Goal: Task Accomplishment & Management: Manage account settings

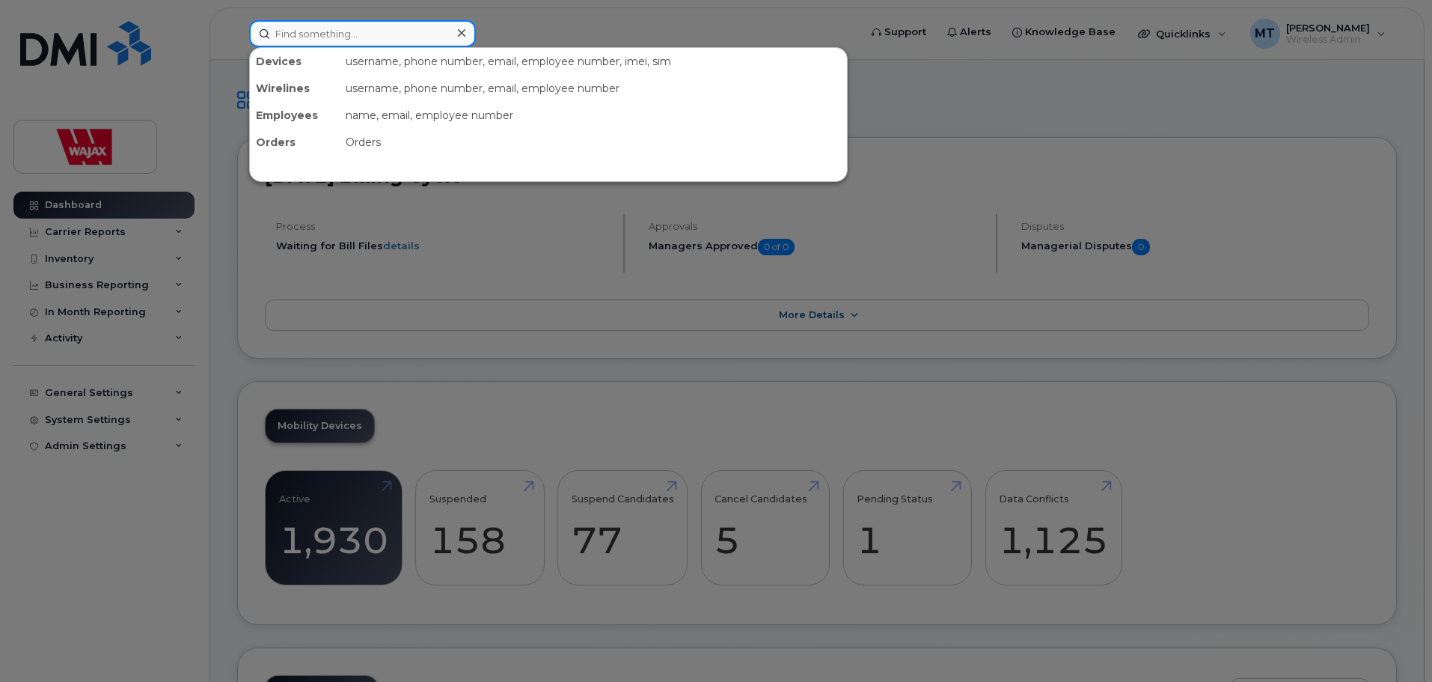
click at [412, 43] on input at bounding box center [362, 33] width 227 height 27
paste input "353202255503208"
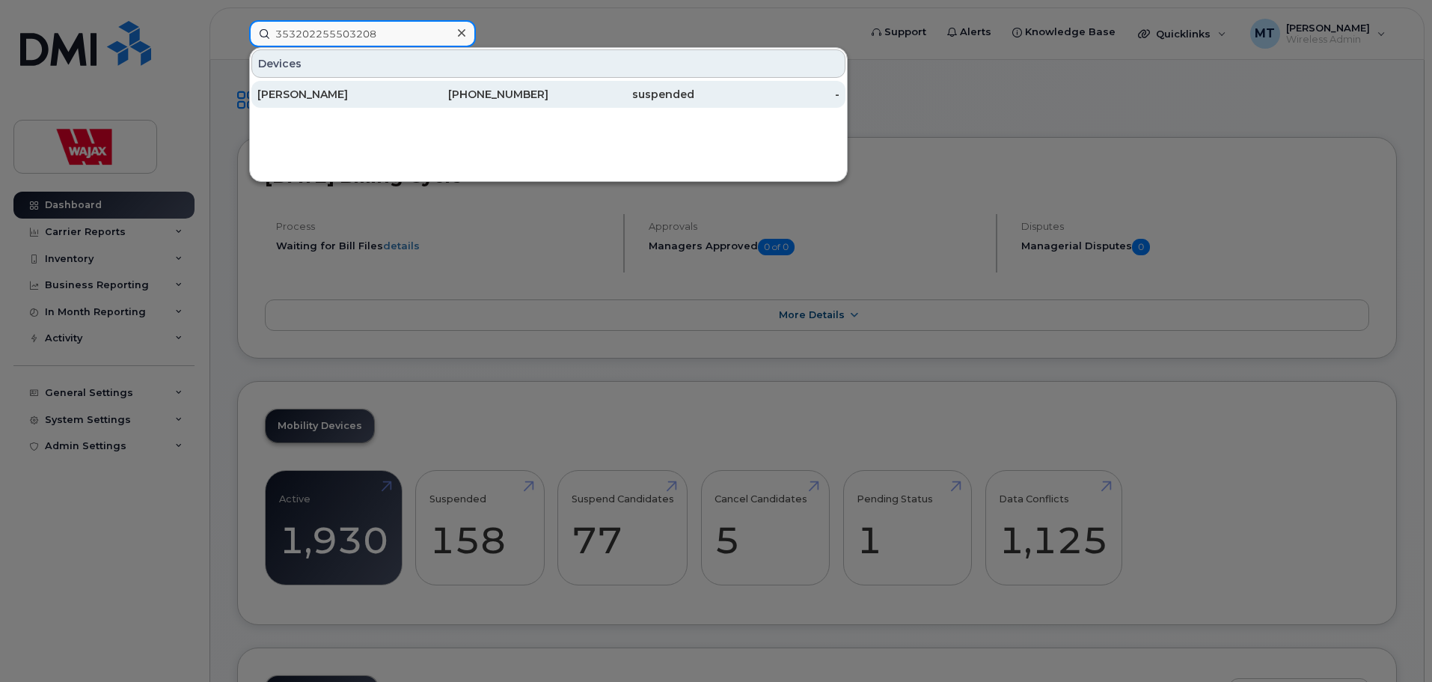
type input "353202255503208"
click at [371, 97] on div "Rob Graham" at bounding box center [330, 94] width 146 height 15
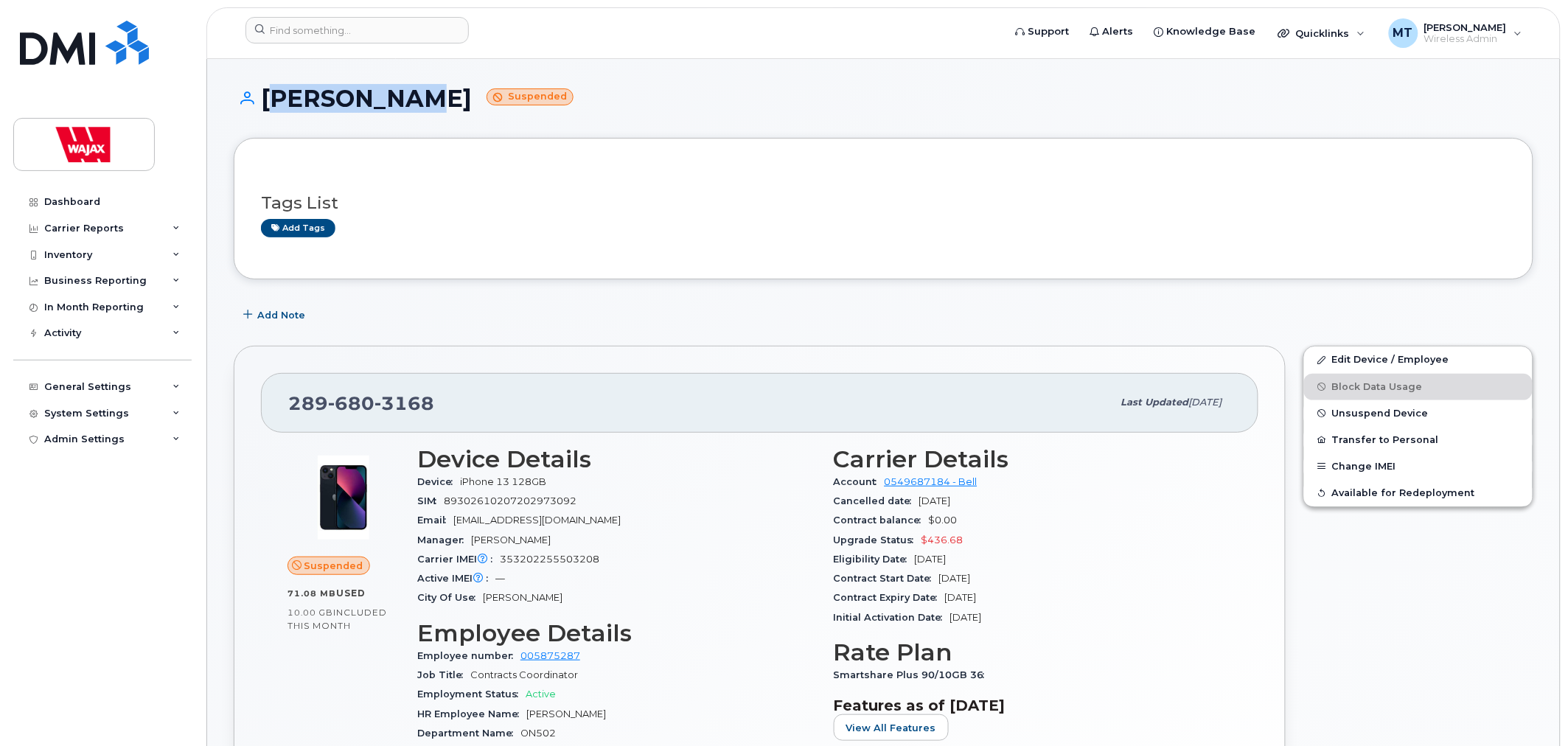
drag, startPoint x: 410, startPoint y: 99, endPoint x: 264, endPoint y: 102, distance: 146.0
click at [264, 102] on h1 "Rob Graham Suspended" at bounding box center [882, 99] width 1299 height 26
copy h1 "Rob Graham"
click at [423, 15] on header "Support Alerts Knowledge Base Quicklinks Suspend / Cancel Device Change SIM Car…" at bounding box center [883, 33] width 1354 height 51
click at [421, 20] on input at bounding box center [357, 30] width 224 height 27
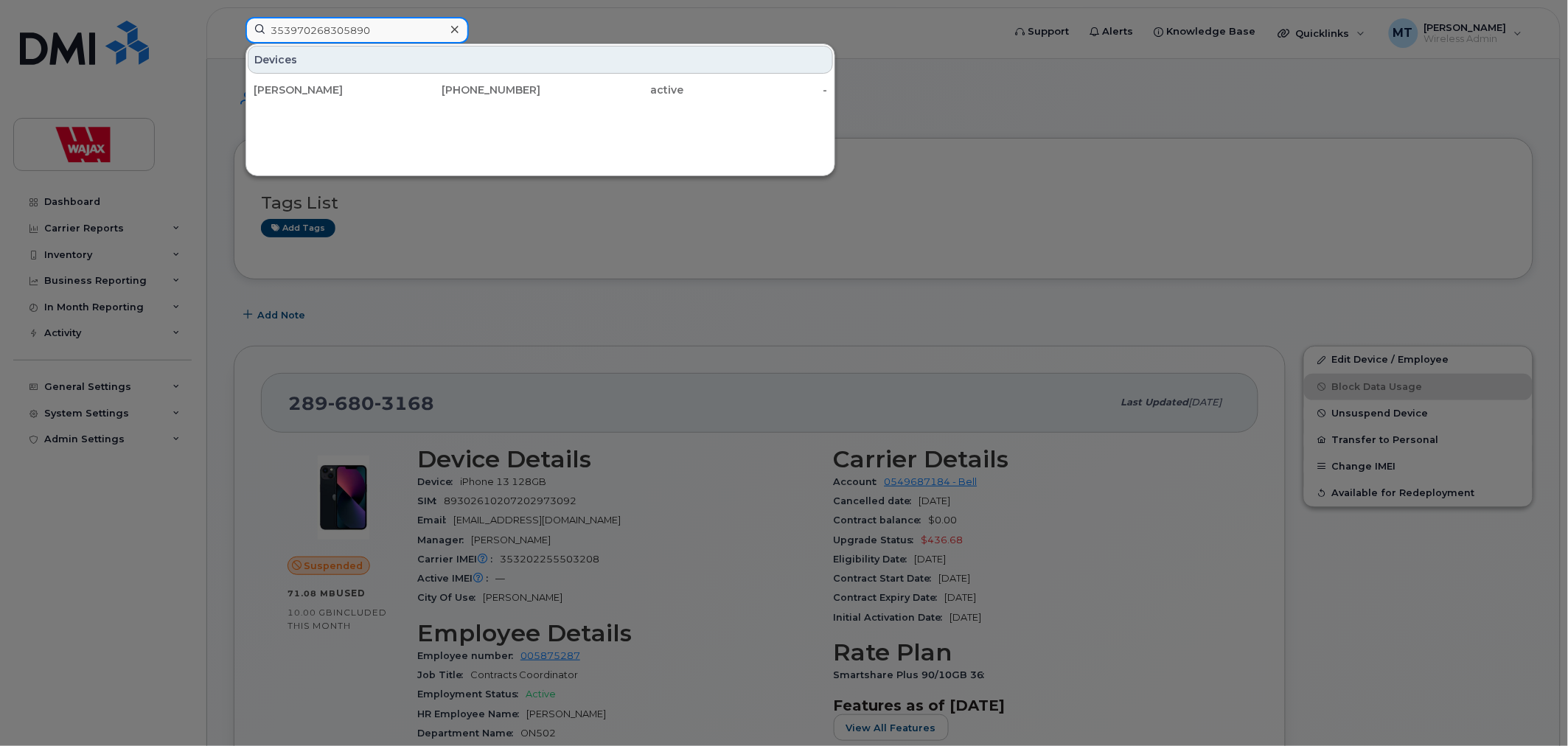
type input "353970268305890"
click at [408, 104] on div "Bwanga Mukishi Tchiteya 367-990-1005 active -" at bounding box center [540, 90] width 588 height 30
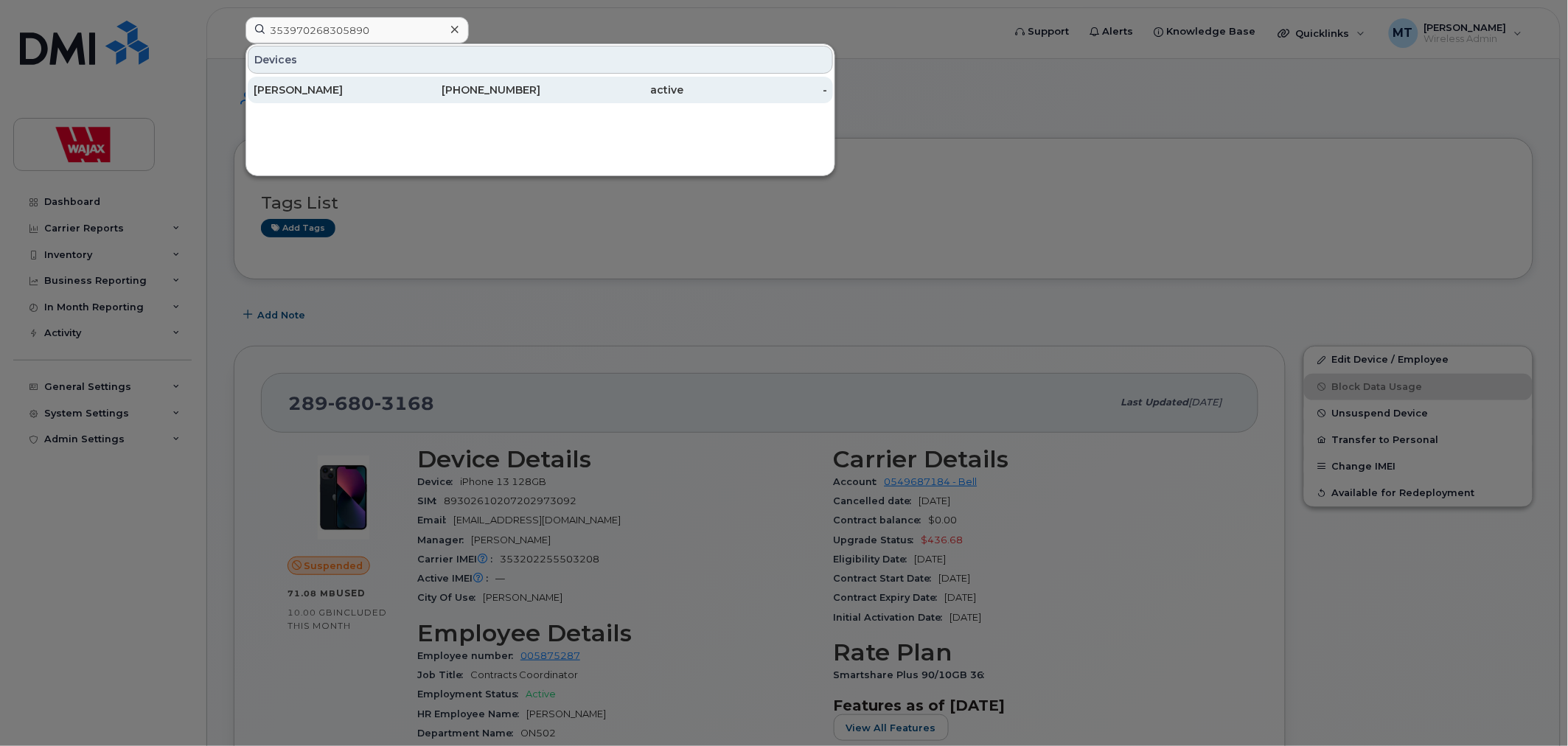
click at [541, 100] on div "367-990-1005" at bounding box center [613, 90] width 144 height 27
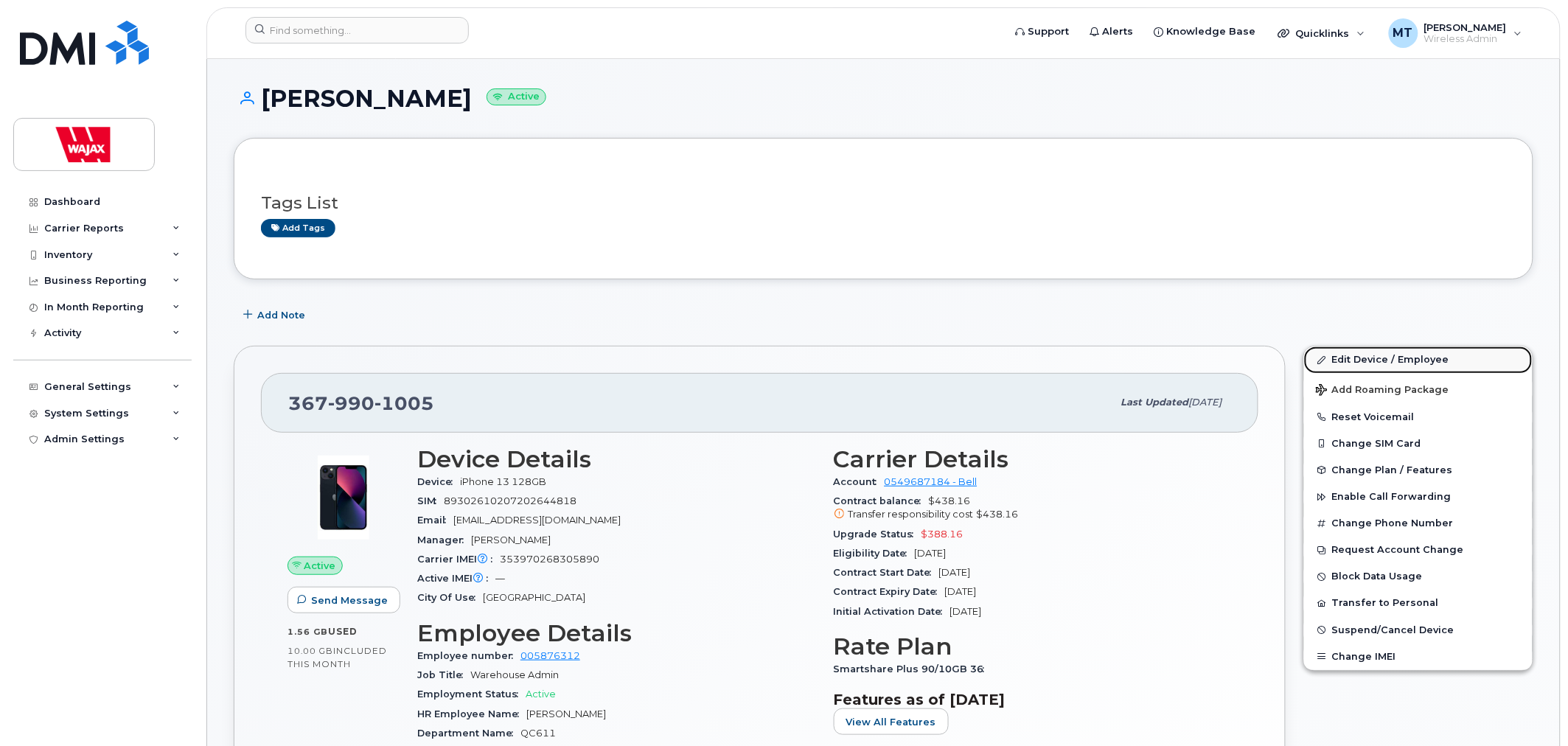
click at [1353, 360] on link "Edit Device / Employee" at bounding box center [1418, 360] width 229 height 27
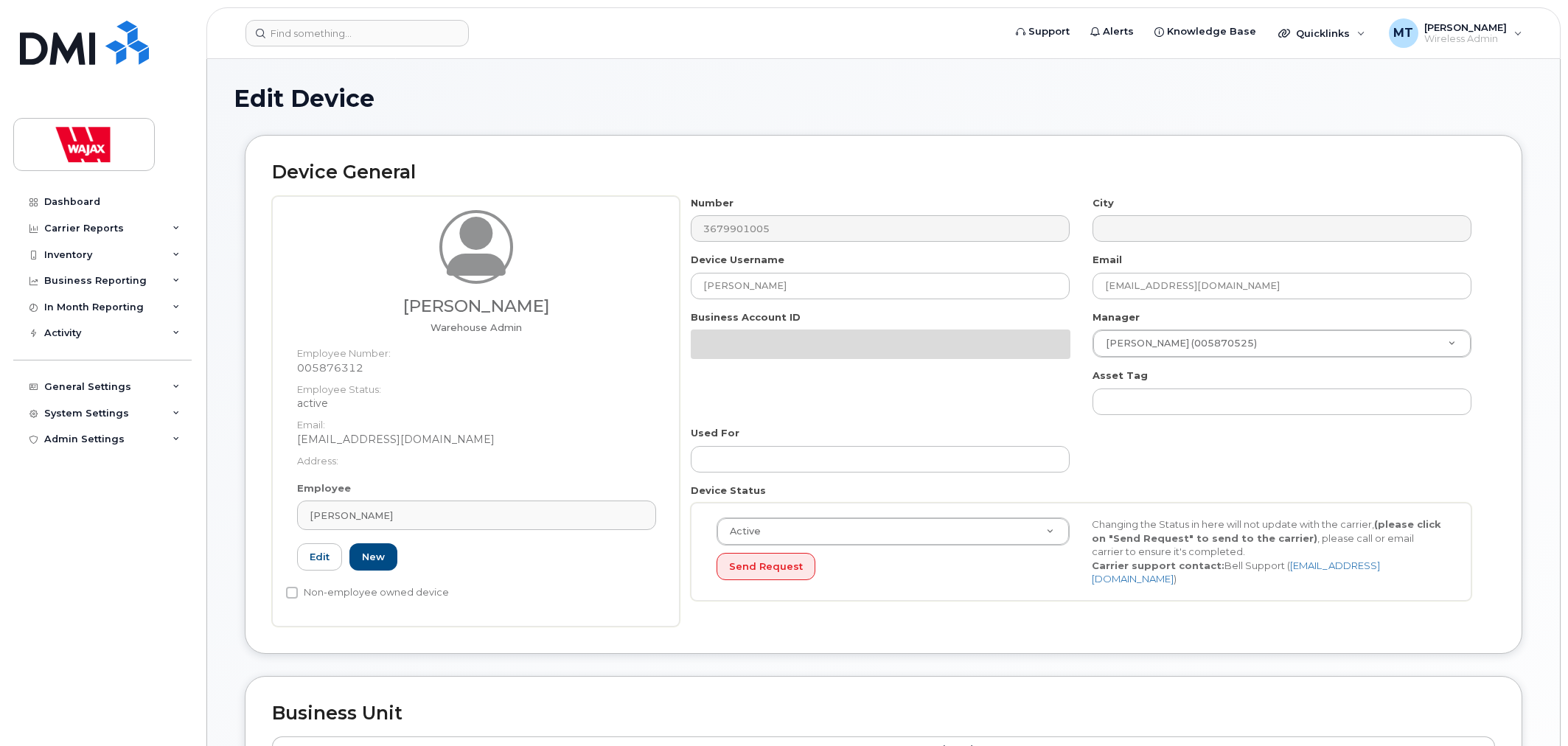
select select "23291732"
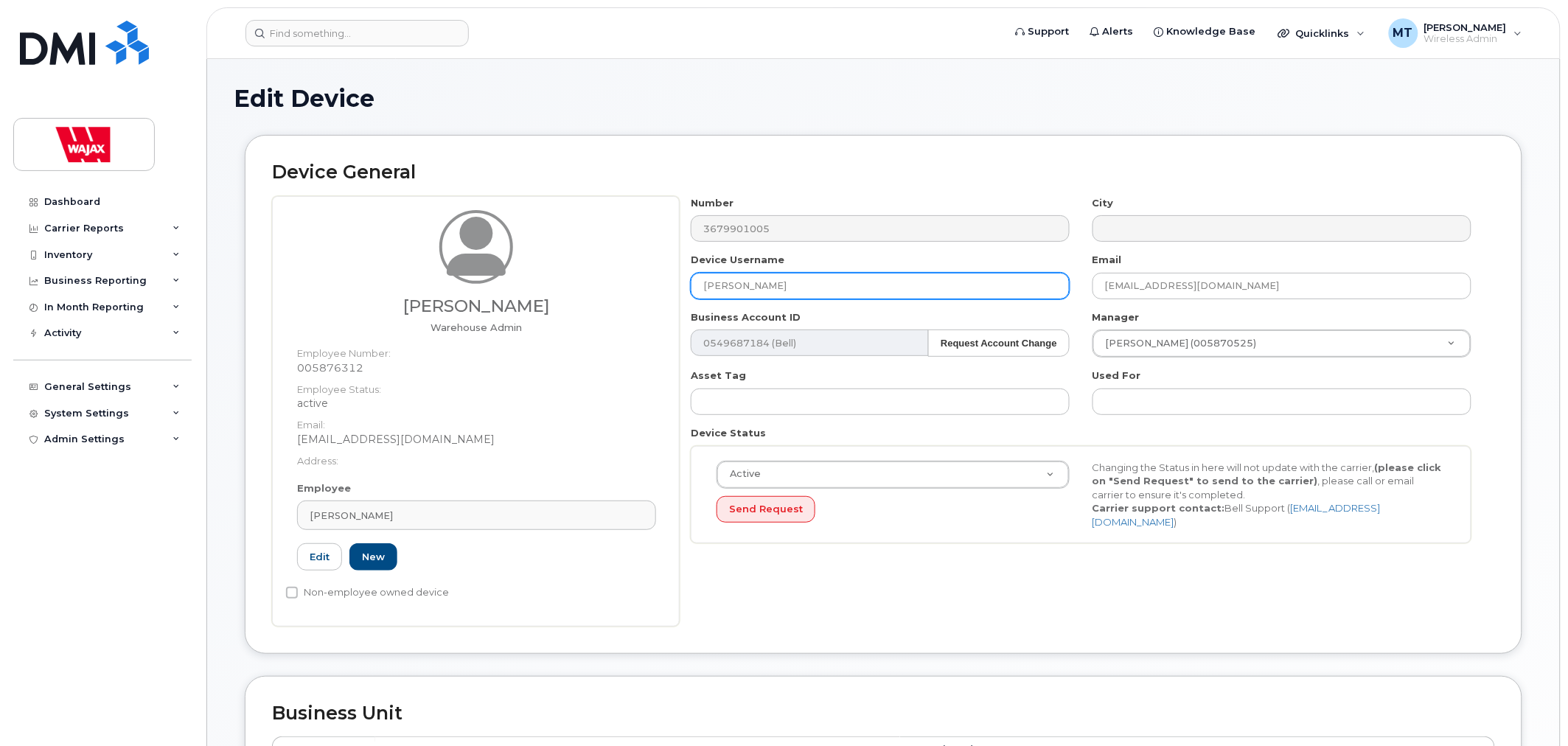
click at [705, 283] on input "Bwanga Mukishi Tchiteya" at bounding box center [880, 286] width 379 height 27
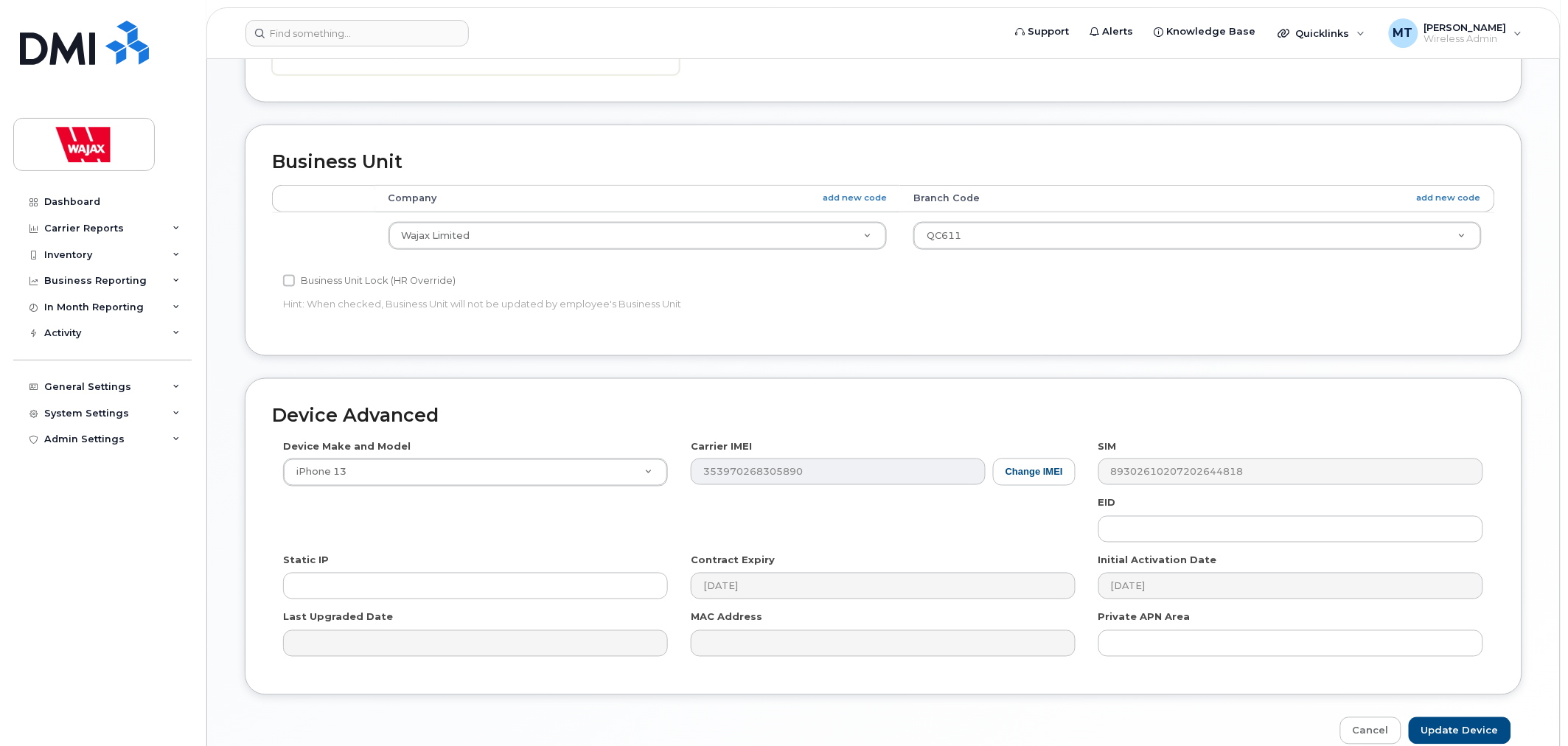
scroll to position [625, 0]
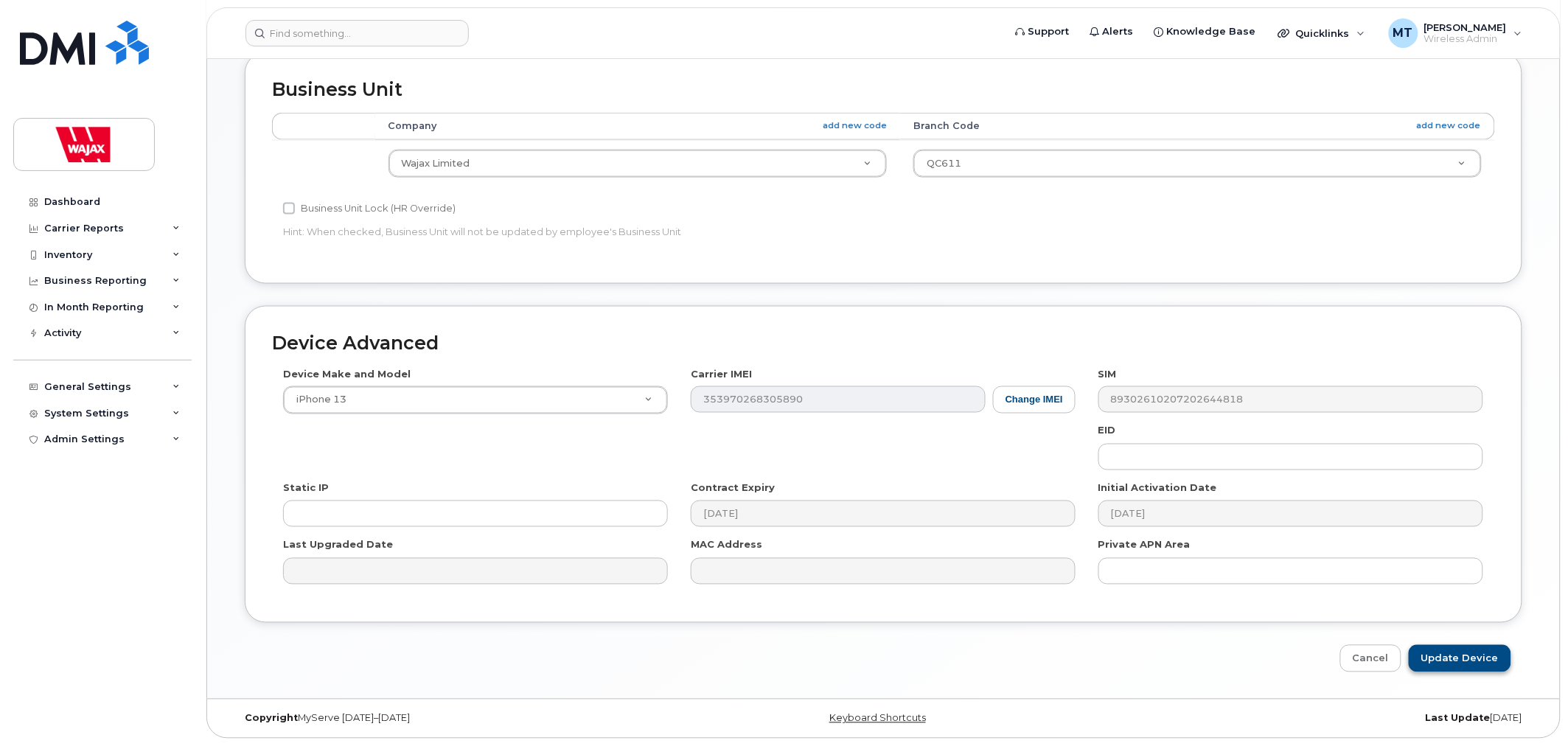
type input "S-Bwanga Mukishi Tchiteya"
click at [1434, 659] on input "Update Device" at bounding box center [1460, 659] width 102 height 28
type input "Saving..."
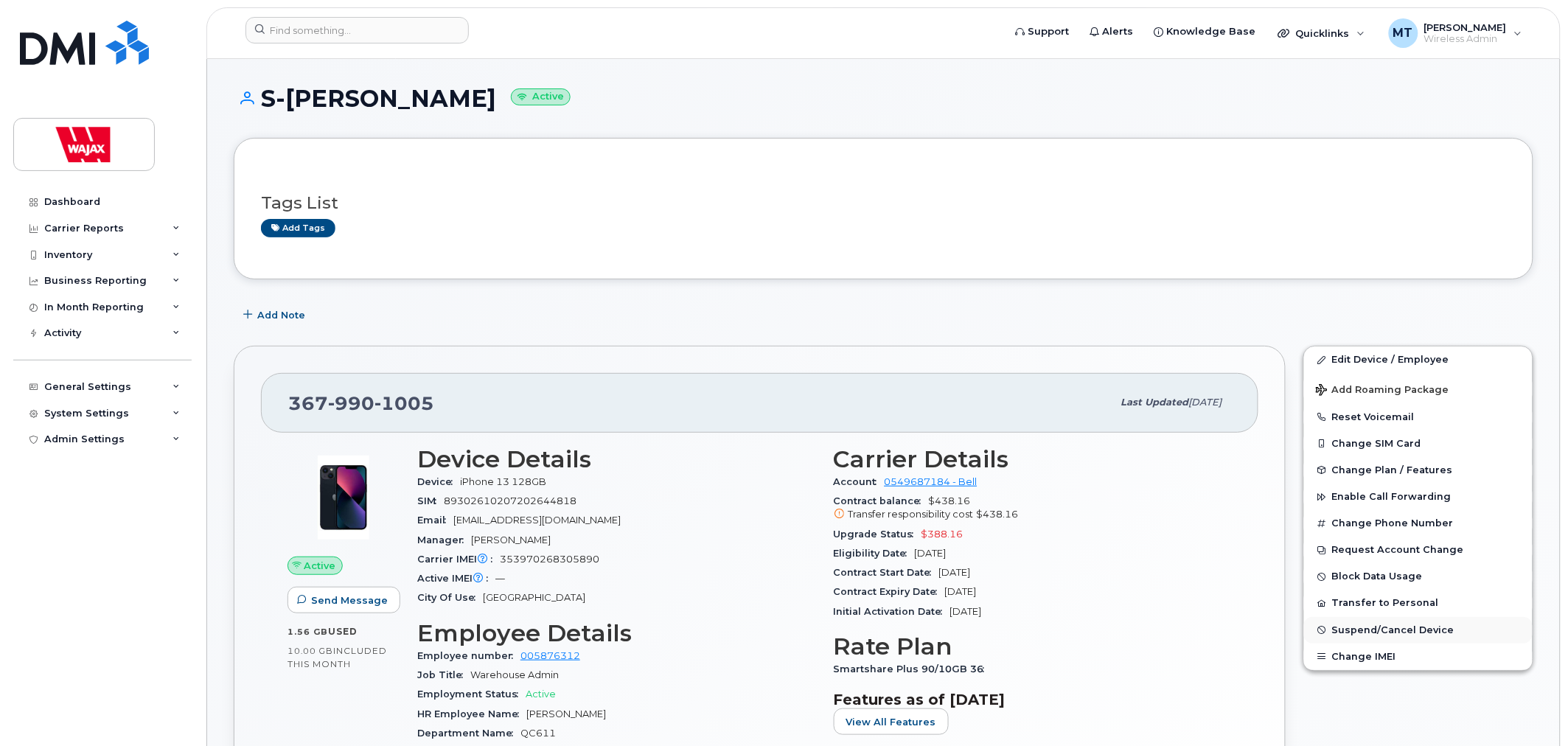
click at [1375, 636] on span "Suspend/Cancel Device" at bounding box center [1393, 630] width 122 height 11
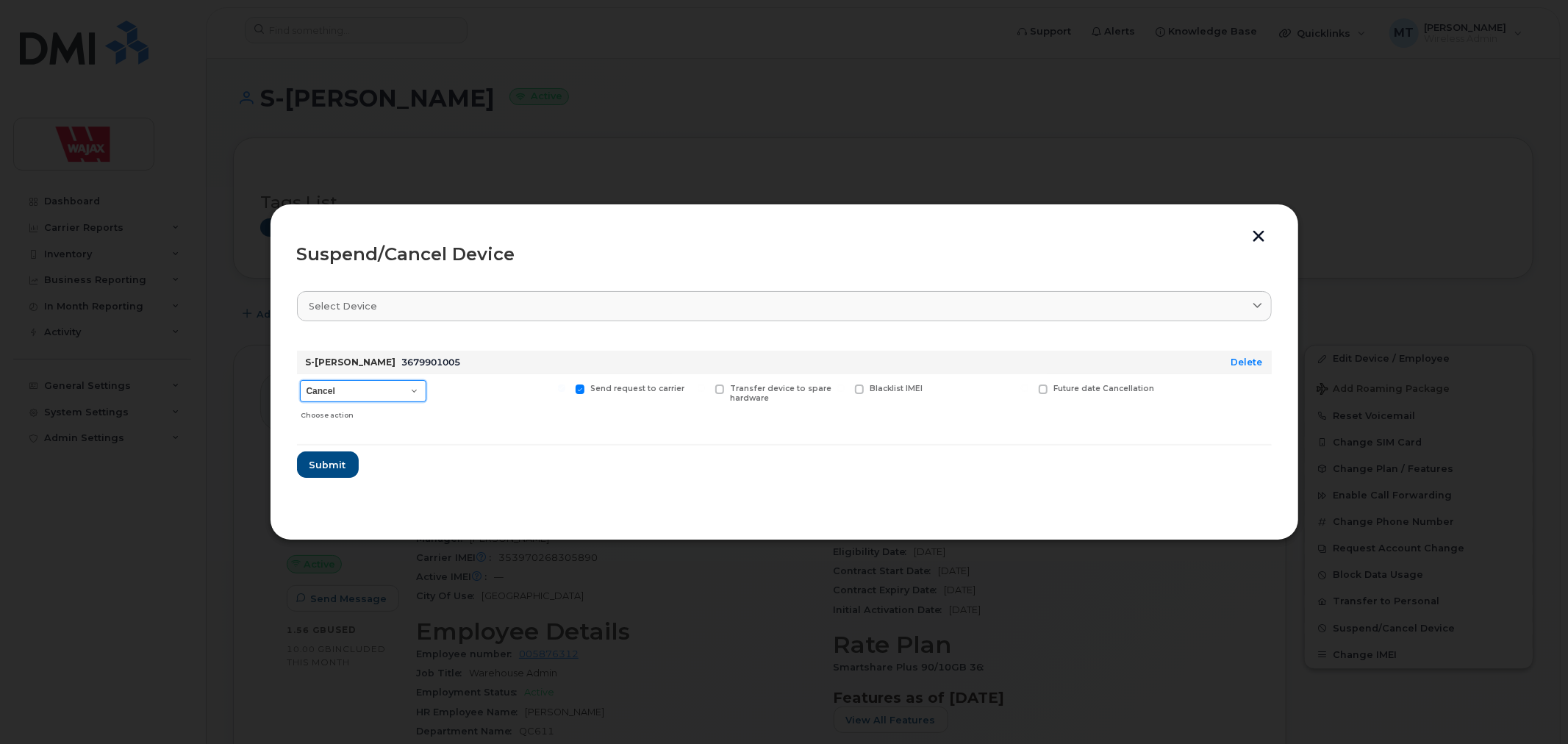
click at [378, 385] on select "Cancel Suspend - Extend Suspension Suspend - Reduced Rate Suspend - Full Rate S…" at bounding box center [363, 391] width 127 height 22
select select "[object Object]"
click at [300, 380] on select "Cancel Suspend - Extend Suspension Suspend - Reduced Rate Suspend - Full Rate S…" at bounding box center [363, 391] width 127 height 22
click at [444, 390] on span at bounding box center [441, 389] width 10 height 10
click at [425, 390] on input "Available for new activations/redeployments" at bounding box center [421, 387] width 7 height 7
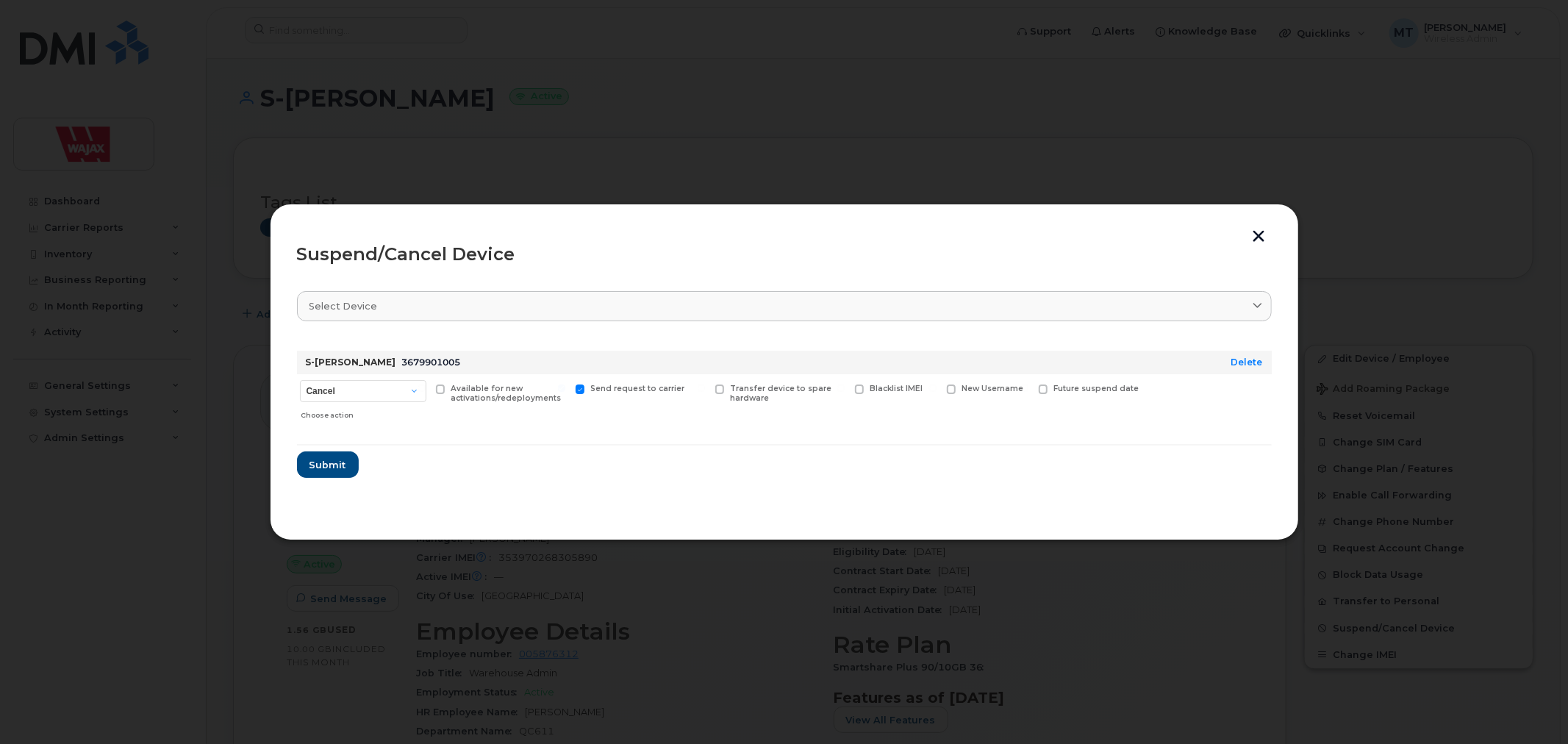
checkbox input "true"
click at [350, 471] on button "Submit" at bounding box center [326, 464] width 60 height 27
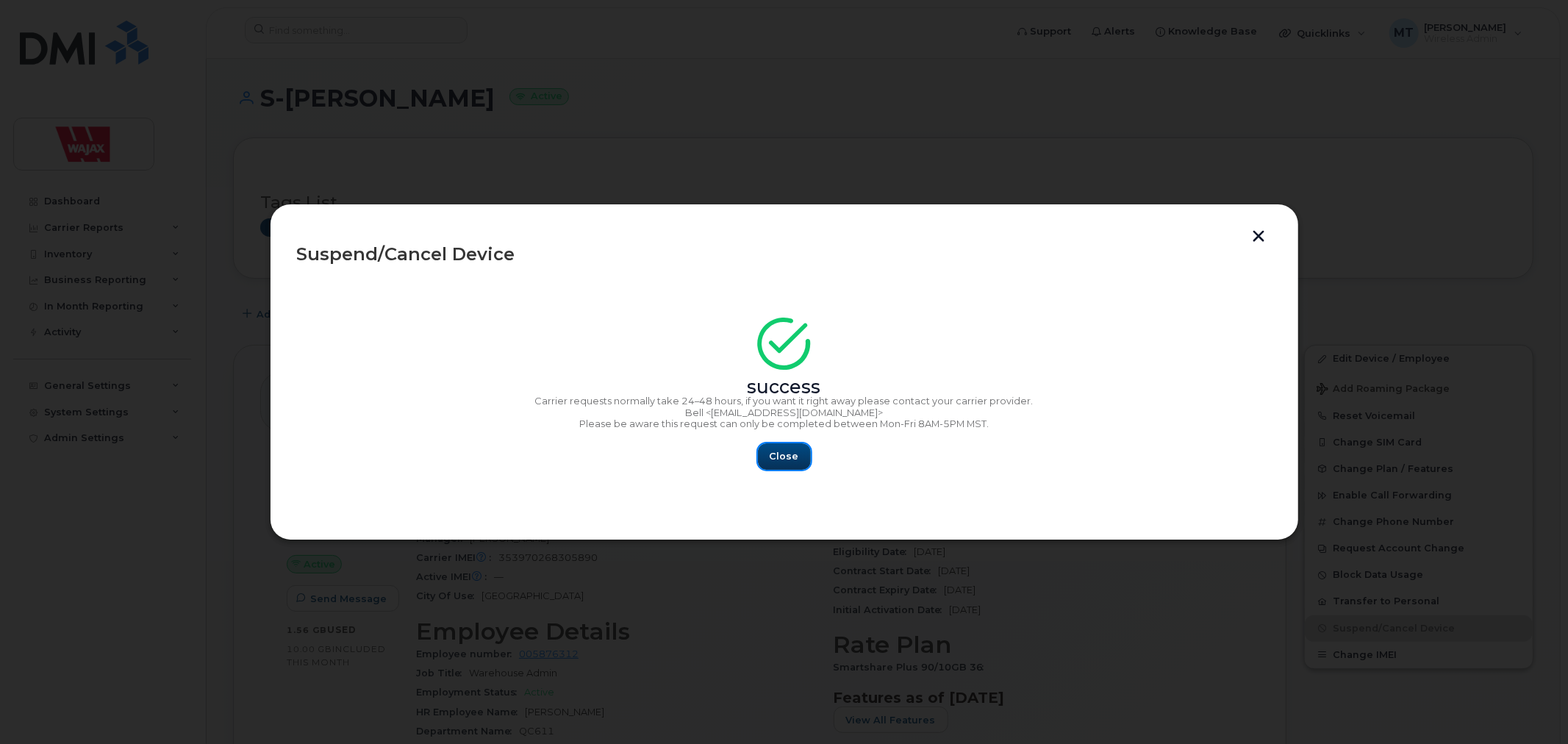
click at [789, 465] on button "Close" at bounding box center [785, 456] width 53 height 27
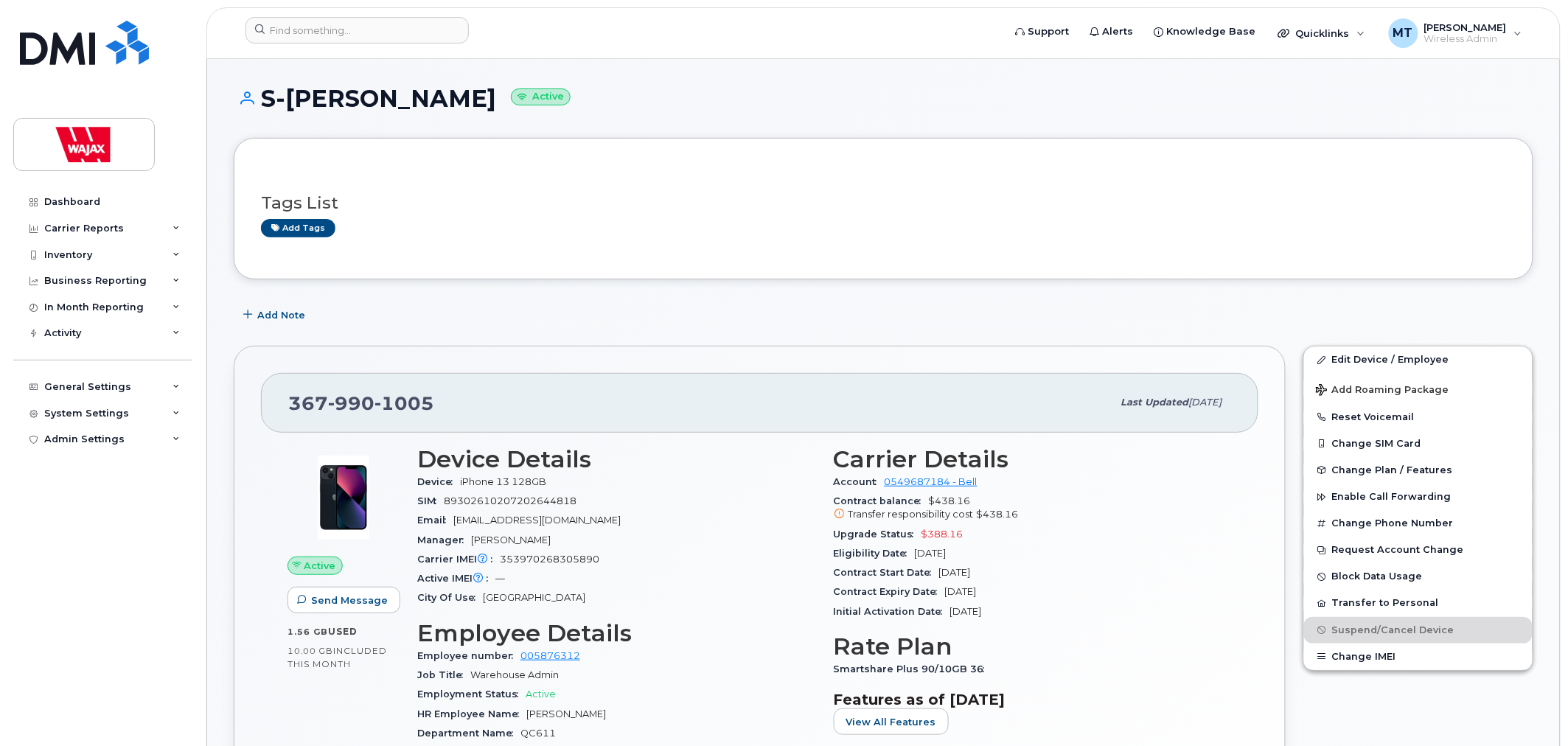
drag, startPoint x: 599, startPoint y: 100, endPoint x: 496, endPoint y: 101, distance: 103.0
click at [496, 101] on h1 "S-Bwanga Mukishi Tchiteya Active" at bounding box center [882, 99] width 1299 height 26
copy h1 "Tchiteya"
click at [739, 86] on h1 "S-Bwanga Mukishi Tchiteya Active" at bounding box center [882, 99] width 1299 height 26
click at [395, 33] on input at bounding box center [357, 30] width 224 height 27
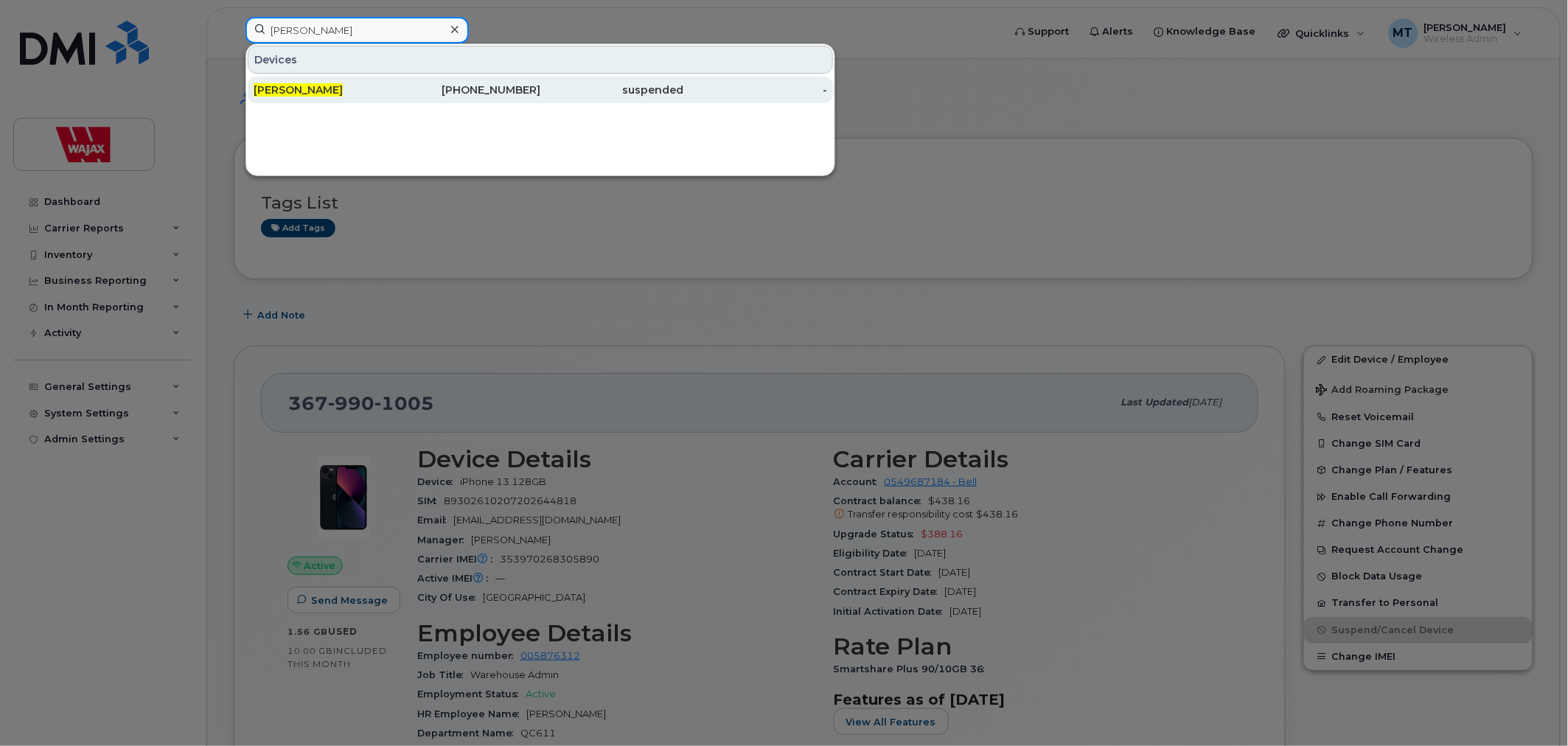
type input "rob graham"
click at [408, 93] on div "289-680-3168" at bounding box center [469, 90] width 144 height 15
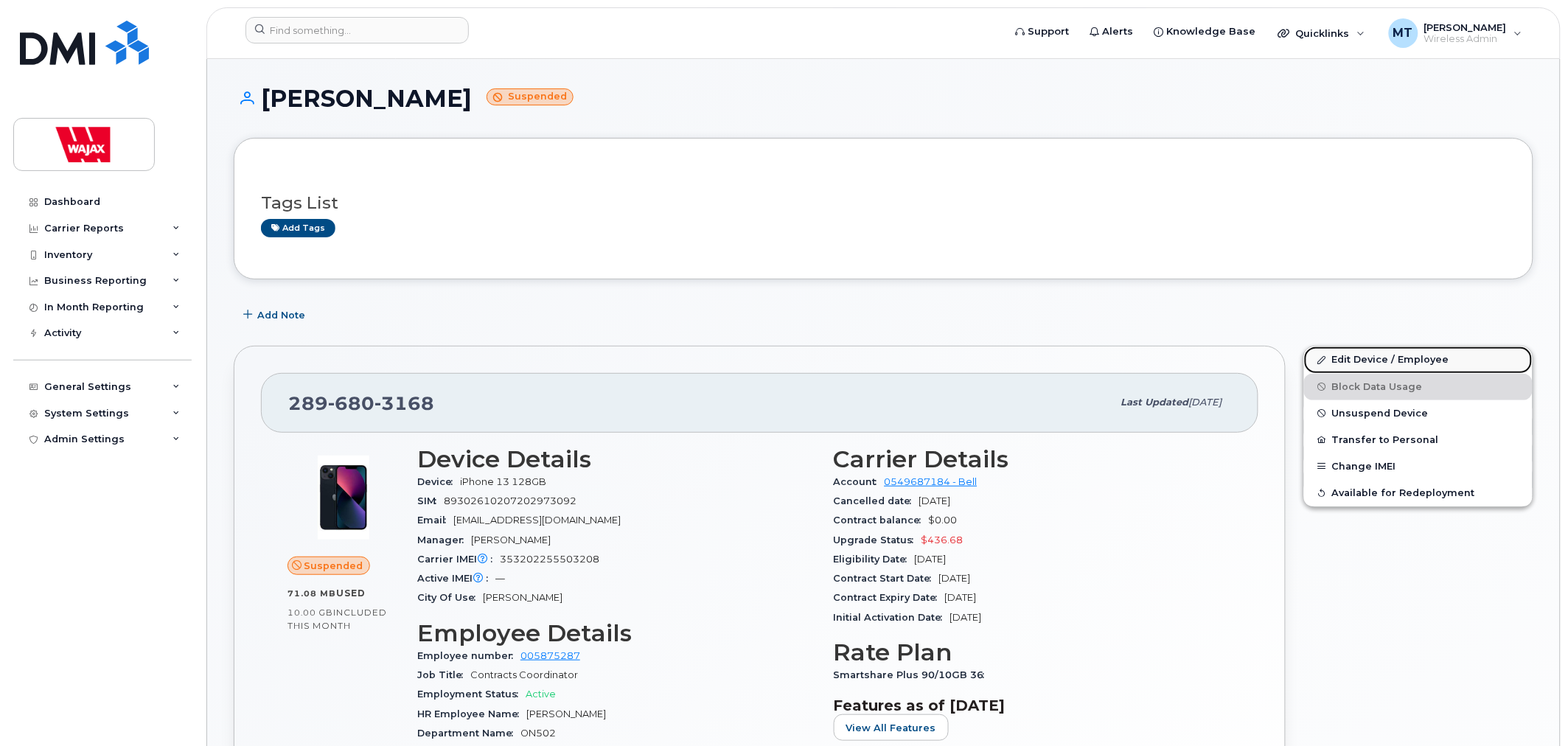
click at [1362, 364] on link "Edit Device / Employee" at bounding box center [1418, 360] width 229 height 27
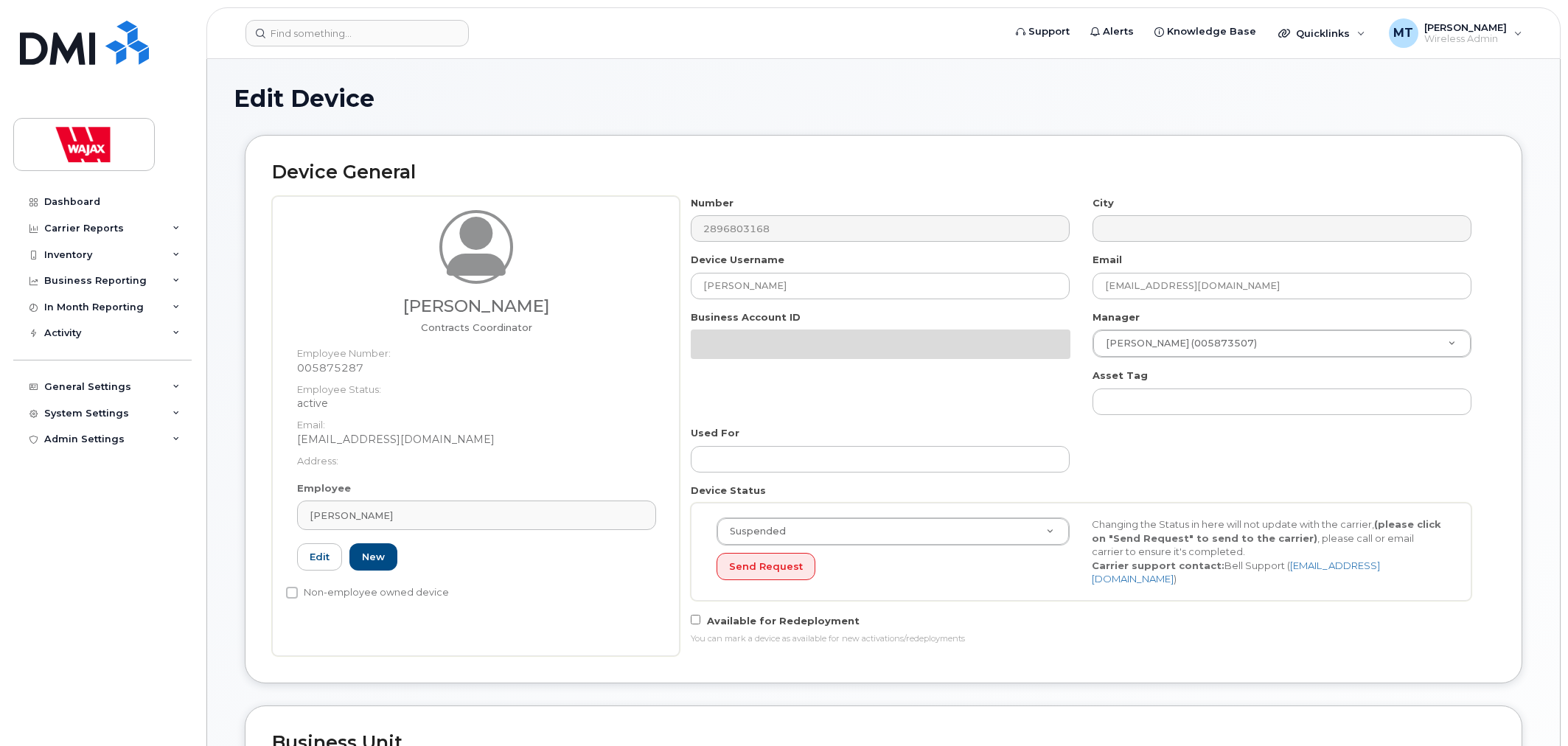
select select "23291732"
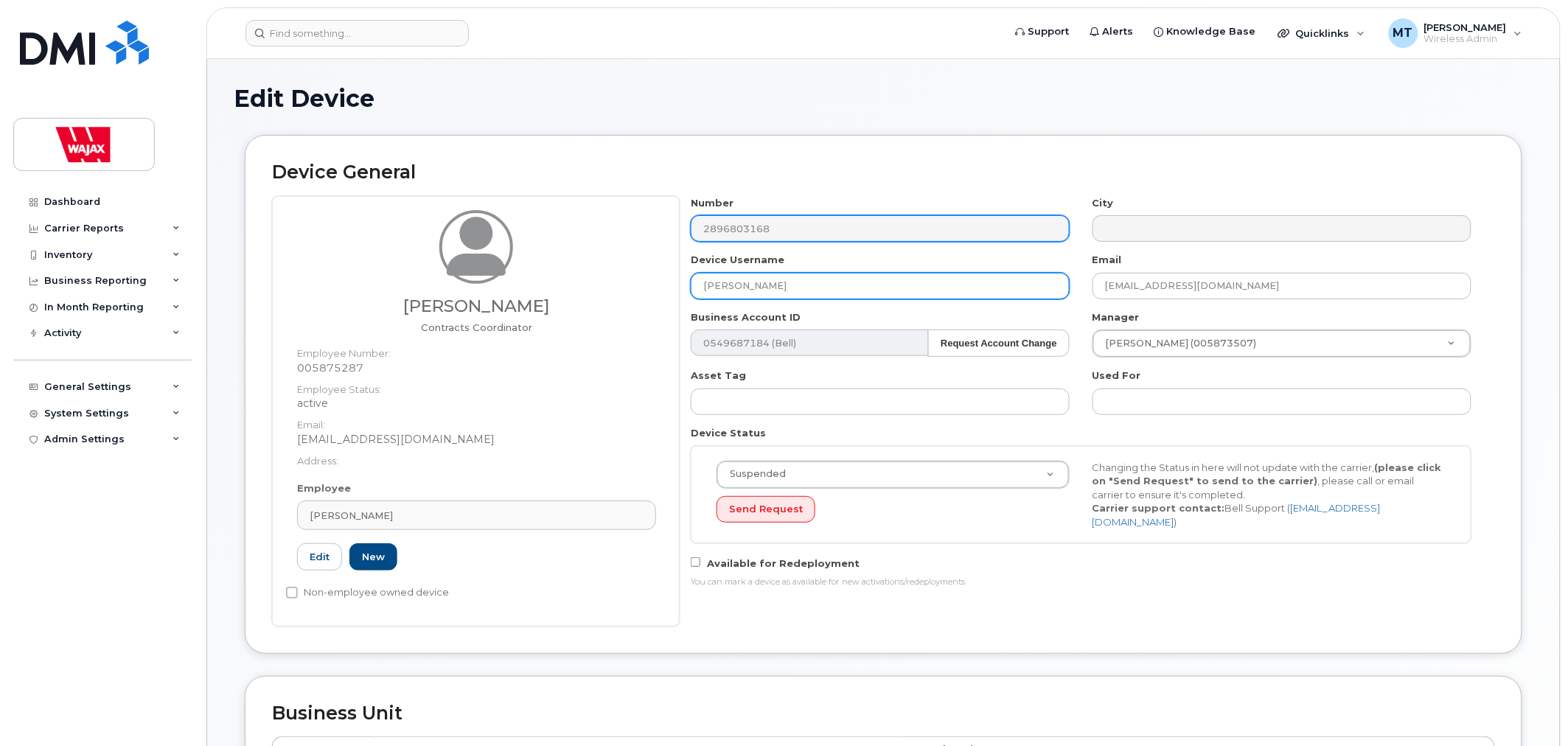
drag, startPoint x: 701, startPoint y: 283, endPoint x: 786, endPoint y: 222, distance: 104.6
click at [705, 278] on input "Rob Graham" at bounding box center [880, 286] width 379 height 27
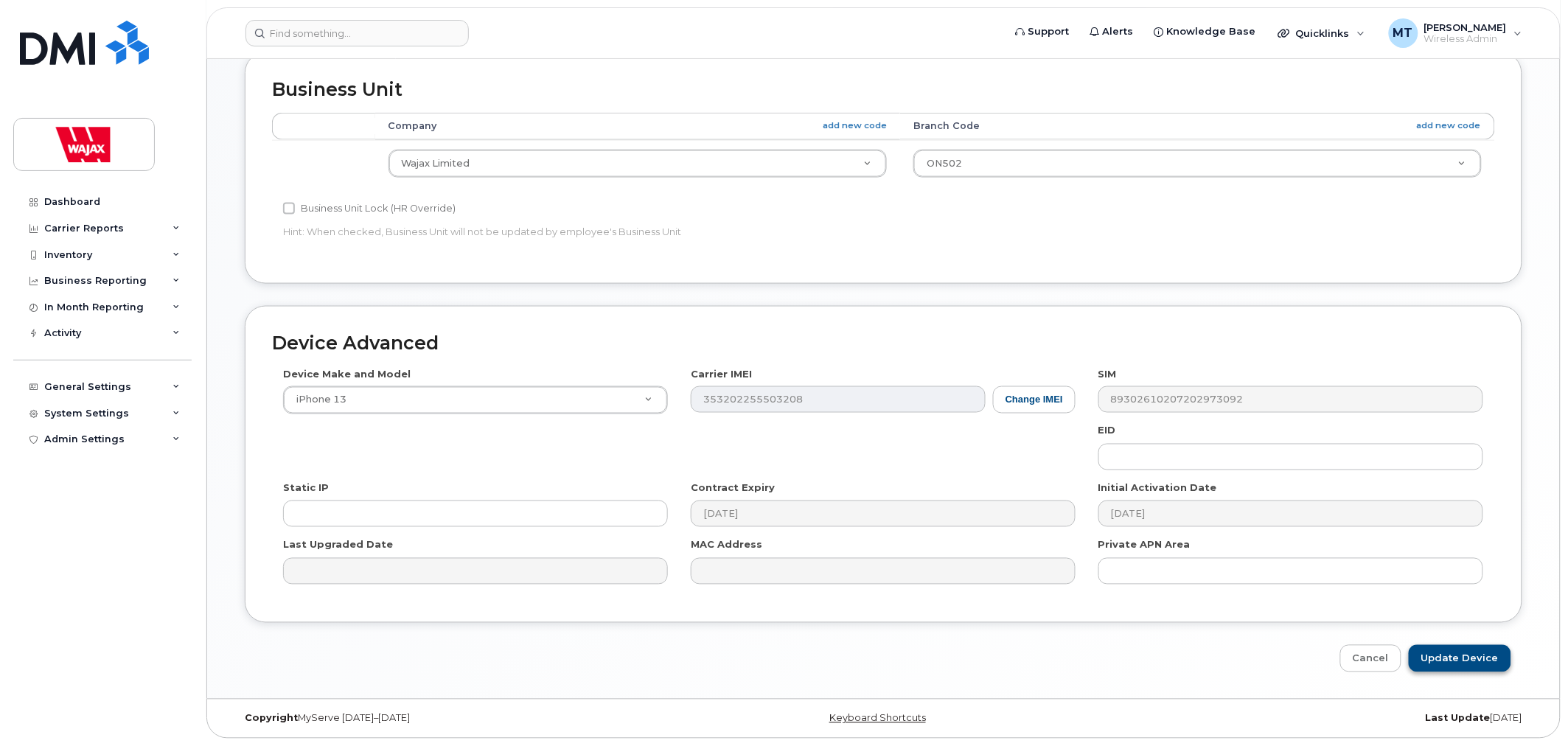
type input "S-Rob Graham"
click at [1428, 652] on input "Update Device" at bounding box center [1460, 659] width 102 height 28
type input "Saving..."
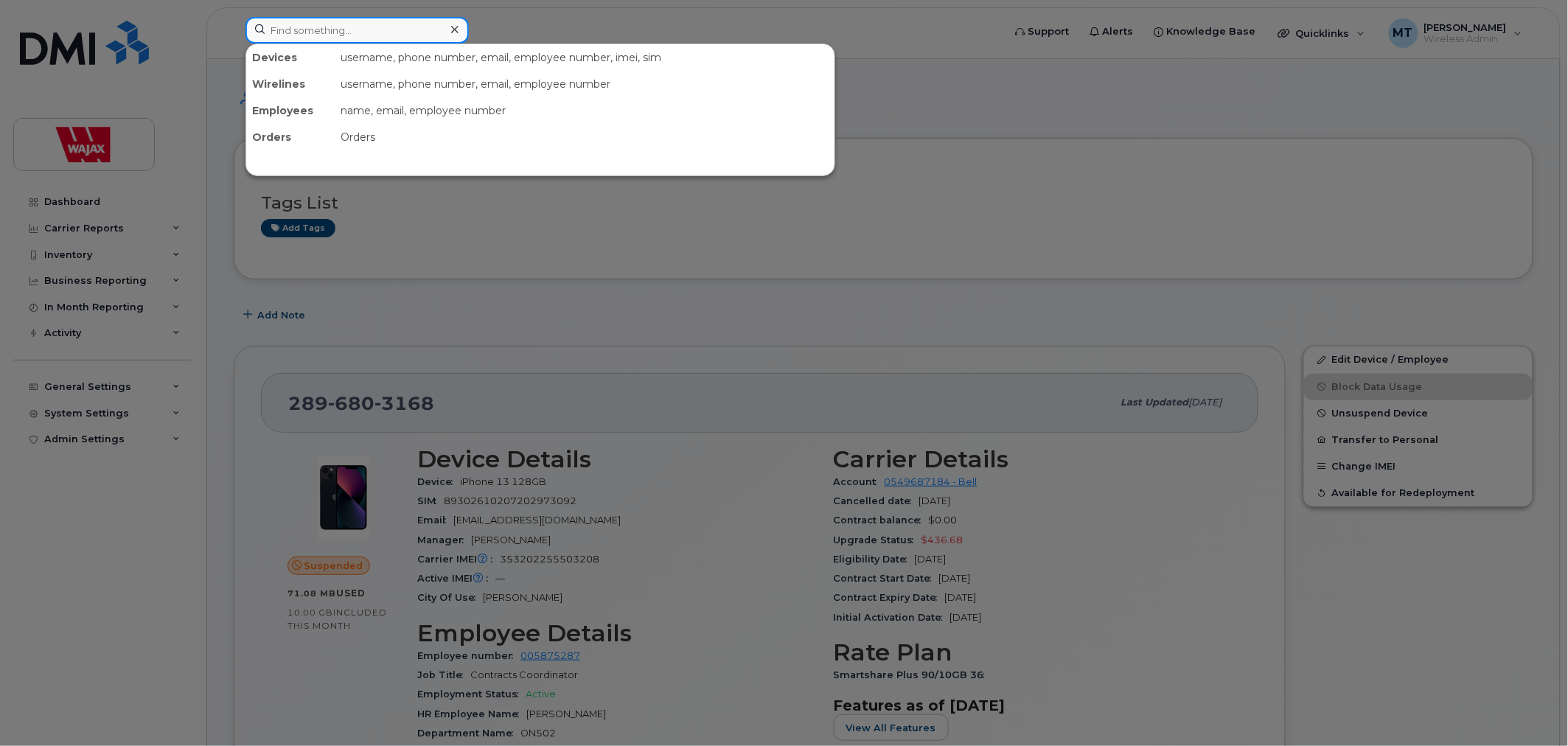
click at [416, 34] on input at bounding box center [357, 30] width 224 height 27
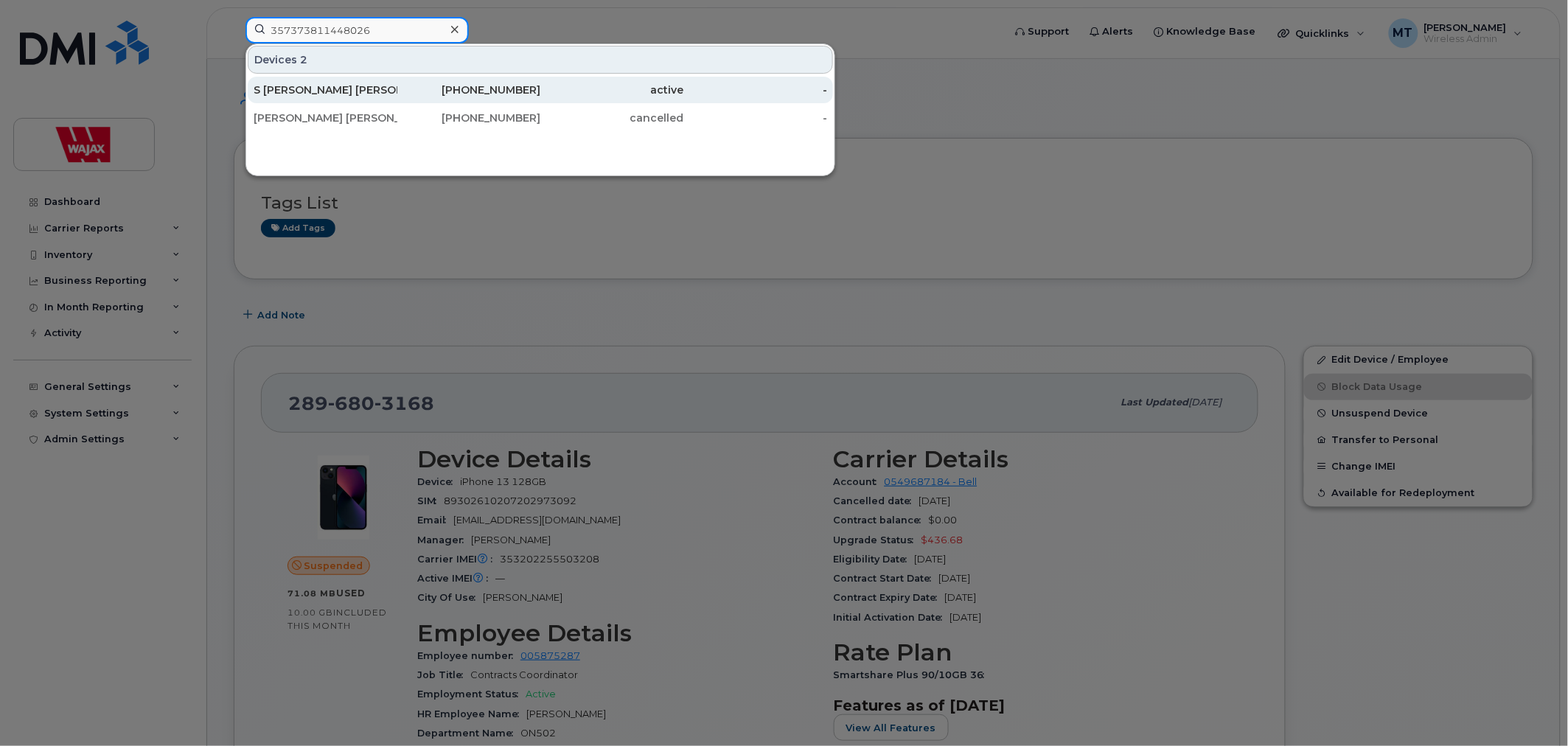
type input "357373811448026"
click at [417, 86] on div "[PHONE_NUMBER]" at bounding box center [469, 90] width 144 height 15
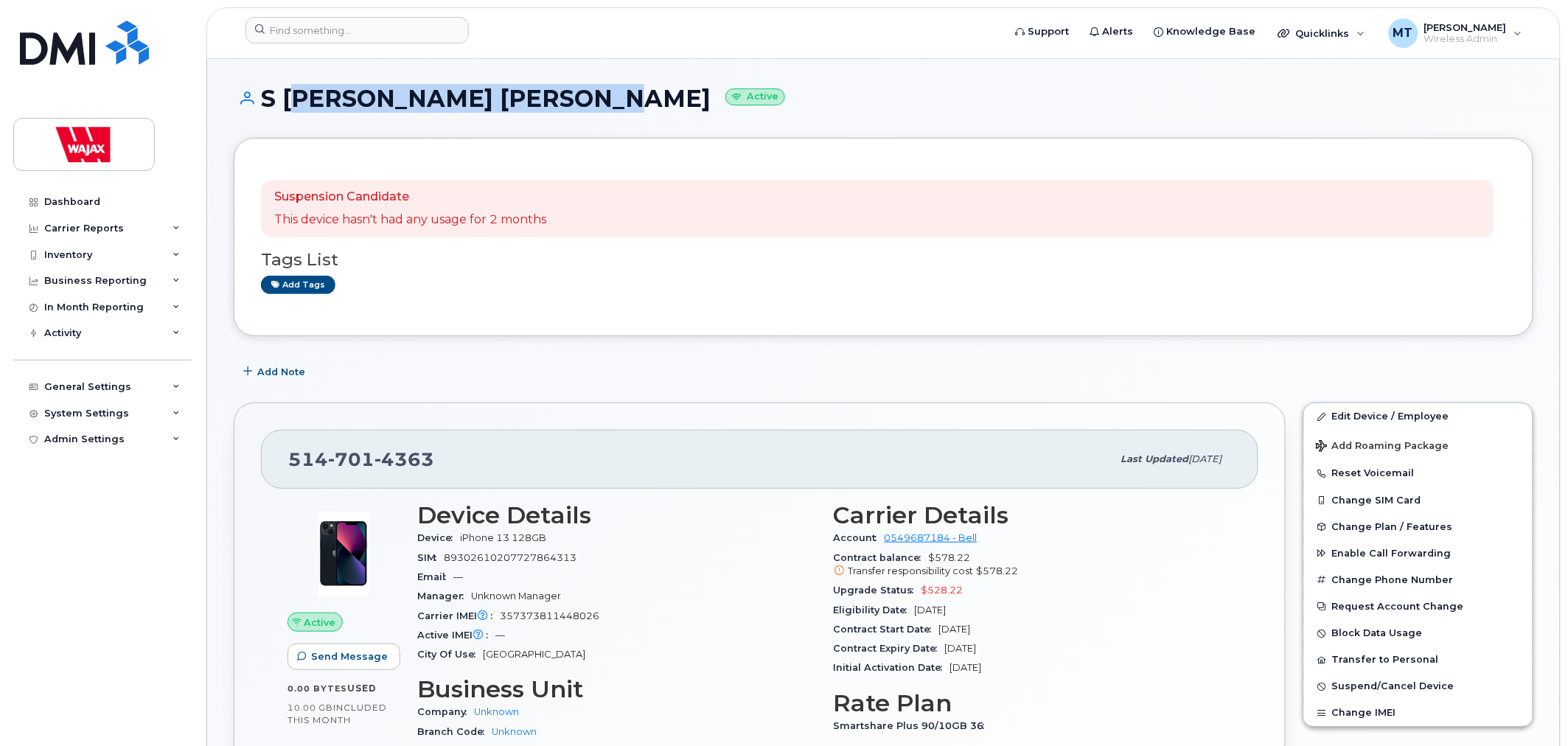
drag, startPoint x: 577, startPoint y: 99, endPoint x: 289, endPoint y: 107, distance: 288.1
click at [289, 107] on h1 "S [PERSON_NAME] [PERSON_NAME] Active" at bounding box center [882, 99] width 1299 height 26
copy h1 "[PERSON_NAME] [PERSON_NAME]"
click at [1335, 418] on link "Edit Device / Employee" at bounding box center [1418, 416] width 229 height 27
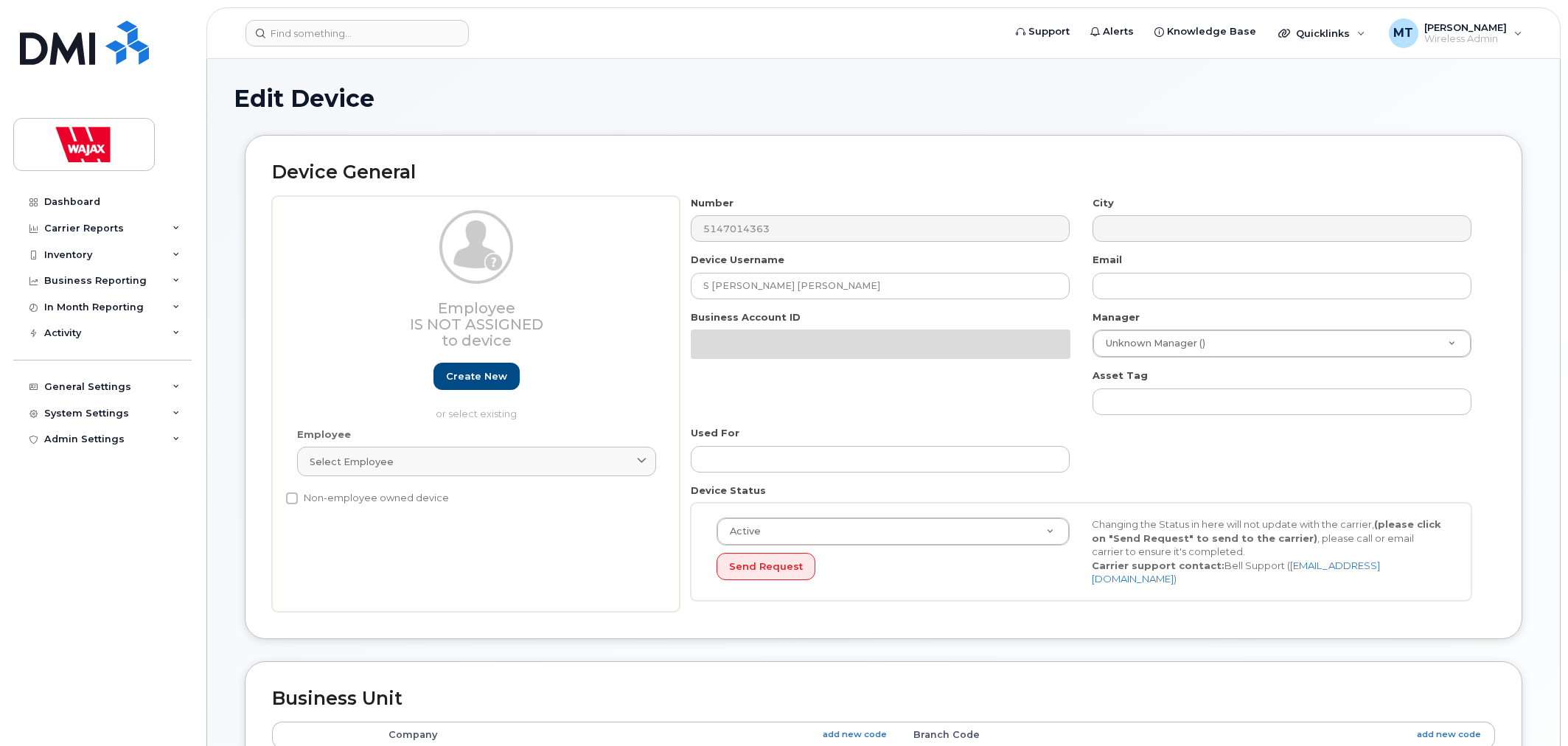
select select "23291731"
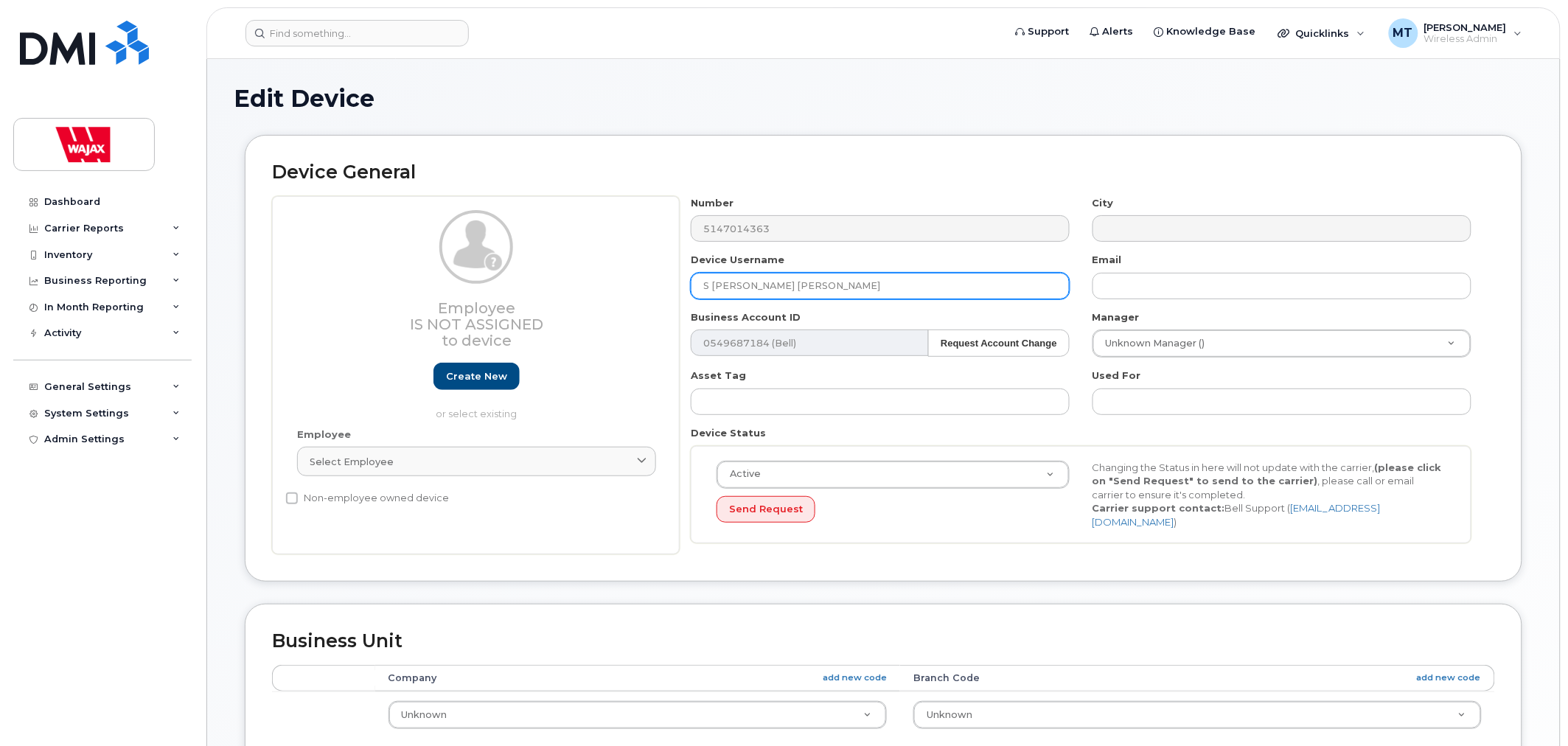
click at [713, 288] on input "S [PERSON_NAME] [PERSON_NAME]" at bounding box center [880, 286] width 379 height 27
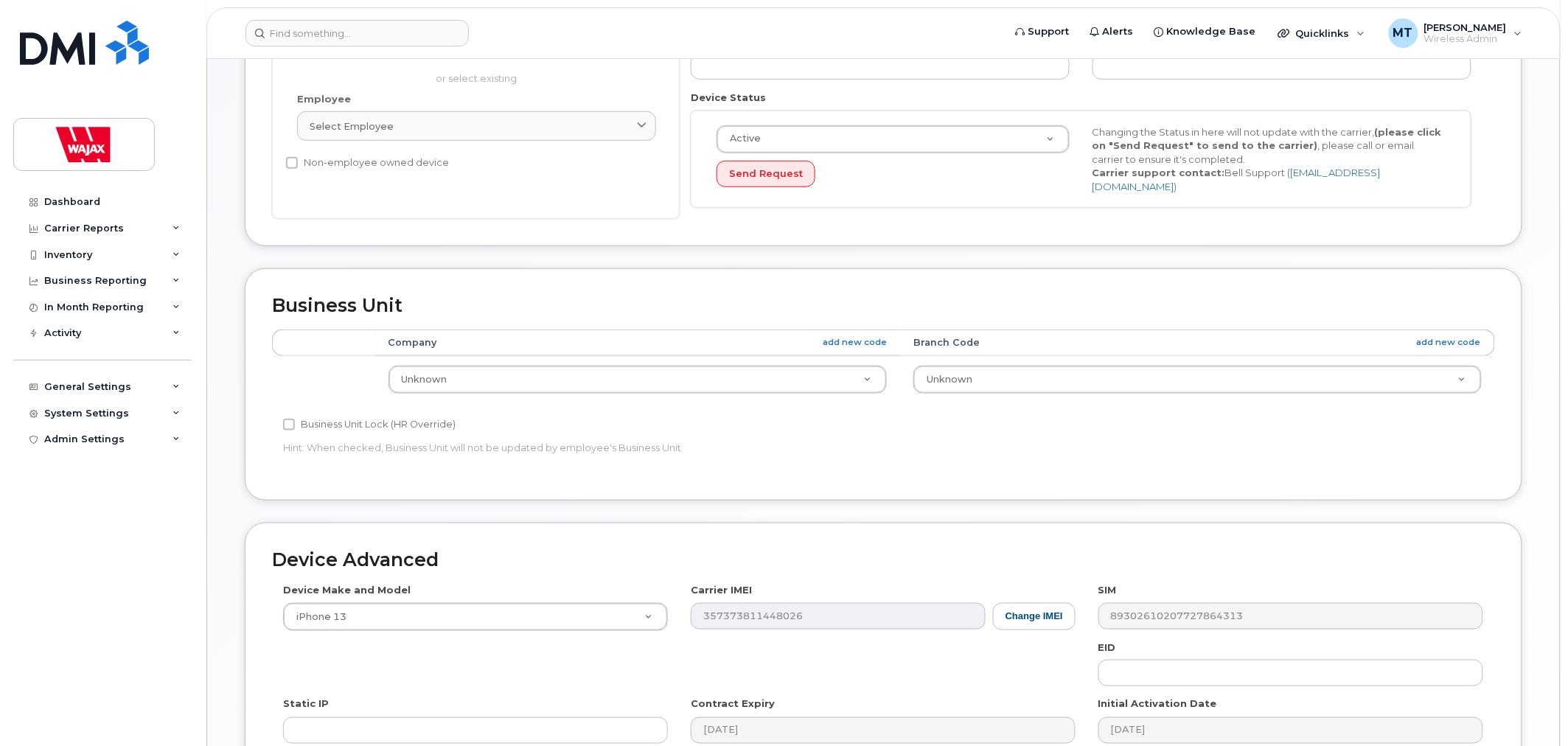
scroll to position [547, 0]
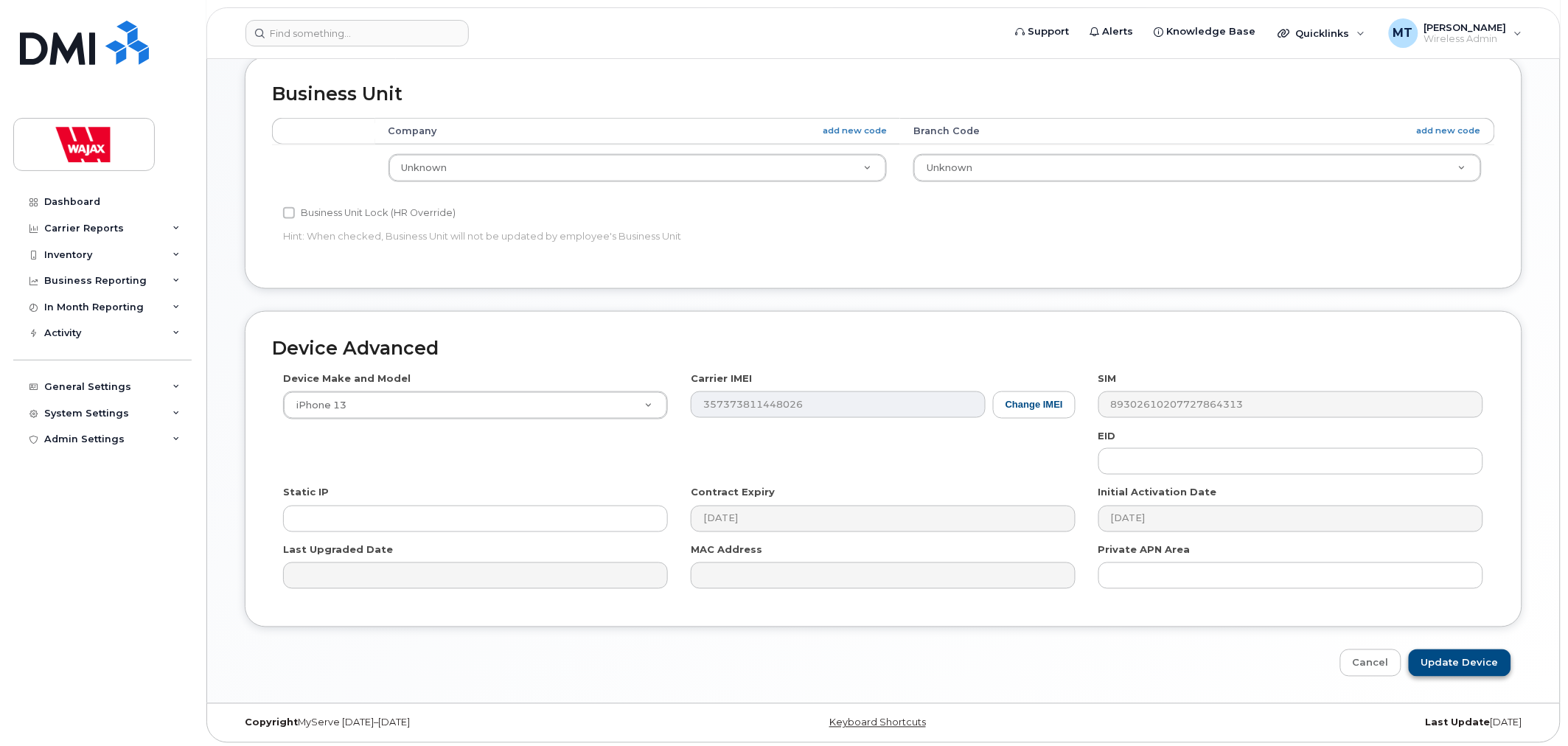
type input "S-[PERSON_NAME] [PERSON_NAME]"
click at [1455, 662] on input "Update Device" at bounding box center [1460, 663] width 102 height 28
type input "Saving..."
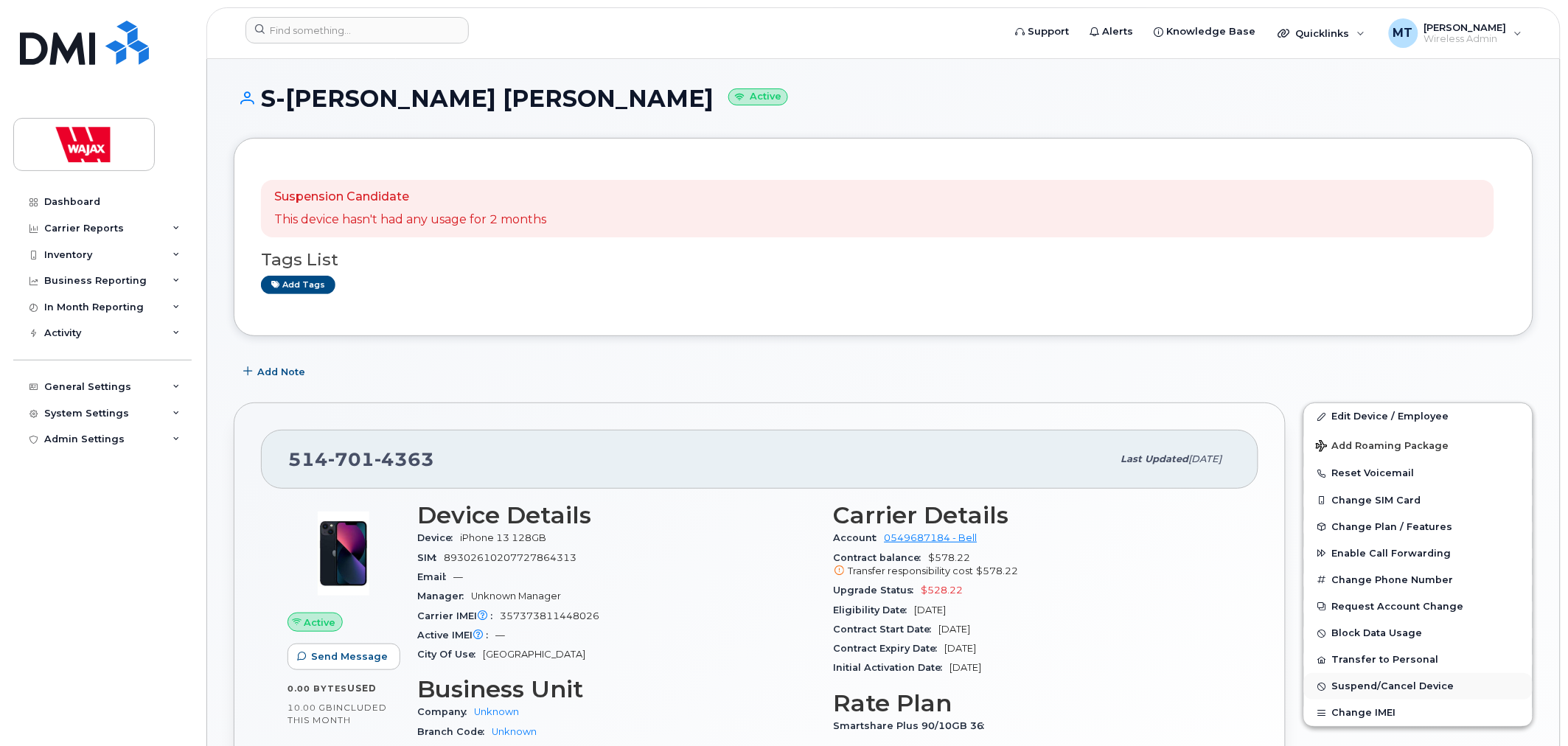
click at [1359, 693] on span "Suspend/Cancel Device" at bounding box center [1393, 686] width 122 height 11
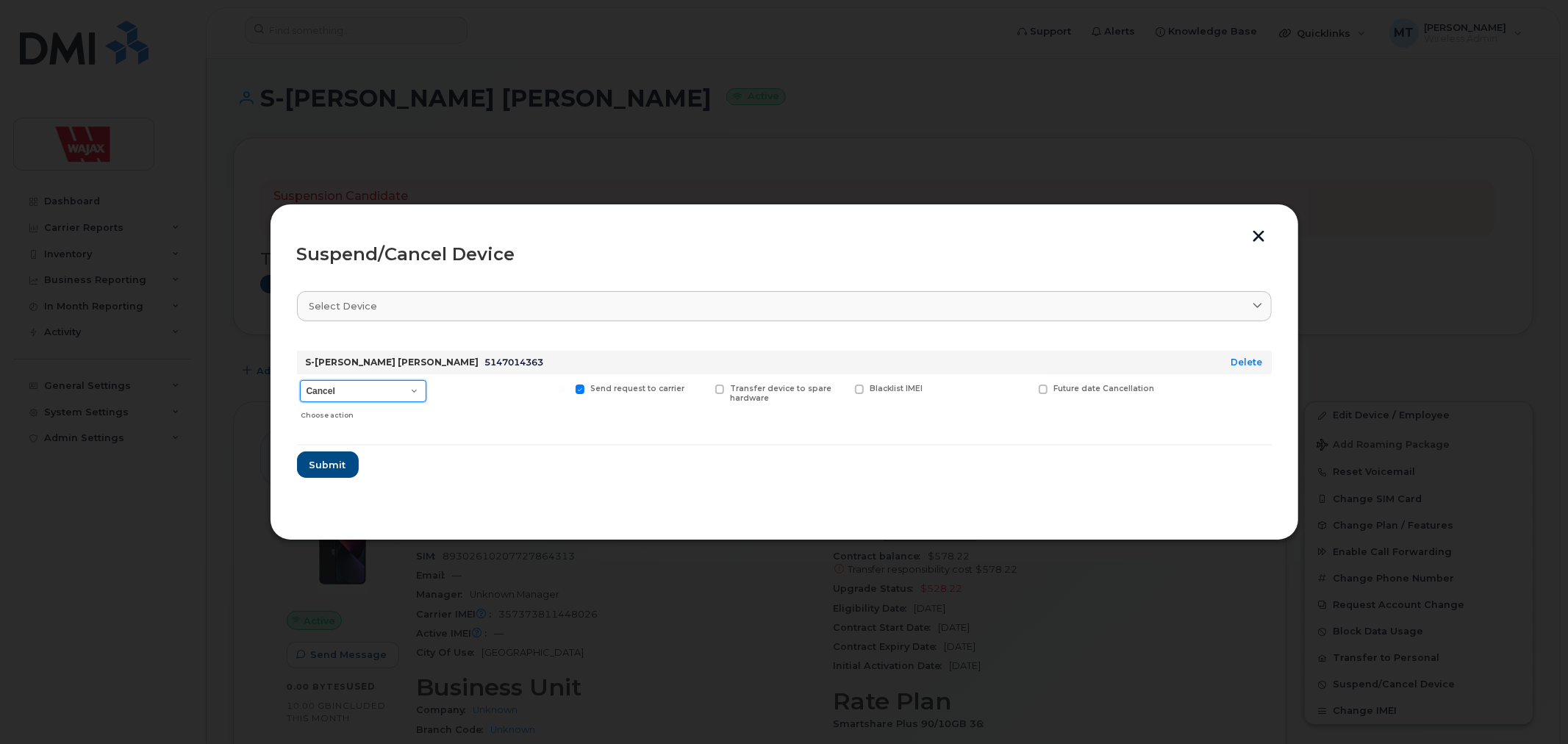
click at [402, 382] on select "Cancel Suspend - Extend Suspension Suspend - Reduced Rate Suspend - Full Rate S…" at bounding box center [363, 391] width 127 height 22
select select "[object Object]"
click at [300, 380] on select "Cancel Suspend - Extend Suspension Suspend - Reduced Rate Suspend - Full Rate S…" at bounding box center [363, 391] width 127 height 22
click at [445, 393] on label "Available for new activations/redeployments" at bounding box center [501, 393] width 130 height 19
click at [425, 392] on input "Available for new activations/redeployments" at bounding box center [421, 387] width 7 height 7
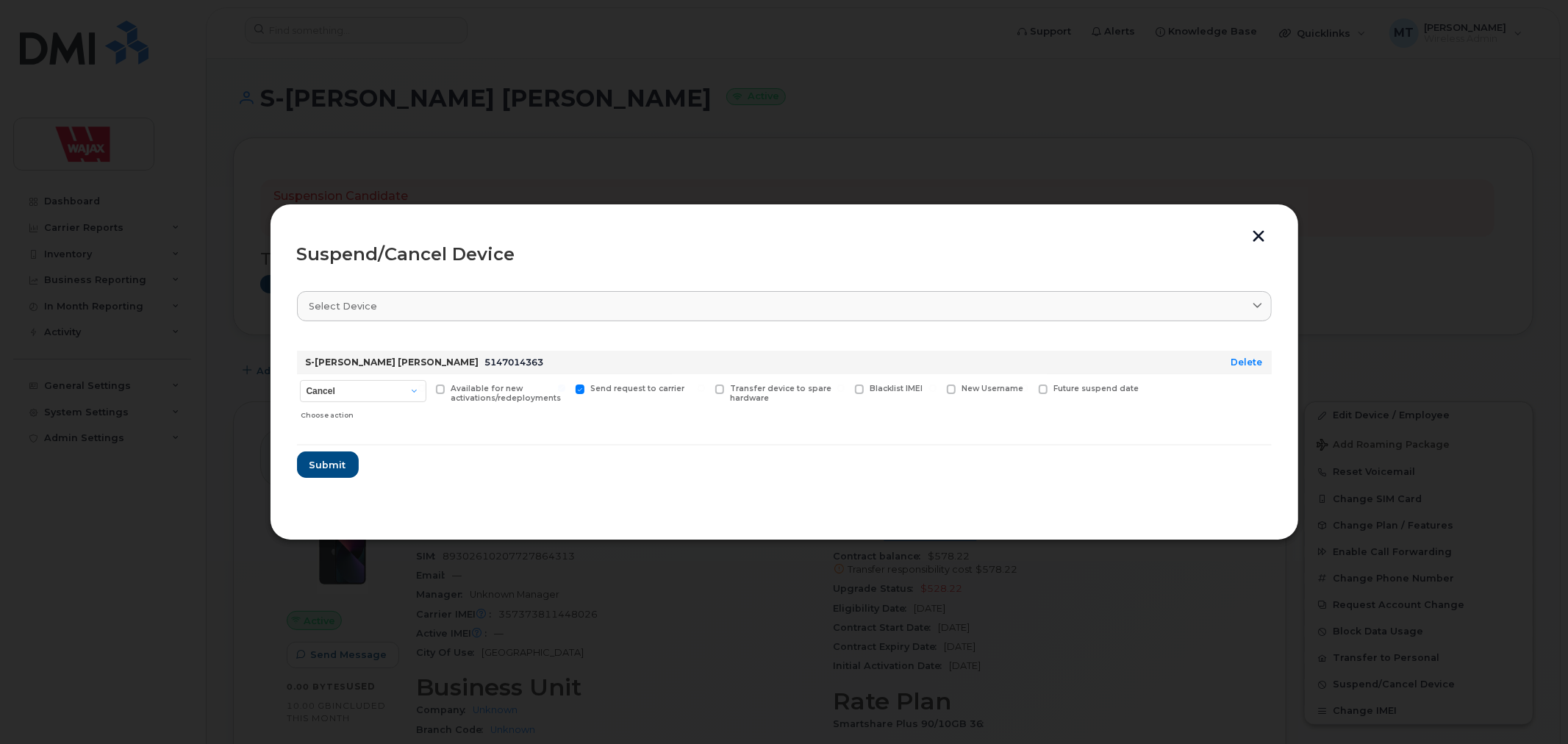
checkbox input "true"
click at [320, 489] on section "Select device Type first three symbols or more S-Jean Sebastien Gaboury 5147014…" at bounding box center [784, 395] width 975 height 235
click at [333, 468] on span "Submit" at bounding box center [326, 465] width 36 height 14
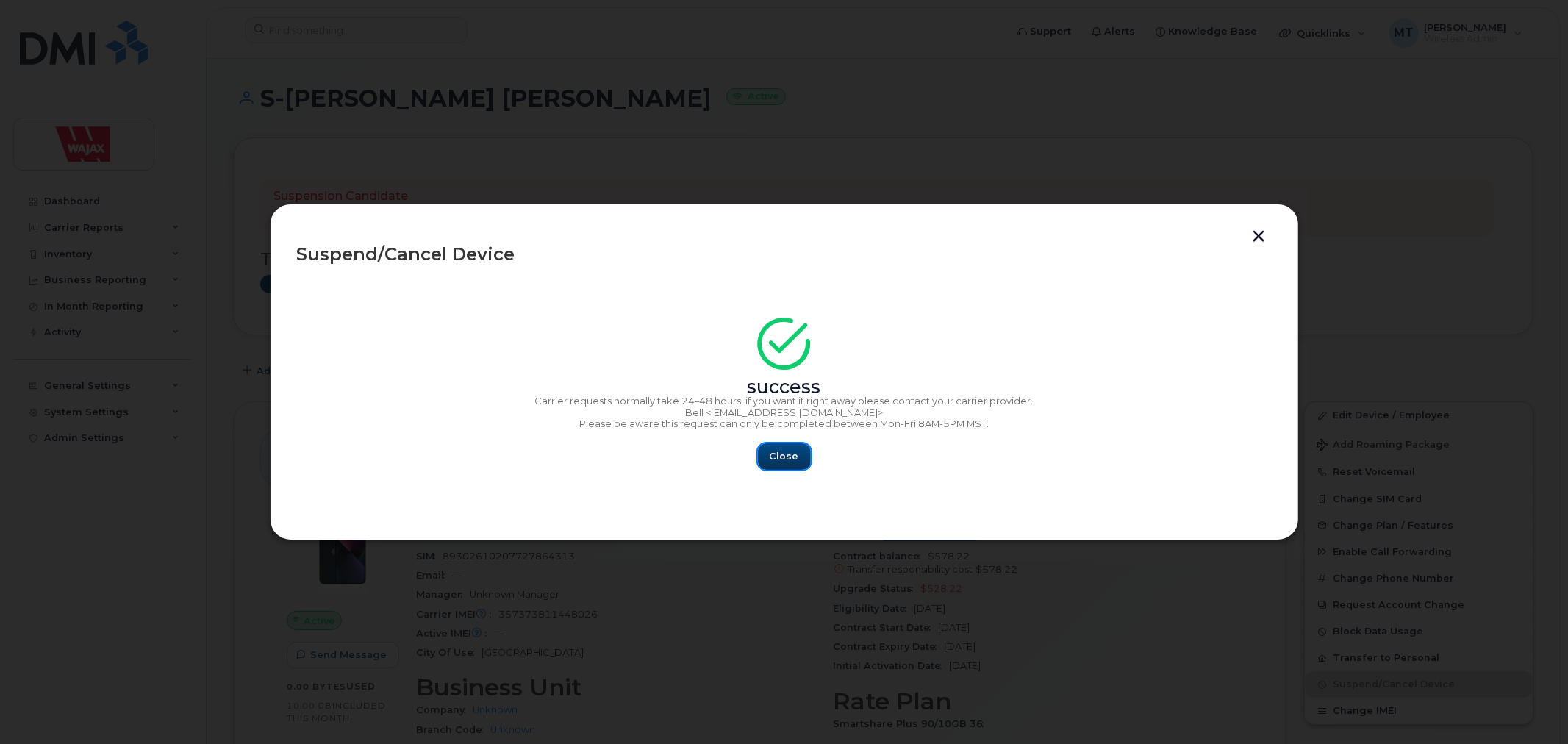
click at [799, 465] on button "Close" at bounding box center [785, 456] width 53 height 27
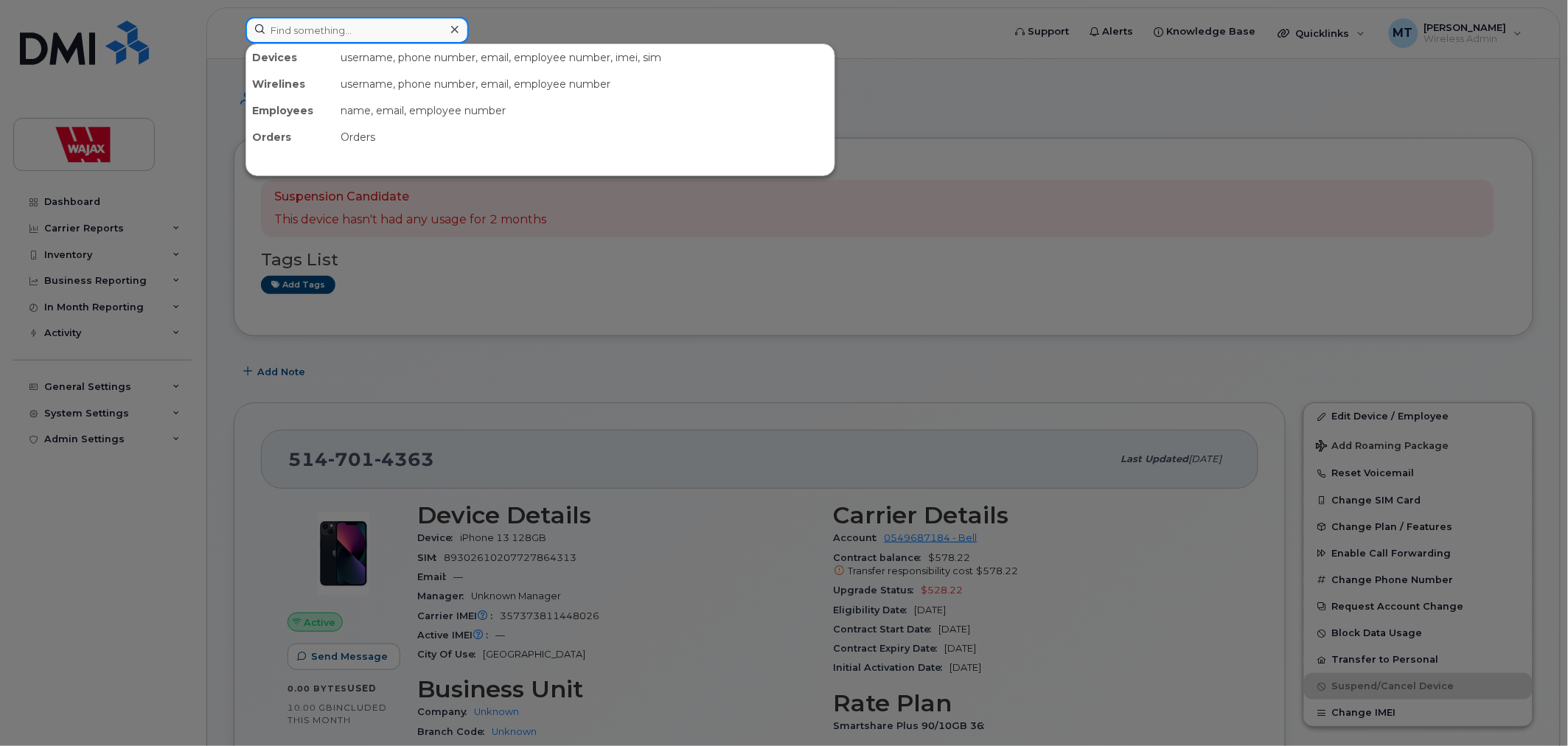
click at [385, 23] on input at bounding box center [357, 30] width 224 height 27
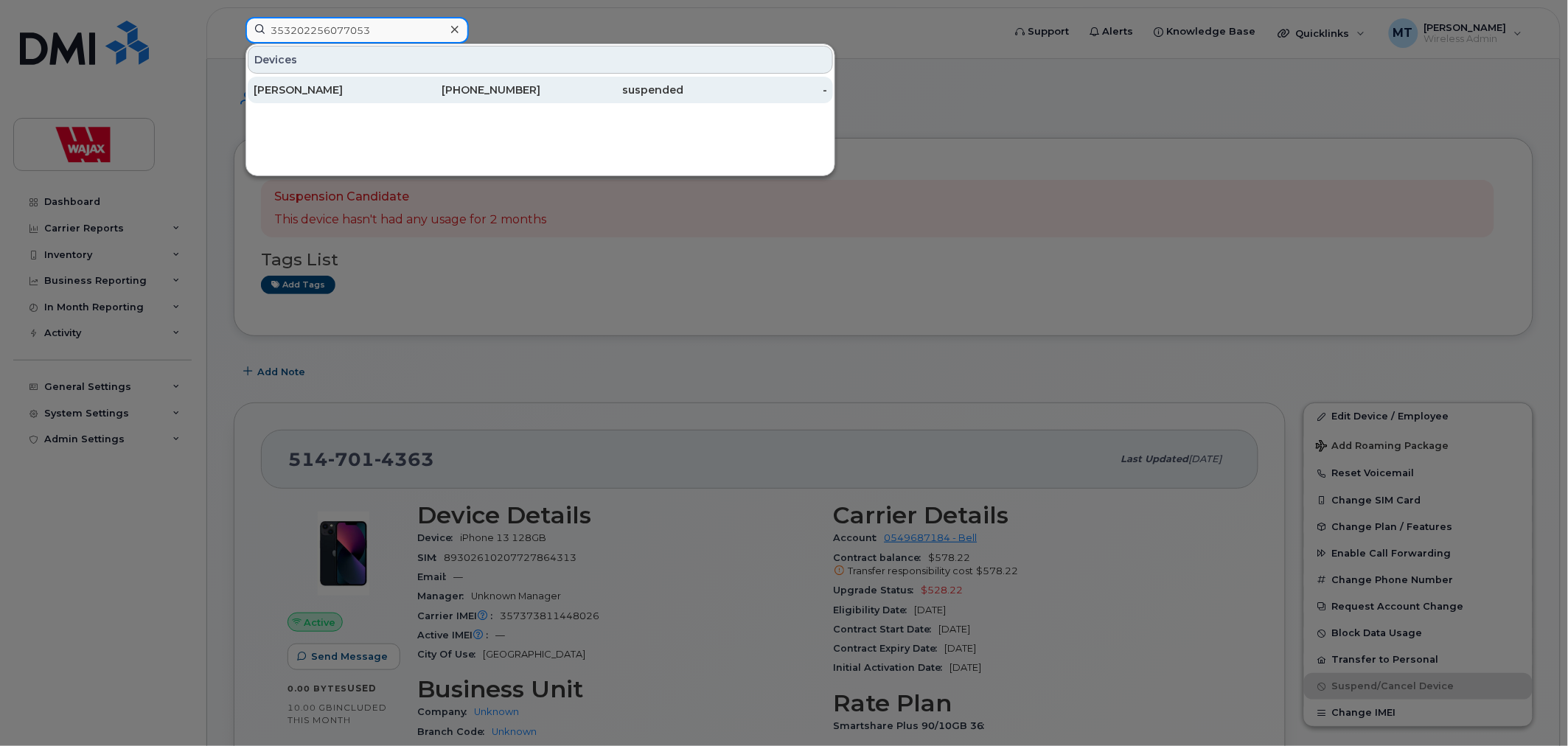
type input "353202256077053"
click at [411, 85] on div "819-527-6358" at bounding box center [469, 90] width 144 height 15
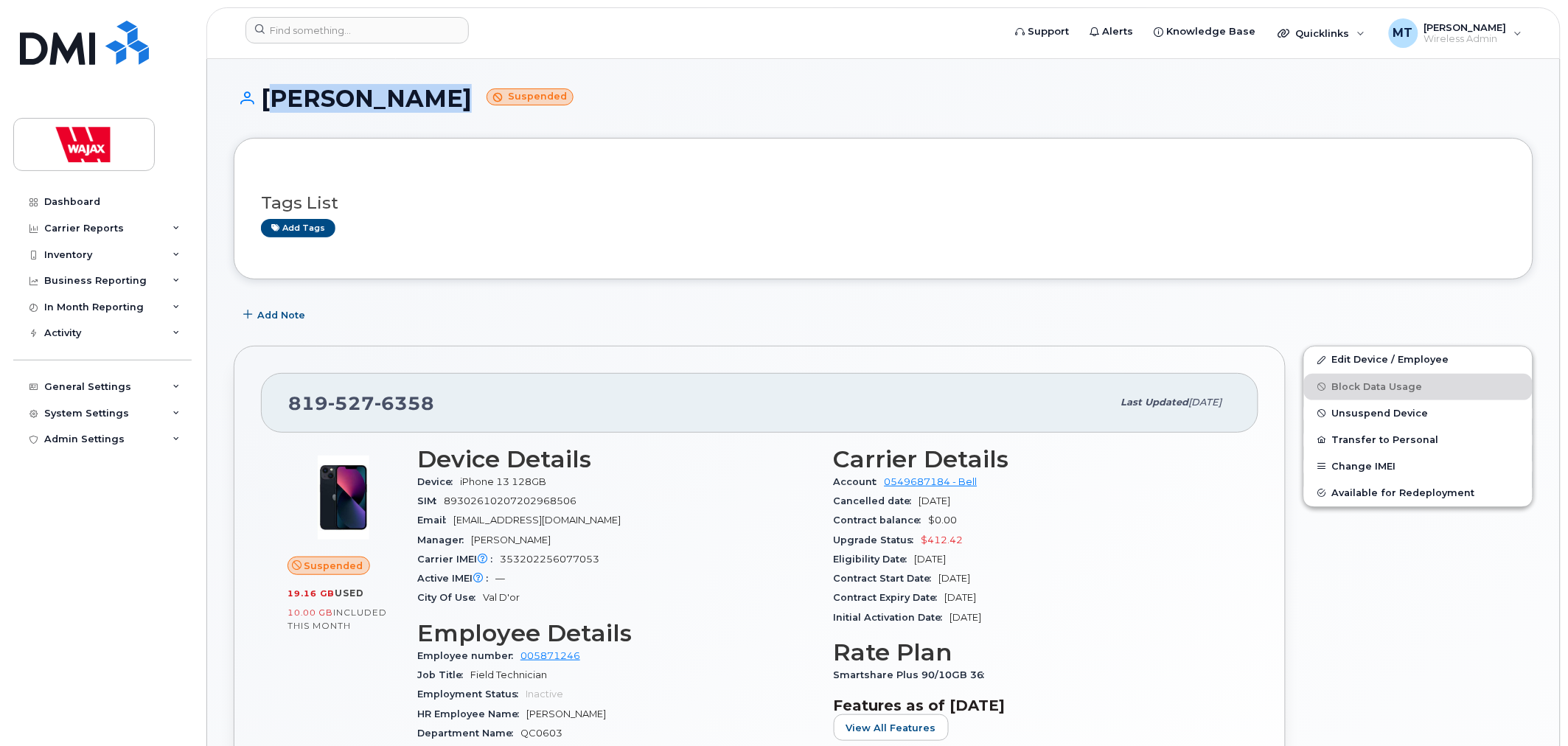
drag, startPoint x: 430, startPoint y: 95, endPoint x: 269, endPoint y: 98, distance: 161.0
click at [269, 98] on h1 "Mario Gagnon Suspended" at bounding box center [882, 99] width 1299 height 26
copy h1 "[PERSON_NAME]"
click at [1324, 355] on span at bounding box center [1322, 360] width 12 height 12
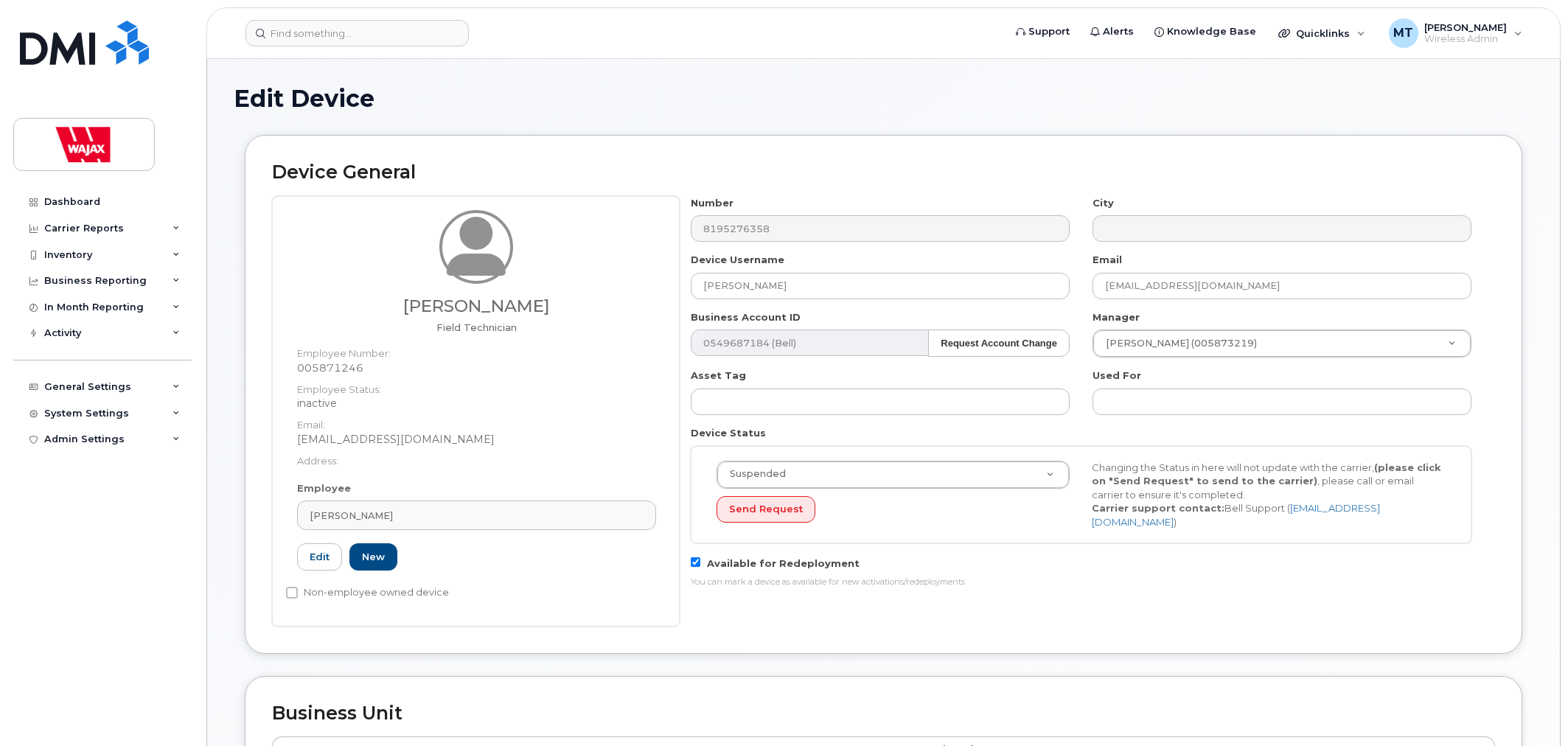
select select "23291732"
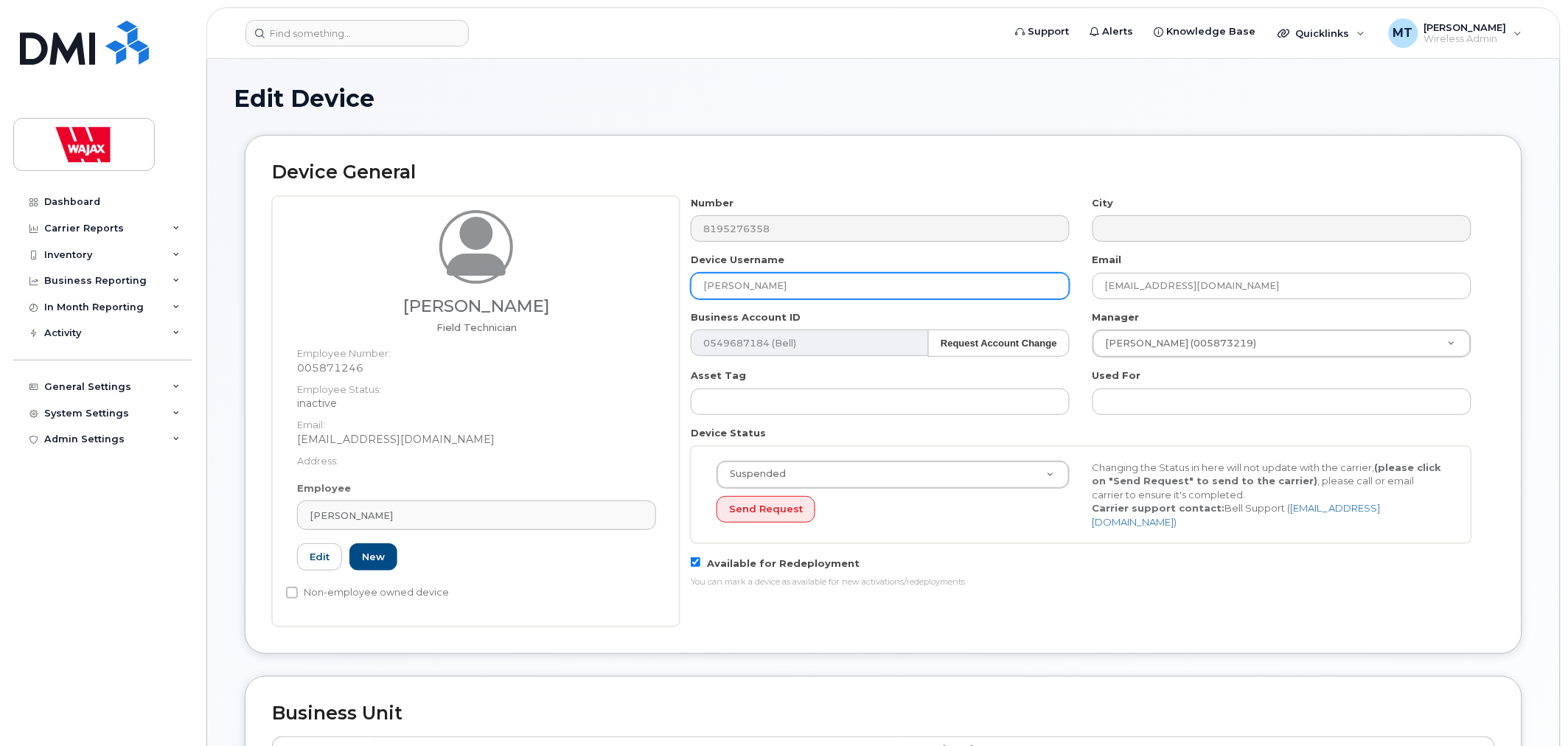
click at [704, 282] on input "[PERSON_NAME]" at bounding box center [880, 286] width 379 height 27
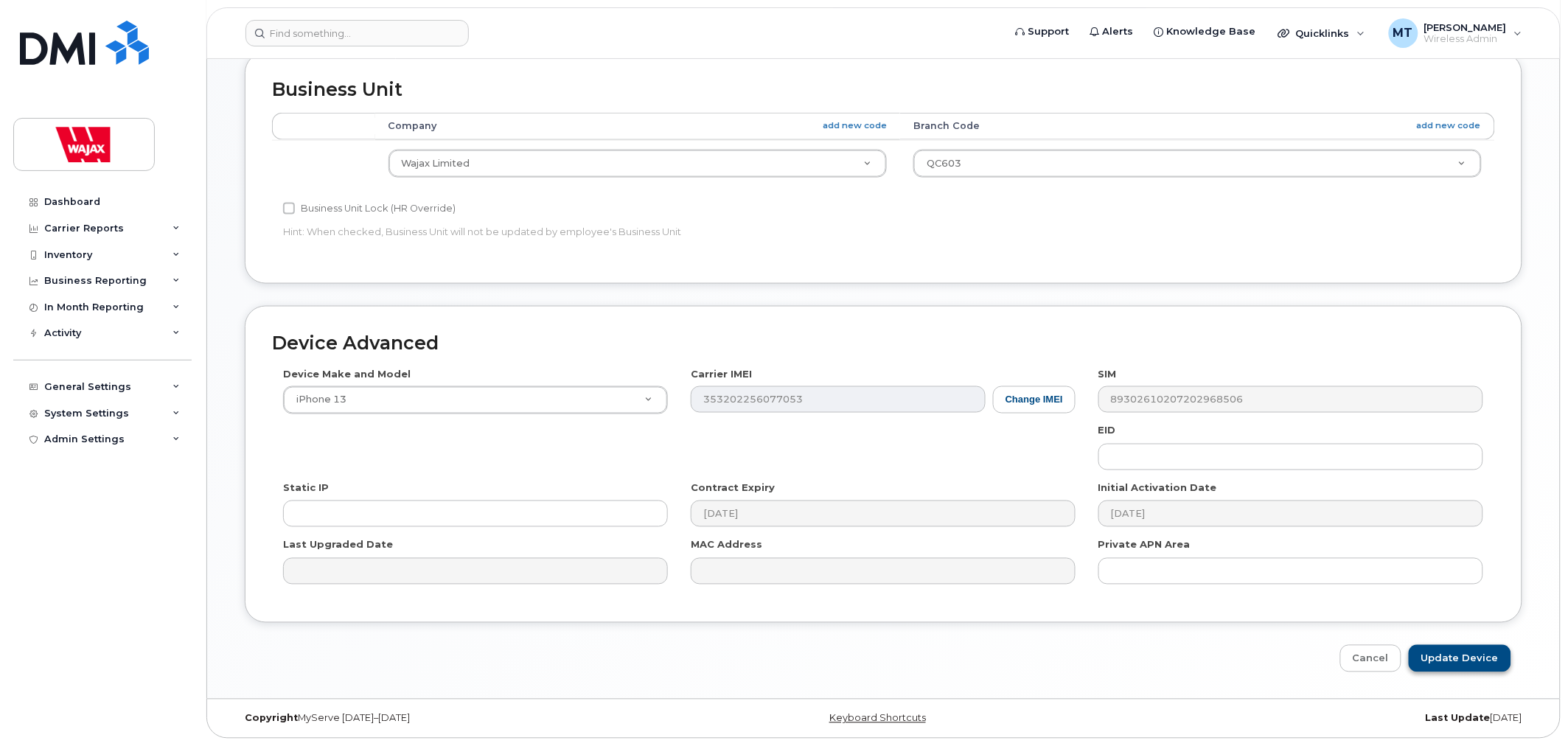
type input "S-Mario Gagnon"
click at [1456, 659] on input "Update Device" at bounding box center [1460, 659] width 102 height 28
type input "Saving..."
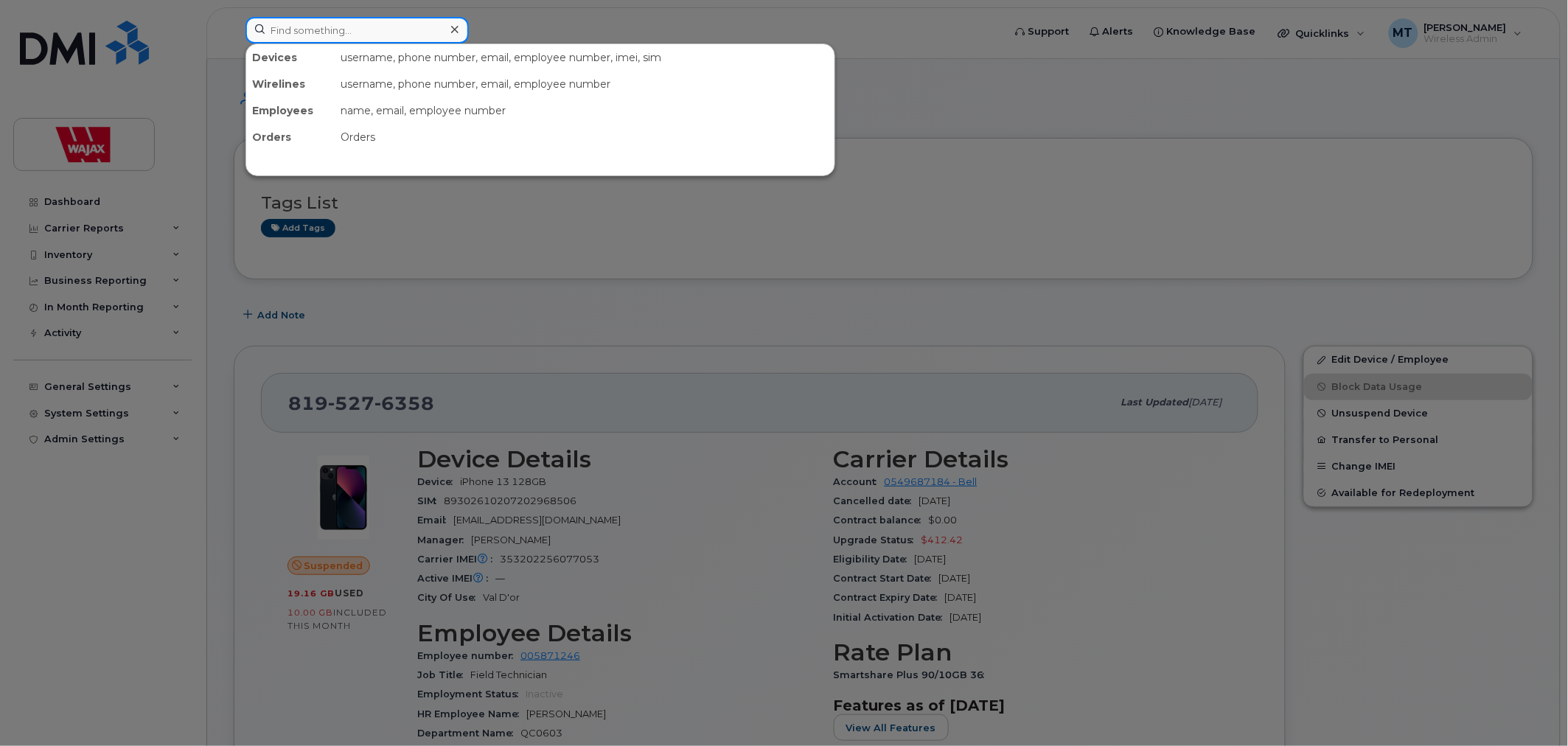
click at [397, 24] on input at bounding box center [357, 30] width 224 height 27
type input "[PERSON_NAME]"
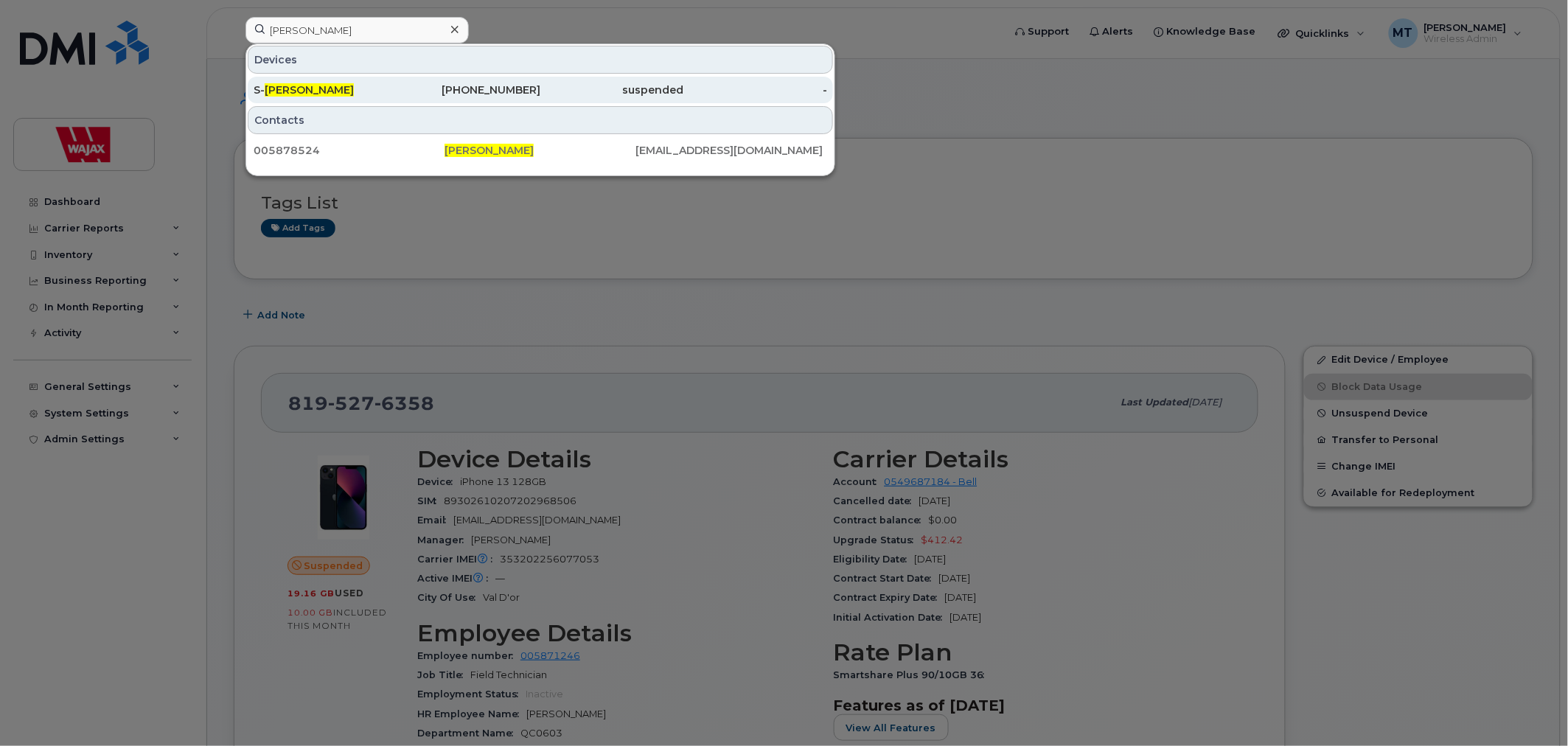
click at [397, 80] on div "S- Maxime Mitton" at bounding box center [469, 90] width 144 height 27
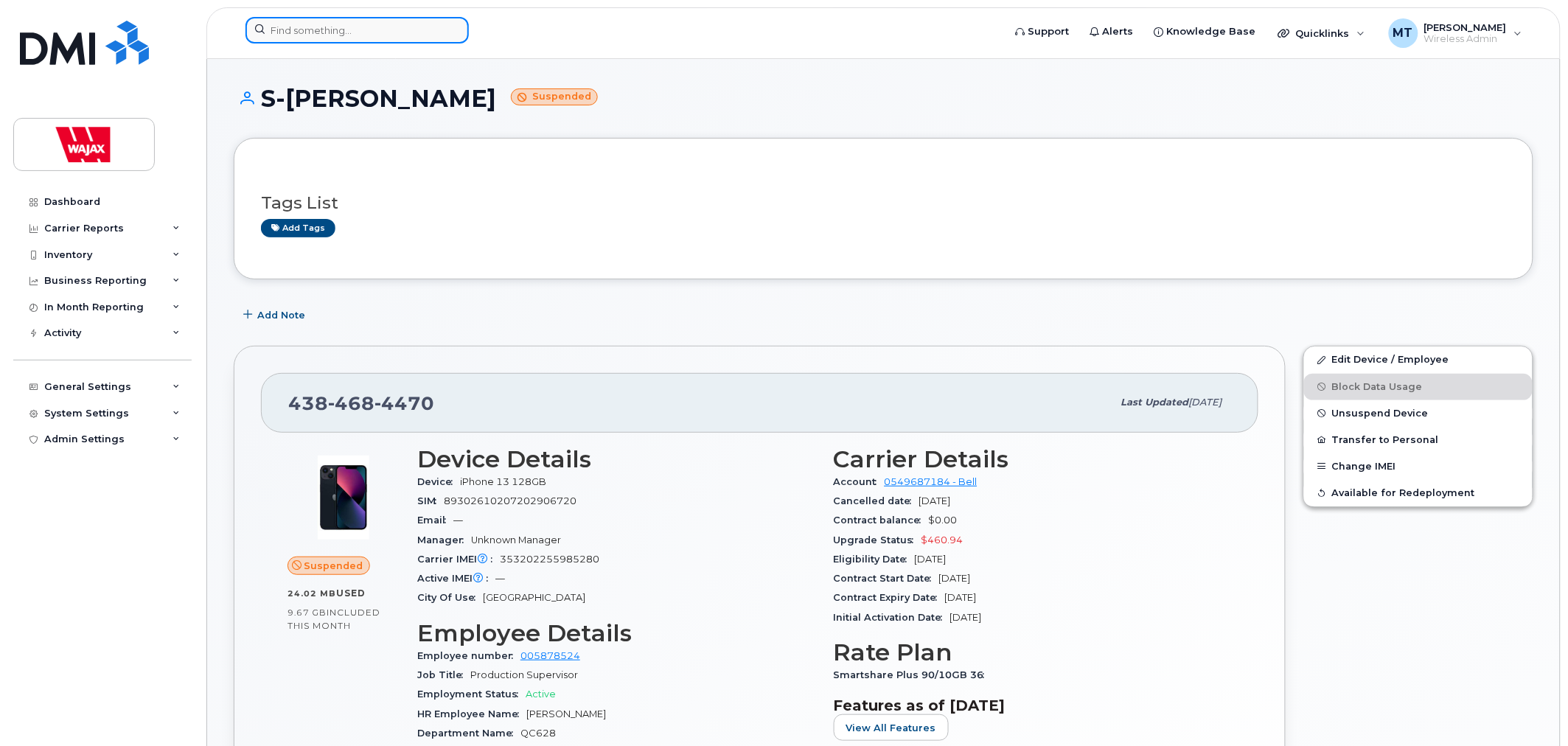
click at [392, 33] on input at bounding box center [357, 30] width 224 height 27
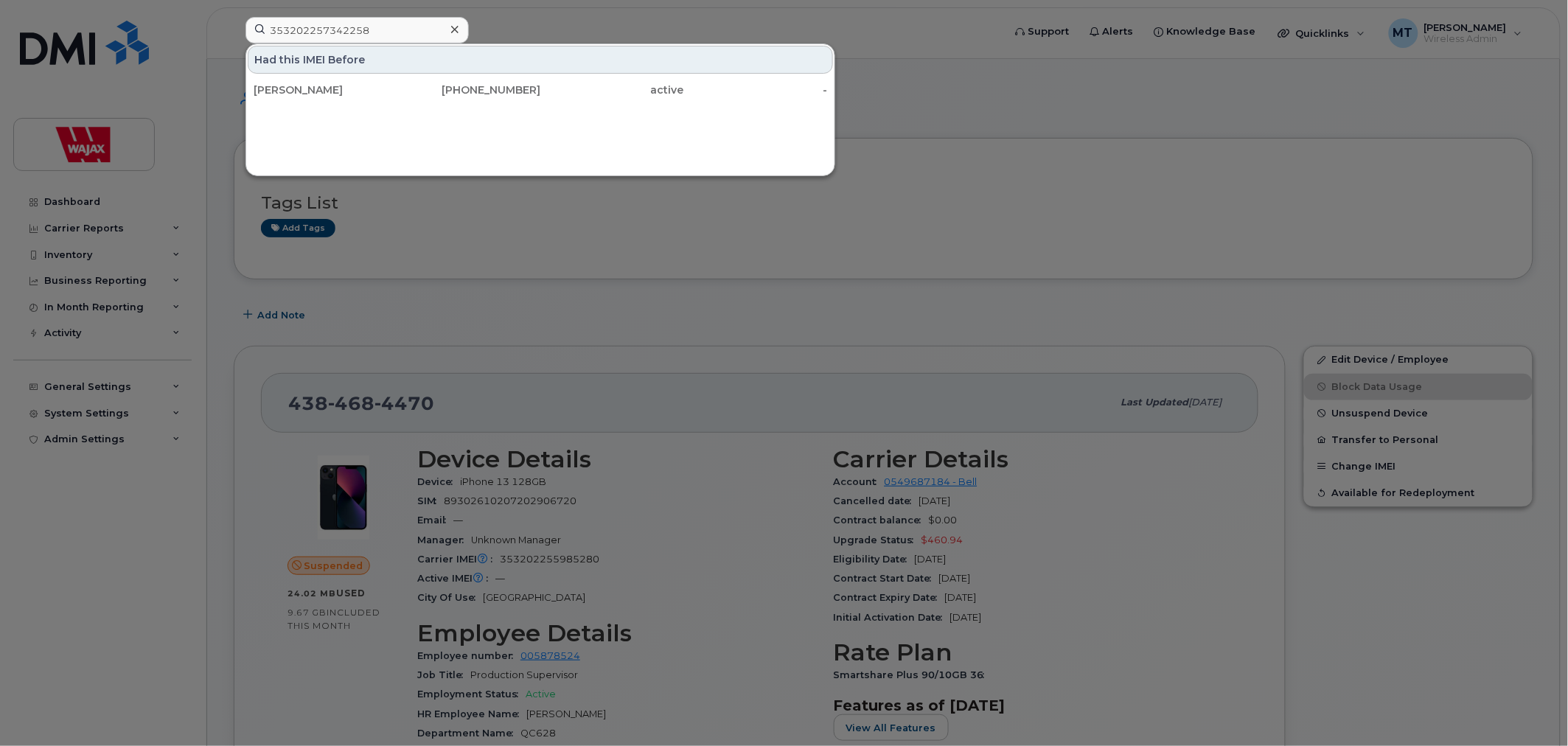
click at [953, 101] on div at bounding box center [784, 373] width 1568 height 746
drag, startPoint x: 368, startPoint y: 17, endPoint x: 218, endPoint y: 39, distance: 151.6
click at [233, 39] on div "353202257342258 Had this IMEI Before Chris Holliday 705-207-5274 active -" at bounding box center [620, 33] width 772 height 33
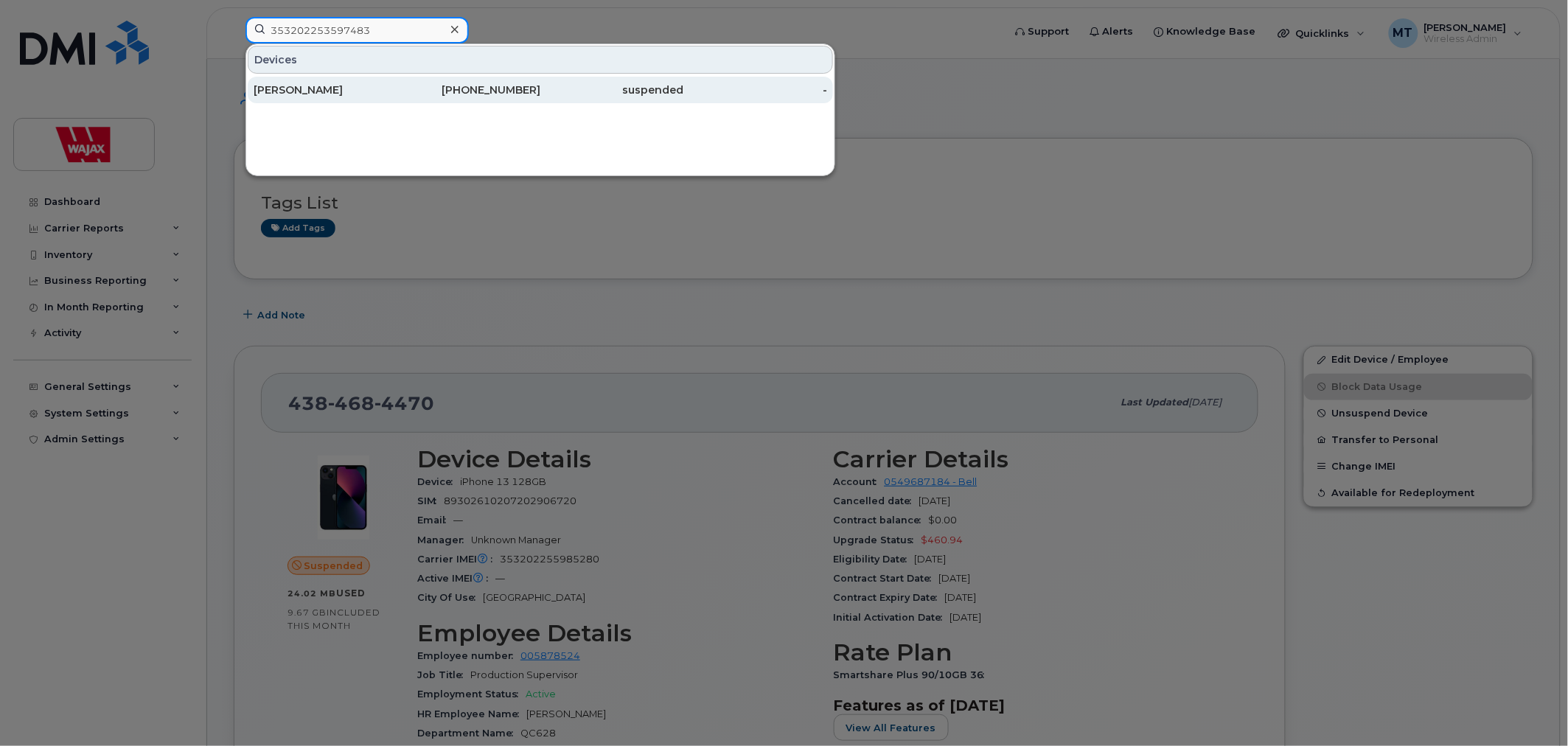
type input "353202253597483"
click at [292, 89] on div "[PERSON_NAME]" at bounding box center [325, 90] width 144 height 15
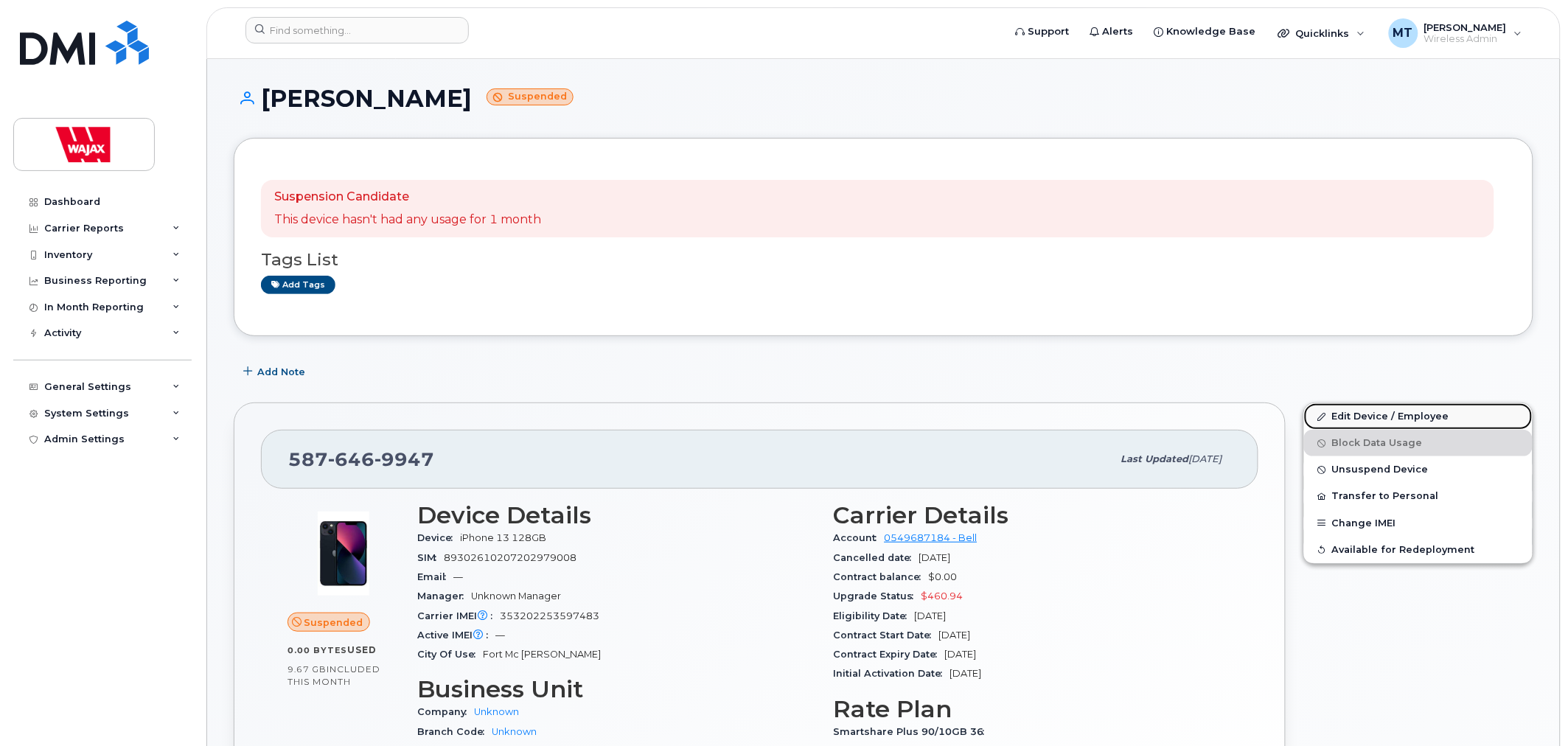
click at [1358, 424] on link "Edit Device / Employee" at bounding box center [1418, 416] width 229 height 27
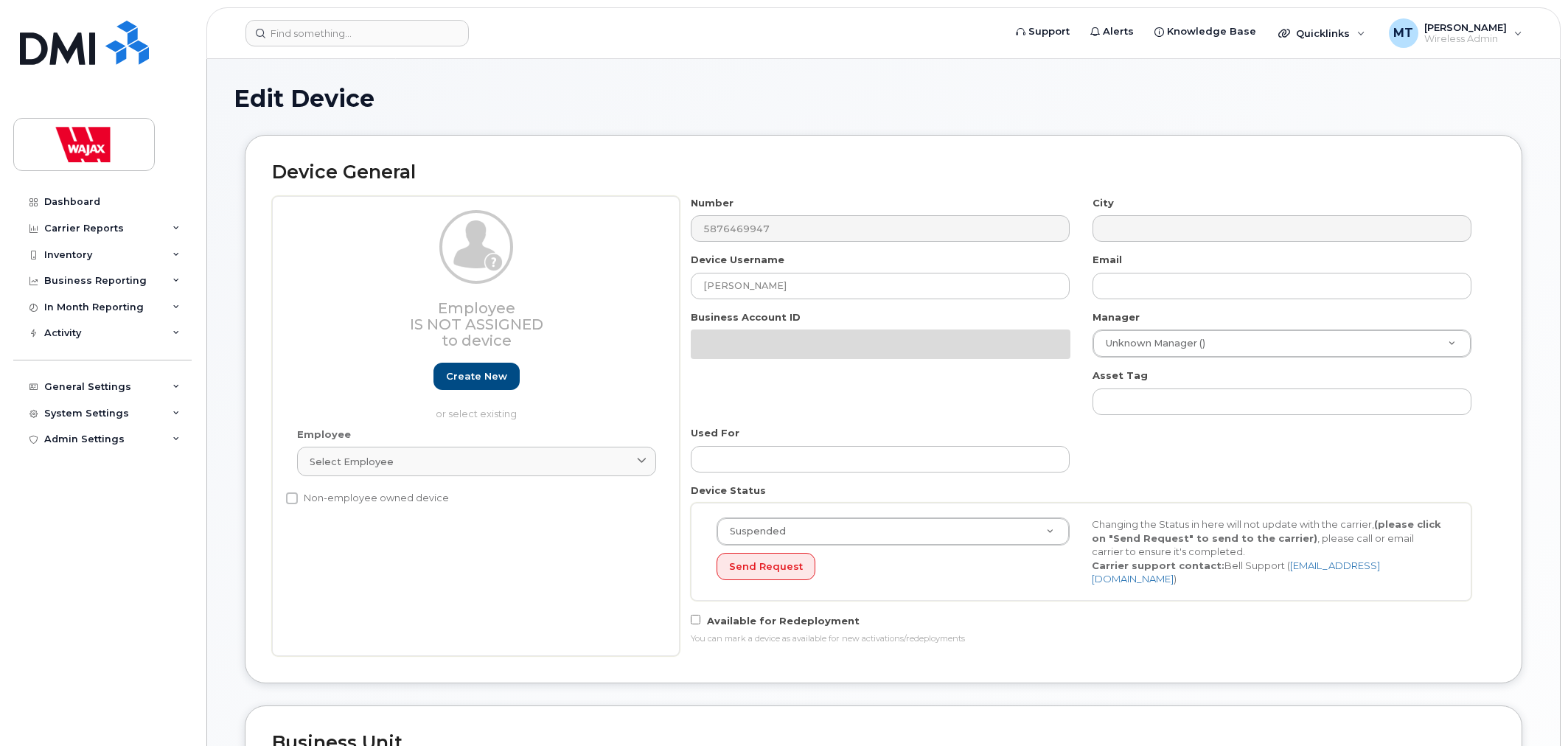
select select "23291731"
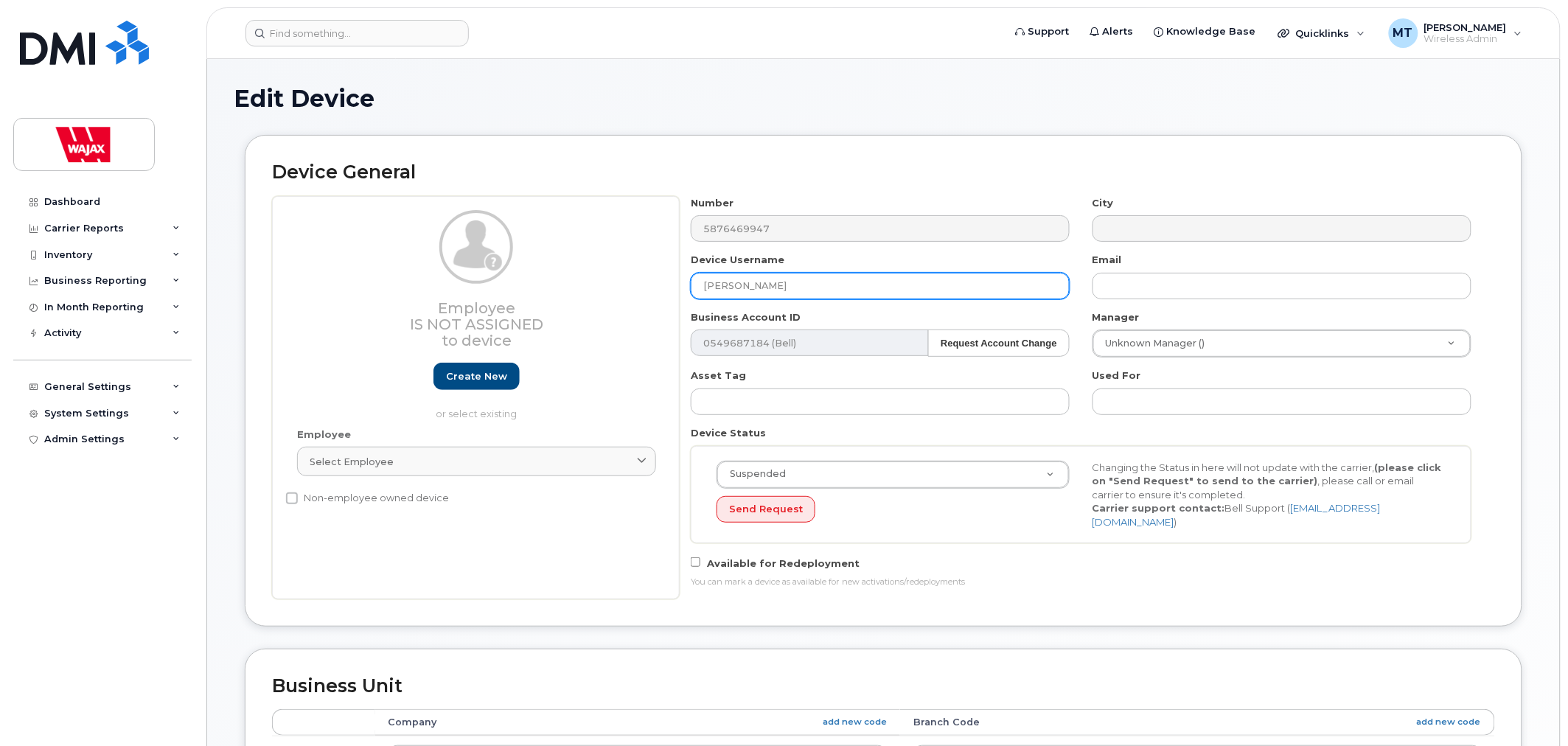
click at [700, 286] on input "[PERSON_NAME]" at bounding box center [880, 286] width 379 height 27
drag, startPoint x: 839, startPoint y: 291, endPoint x: 713, endPoint y: 289, distance: 126.0
click at [713, 289] on input "S-[PERSON_NAME]" at bounding box center [880, 286] width 379 height 27
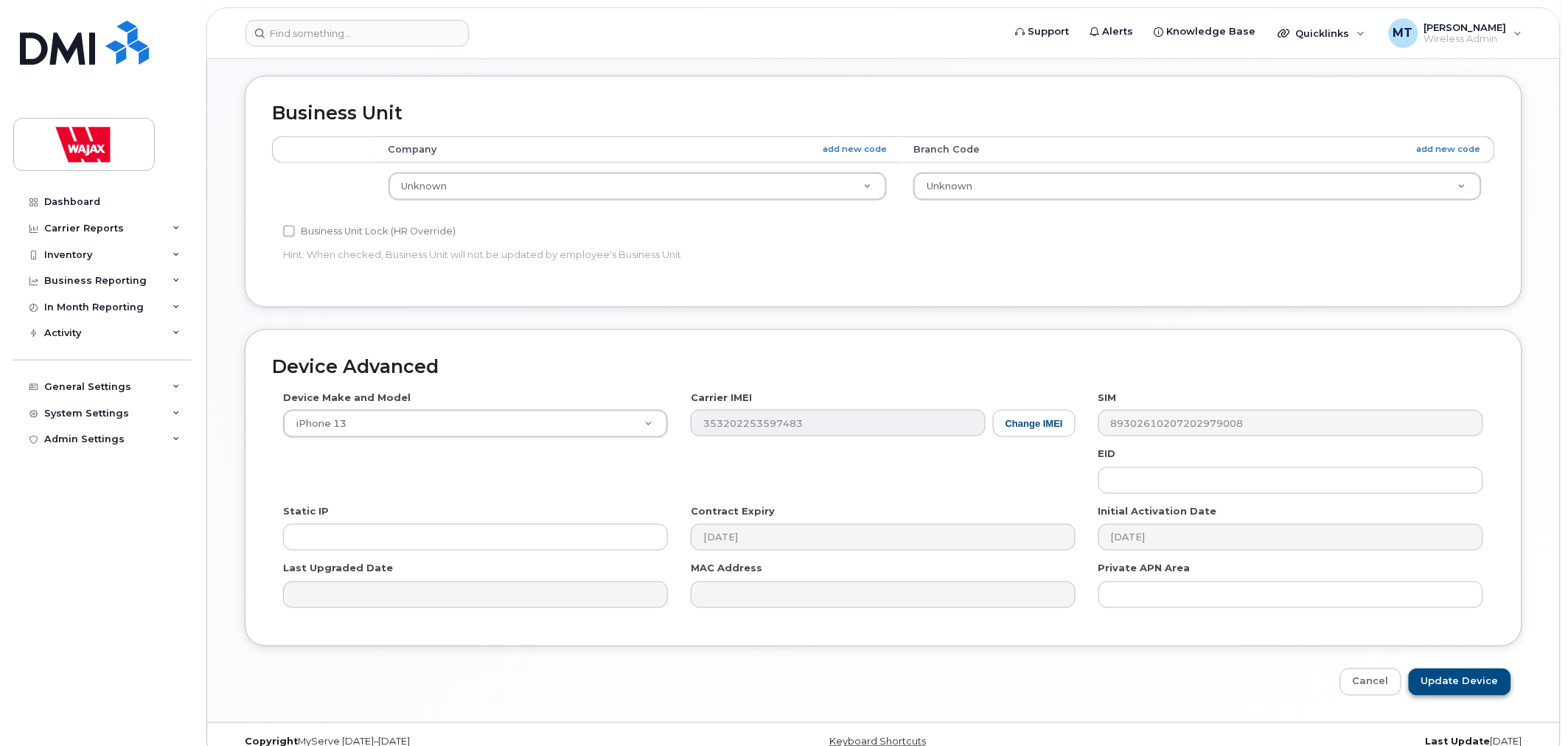
type input "S-Bryan Tulley"
click at [1446, 681] on input "Update Device" at bounding box center [1460, 683] width 102 height 28
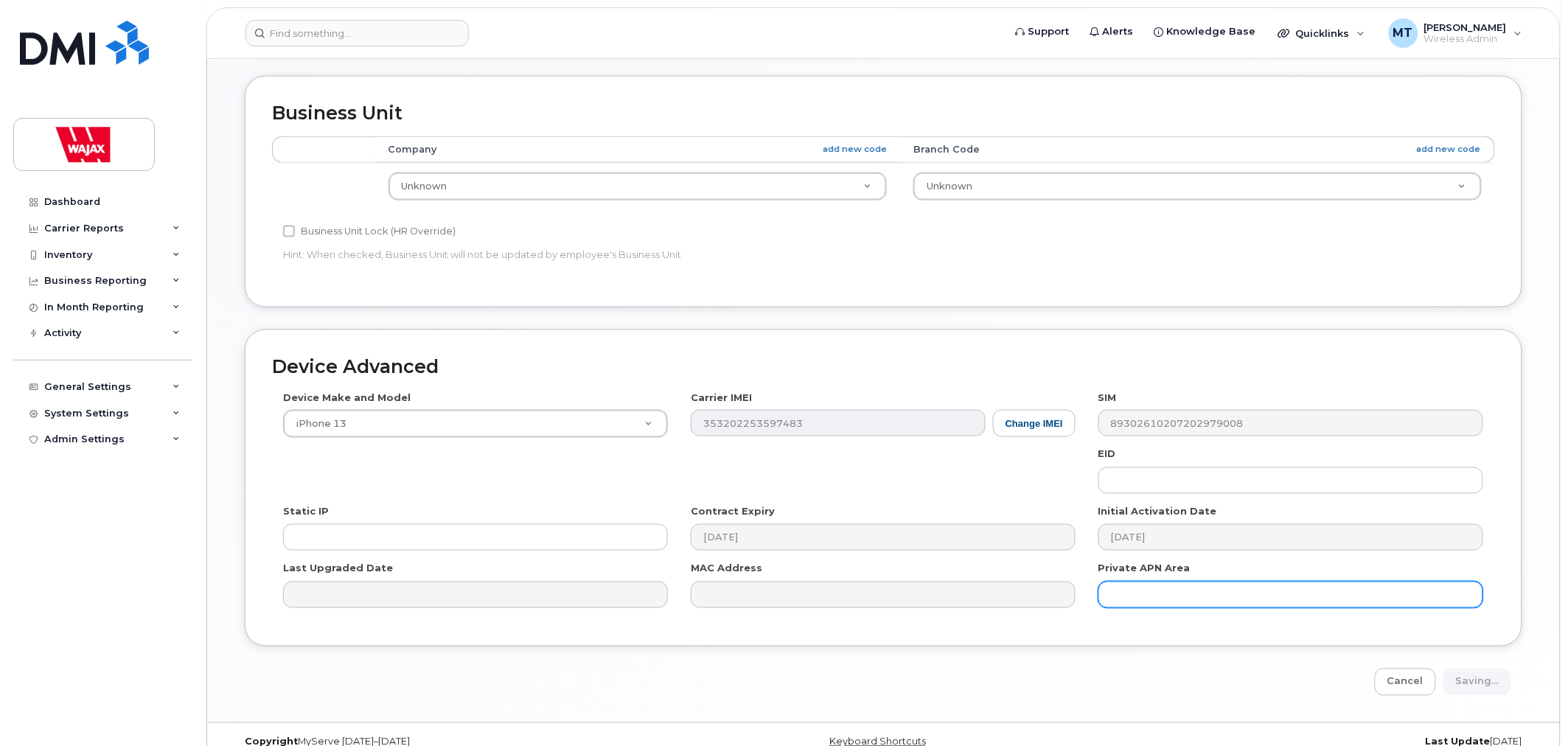
type input "Saving..."
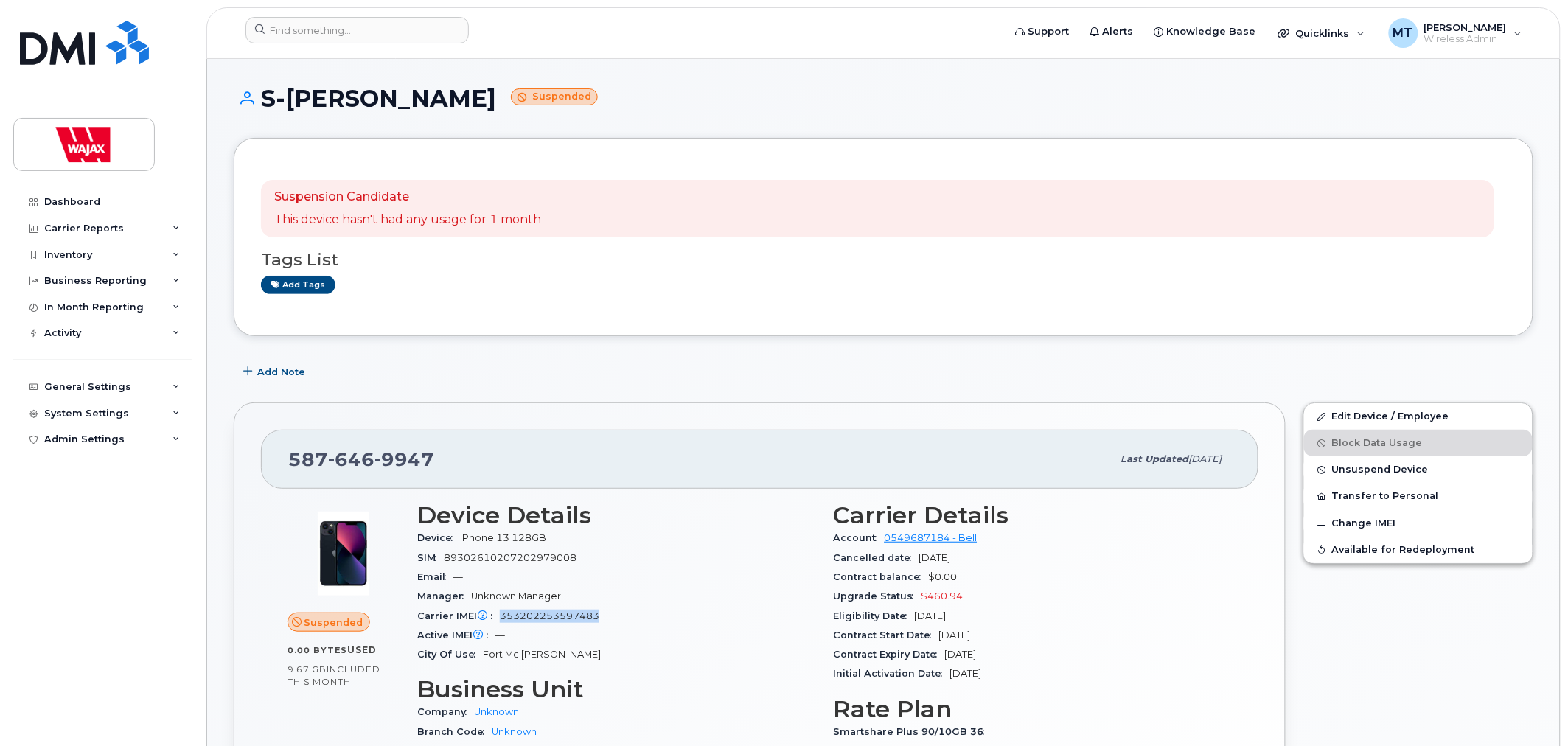
drag, startPoint x: 498, startPoint y: 617, endPoint x: 635, endPoint y: 612, distance: 137.1
click at [635, 612] on div "Carrier IMEI Carrier IMEI is reported during the last billing cycle or change o…" at bounding box center [617, 616] width 399 height 19
copy span "353202253597483"
drag, startPoint x: 438, startPoint y: 101, endPoint x: 285, endPoint y: 105, distance: 153.1
click at [285, 105] on h1 "S-[PERSON_NAME] Suspended" at bounding box center [882, 99] width 1299 height 26
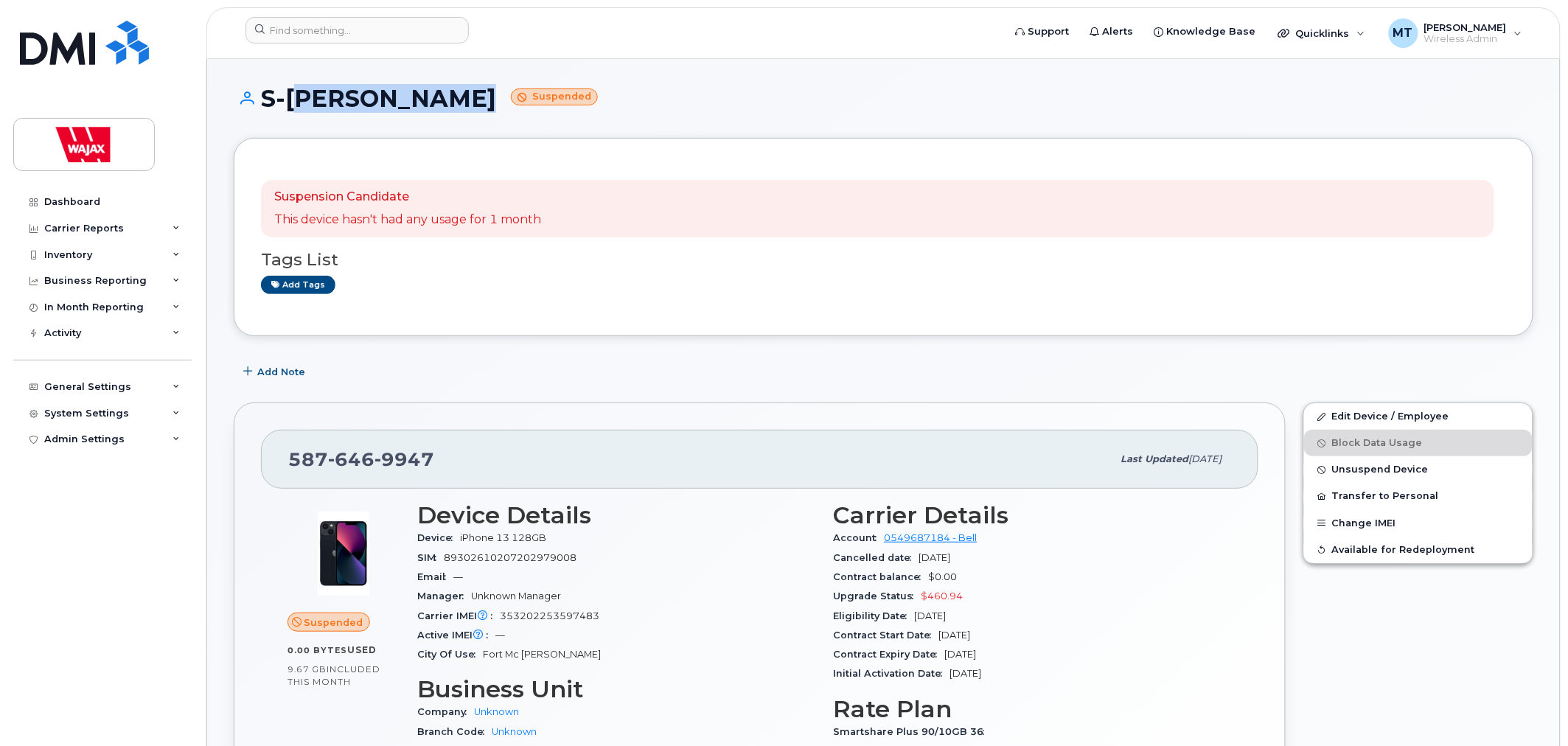
copy h1 "[PERSON_NAME]"
click at [611, 601] on div "Manager Unknown Manager" at bounding box center [617, 596] width 399 height 19
drag, startPoint x: 621, startPoint y: 608, endPoint x: 501, endPoint y: 609, distance: 120.0
click at [501, 609] on div "Carrier IMEI Carrier IMEI is reported during the last billing cycle or change o…" at bounding box center [617, 616] width 399 height 19
copy span "353202253597483"
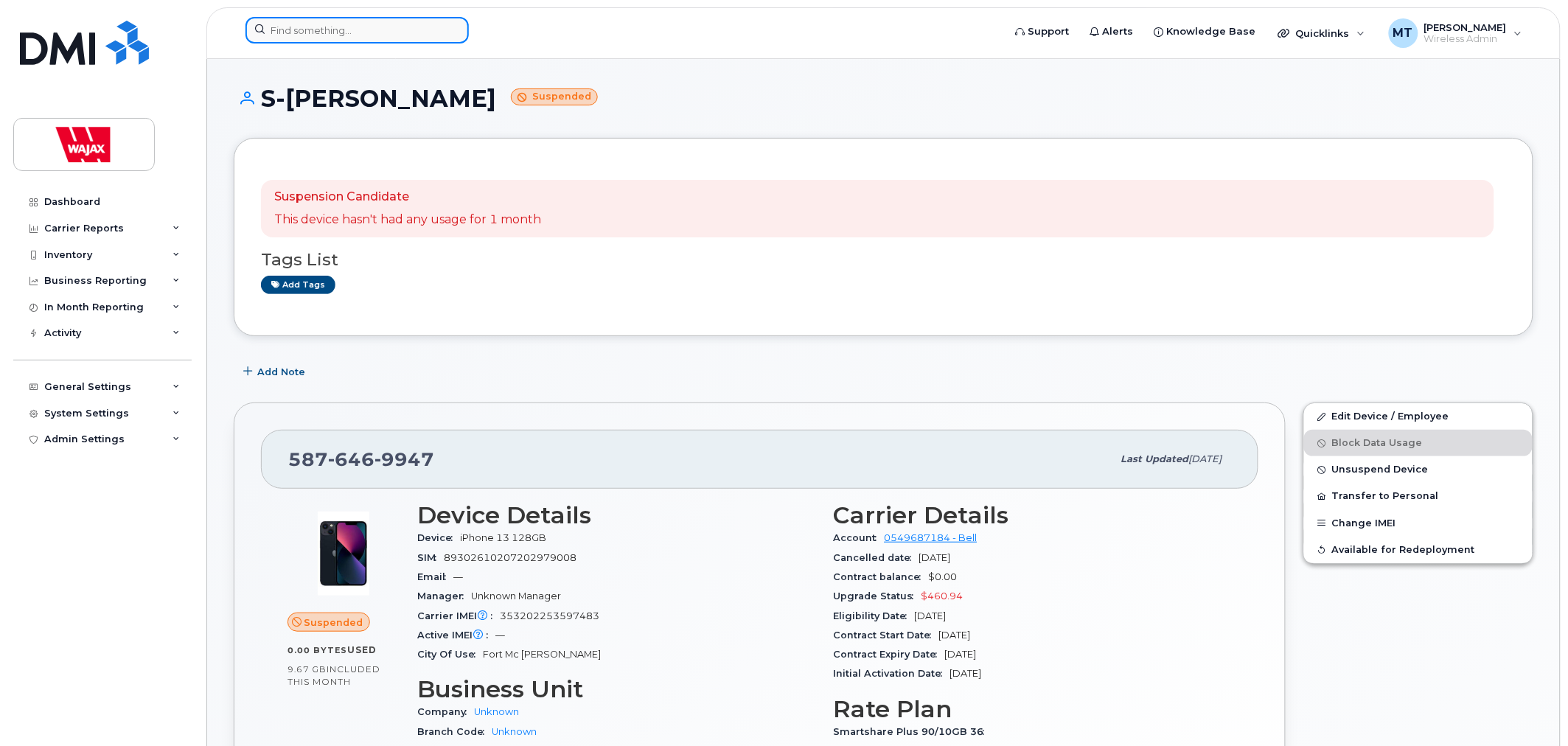
click at [402, 31] on input at bounding box center [357, 30] width 224 height 27
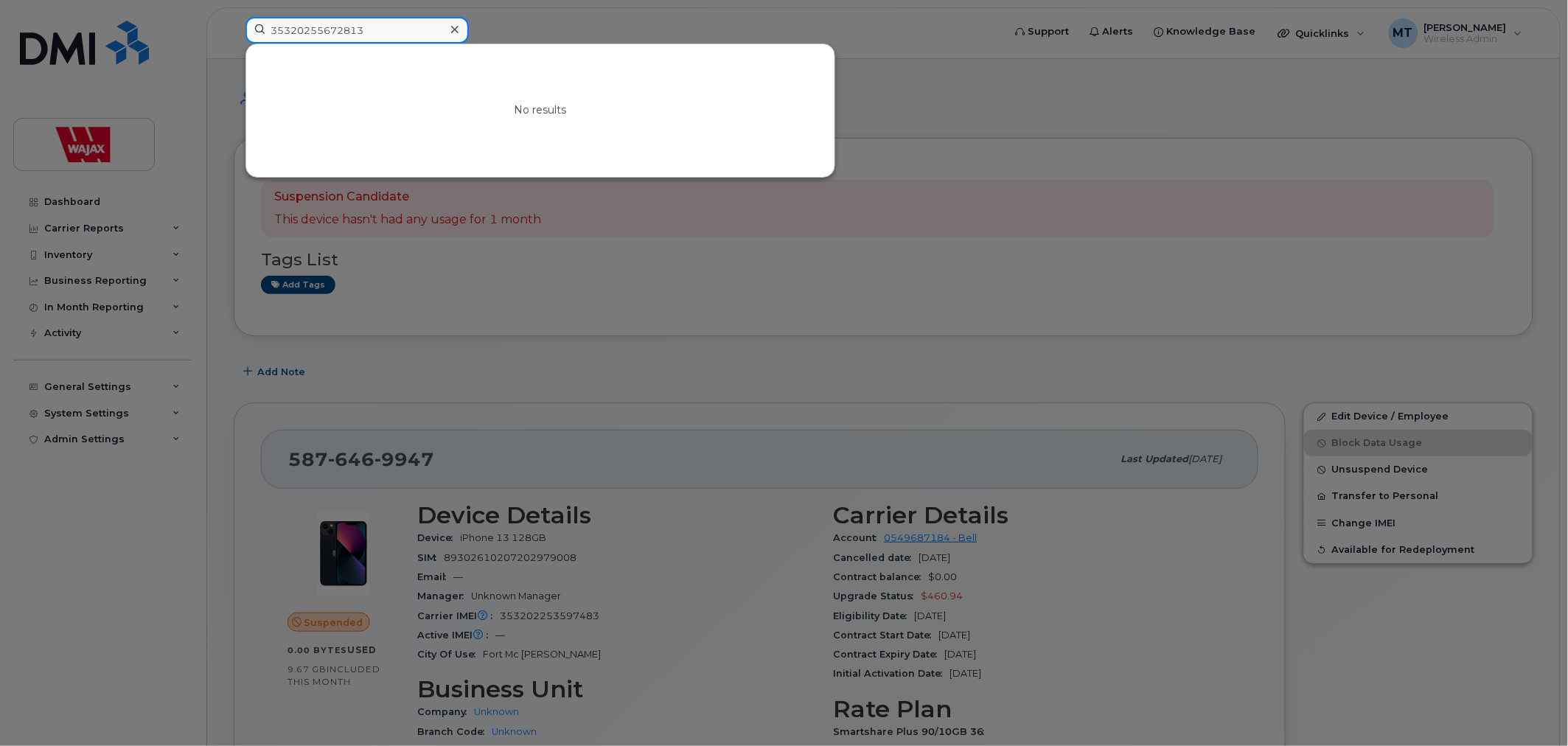
drag, startPoint x: 386, startPoint y: 27, endPoint x: -23, endPoint y: -20, distance: 411.7
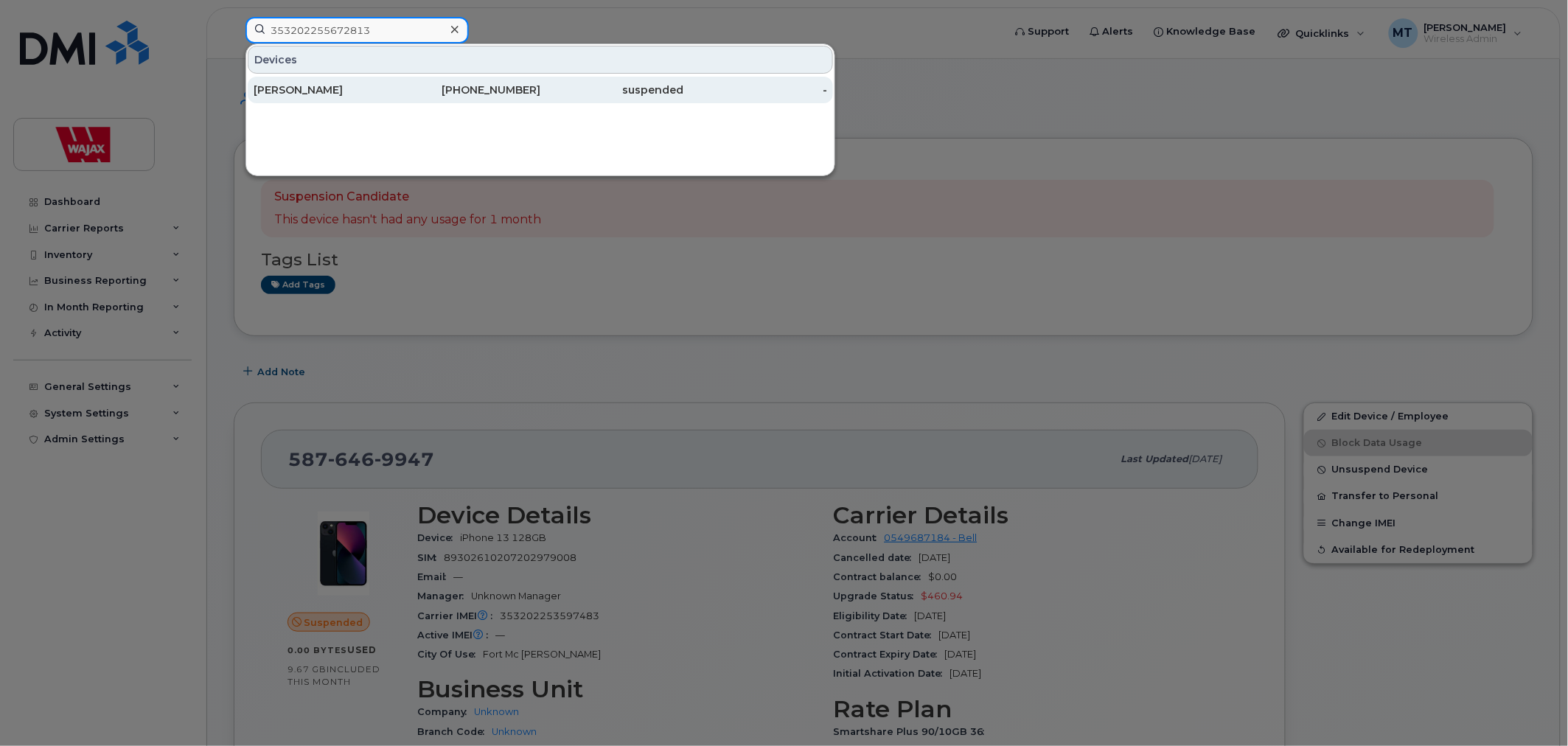
type input "353202255672813"
click at [403, 89] on div "819-690-3830" at bounding box center [469, 90] width 144 height 15
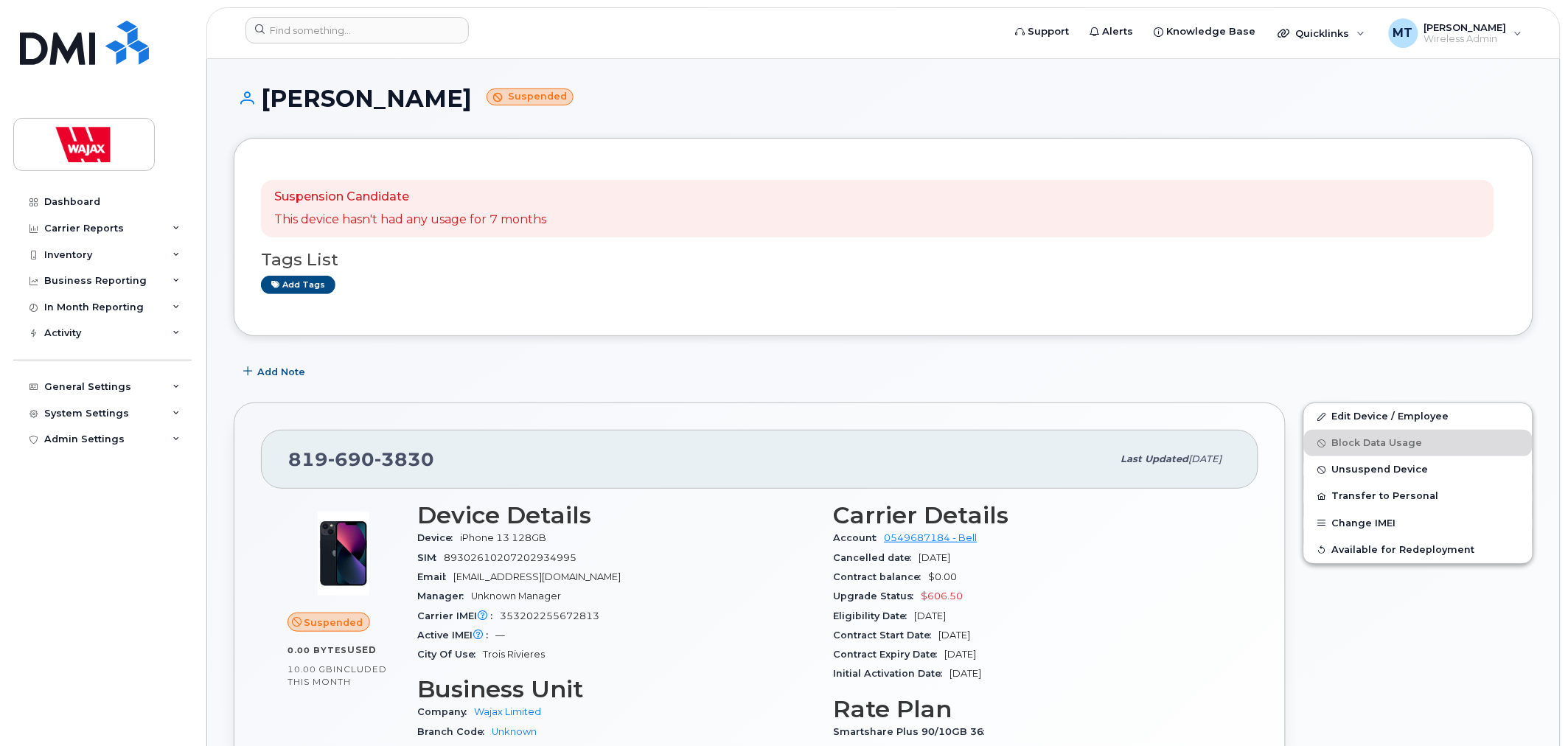
drag, startPoint x: 341, startPoint y: 99, endPoint x: 262, endPoint y: 99, distance: 79.0
click at [262, 99] on h1 "Jeremie Blais Suspended" at bounding box center [882, 99] width 1299 height 26
copy h1 "[PERSON_NAME]"
drag, startPoint x: 505, startPoint y: 617, endPoint x: 617, endPoint y: 611, distance: 112.2
click at [608, 614] on div "Carrier IMEI Carrier IMEI is reported during the last billing cycle or change o…" at bounding box center [617, 616] width 399 height 19
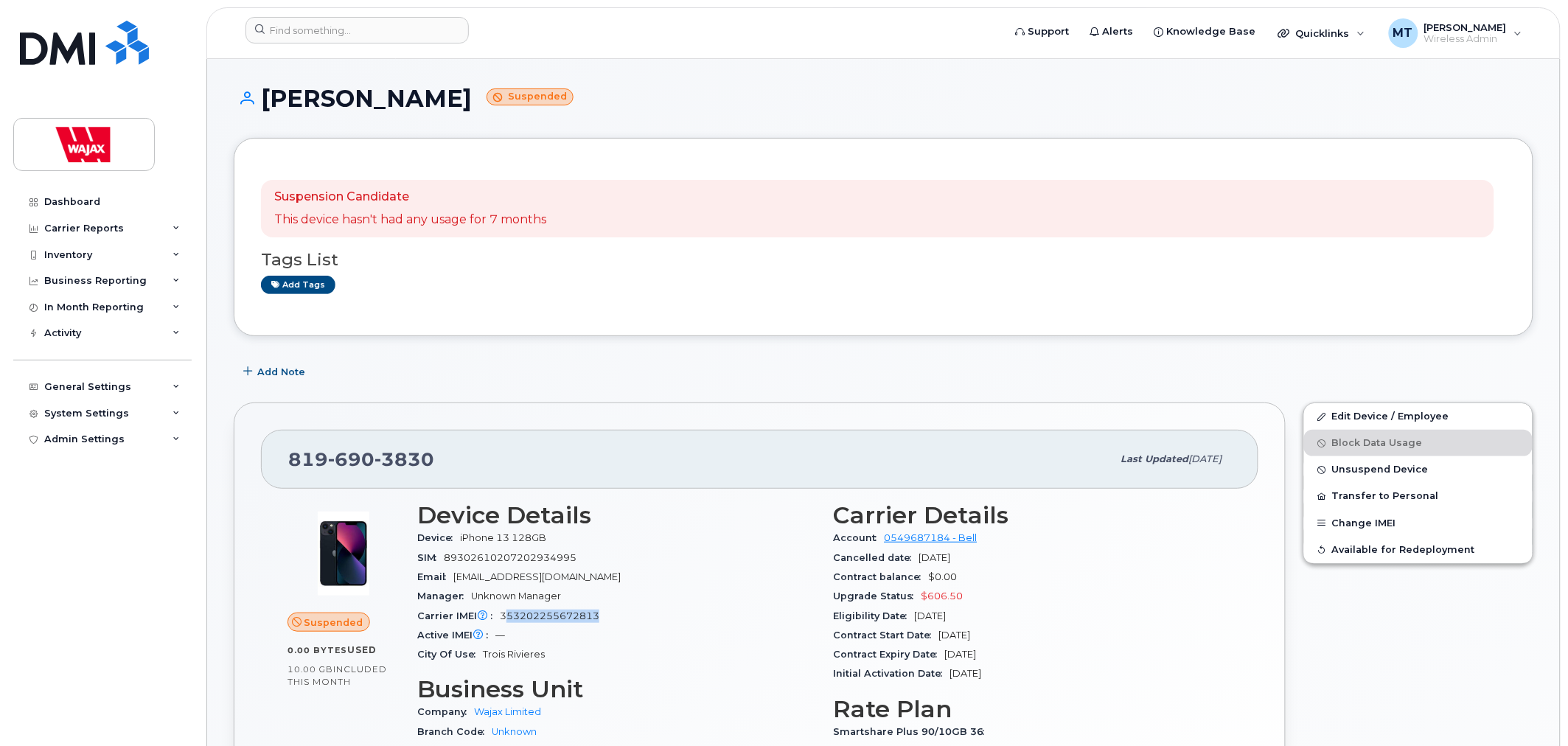
click at [617, 610] on div "Carrier IMEI Carrier IMEI is reported during the last billing cycle or change o…" at bounding box center [617, 616] width 399 height 19
click at [614, 617] on div "Carrier IMEI Carrier IMEI is reported during the last billing cycle or change o…" at bounding box center [617, 616] width 399 height 19
click at [359, 35] on input at bounding box center [357, 30] width 224 height 27
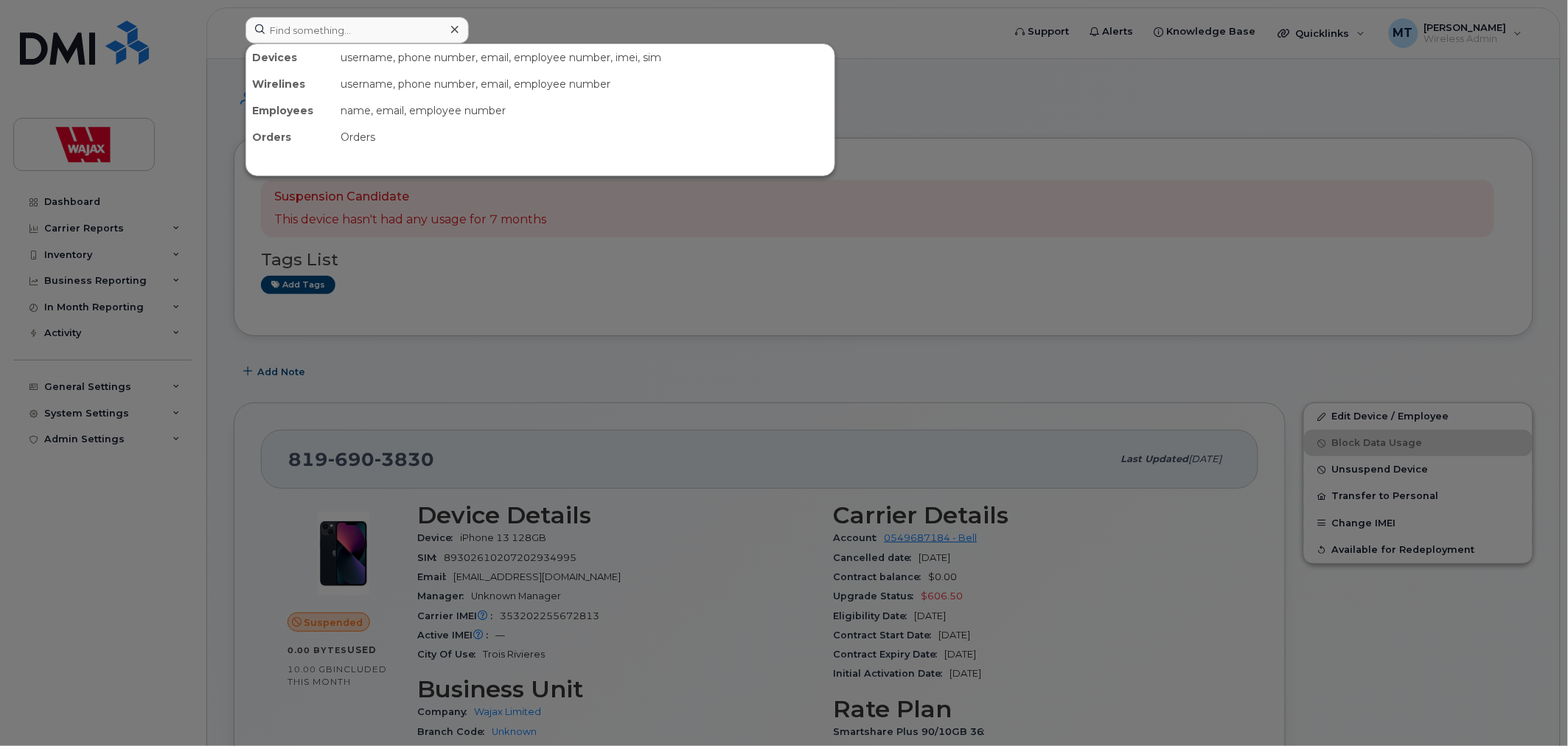
drag, startPoint x: 954, startPoint y: 335, endPoint x: 985, endPoint y: 341, distance: 31.6
click at [960, 335] on div at bounding box center [784, 373] width 1568 height 746
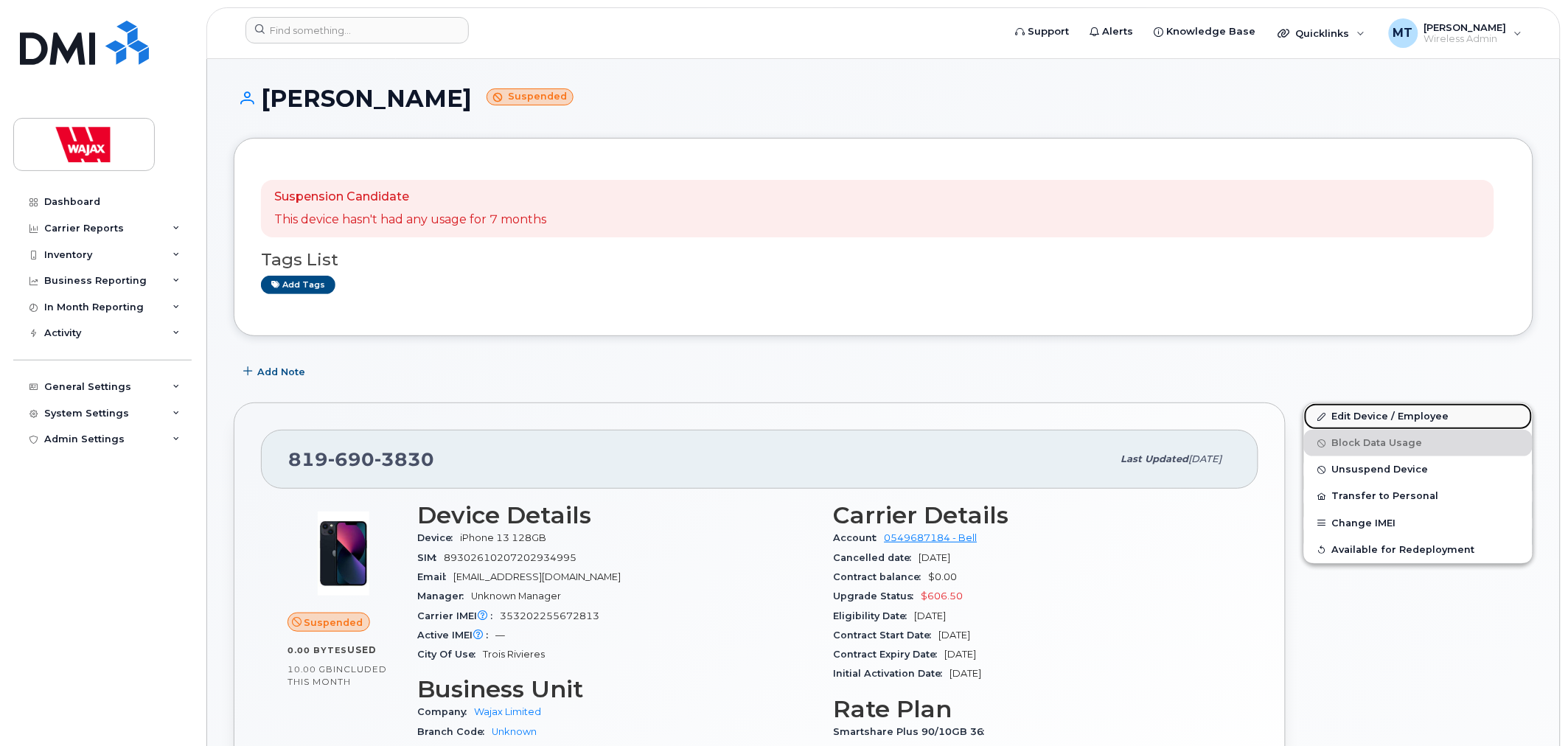
click at [1358, 421] on link "Edit Device / Employee" at bounding box center [1418, 416] width 229 height 27
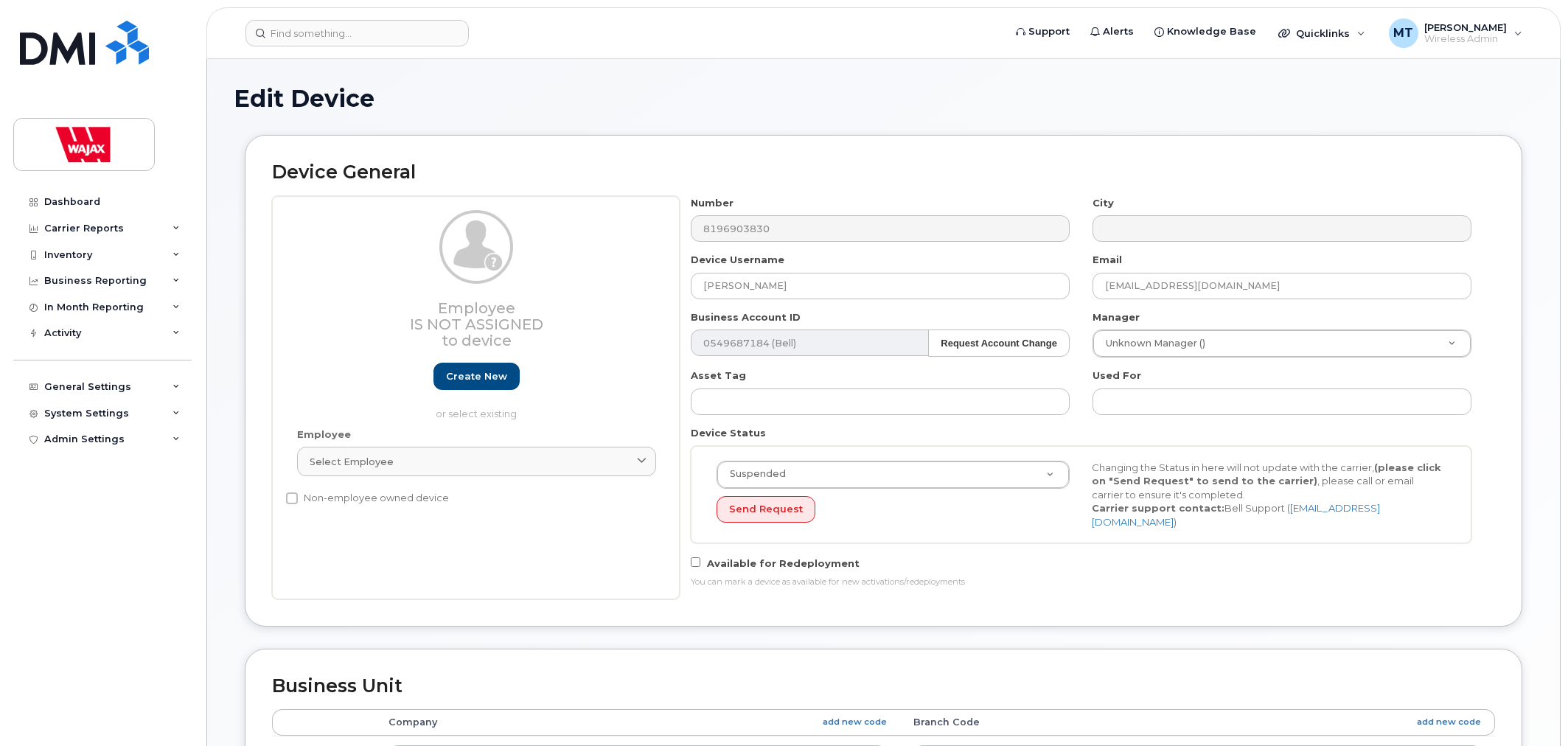
select select "23291732"
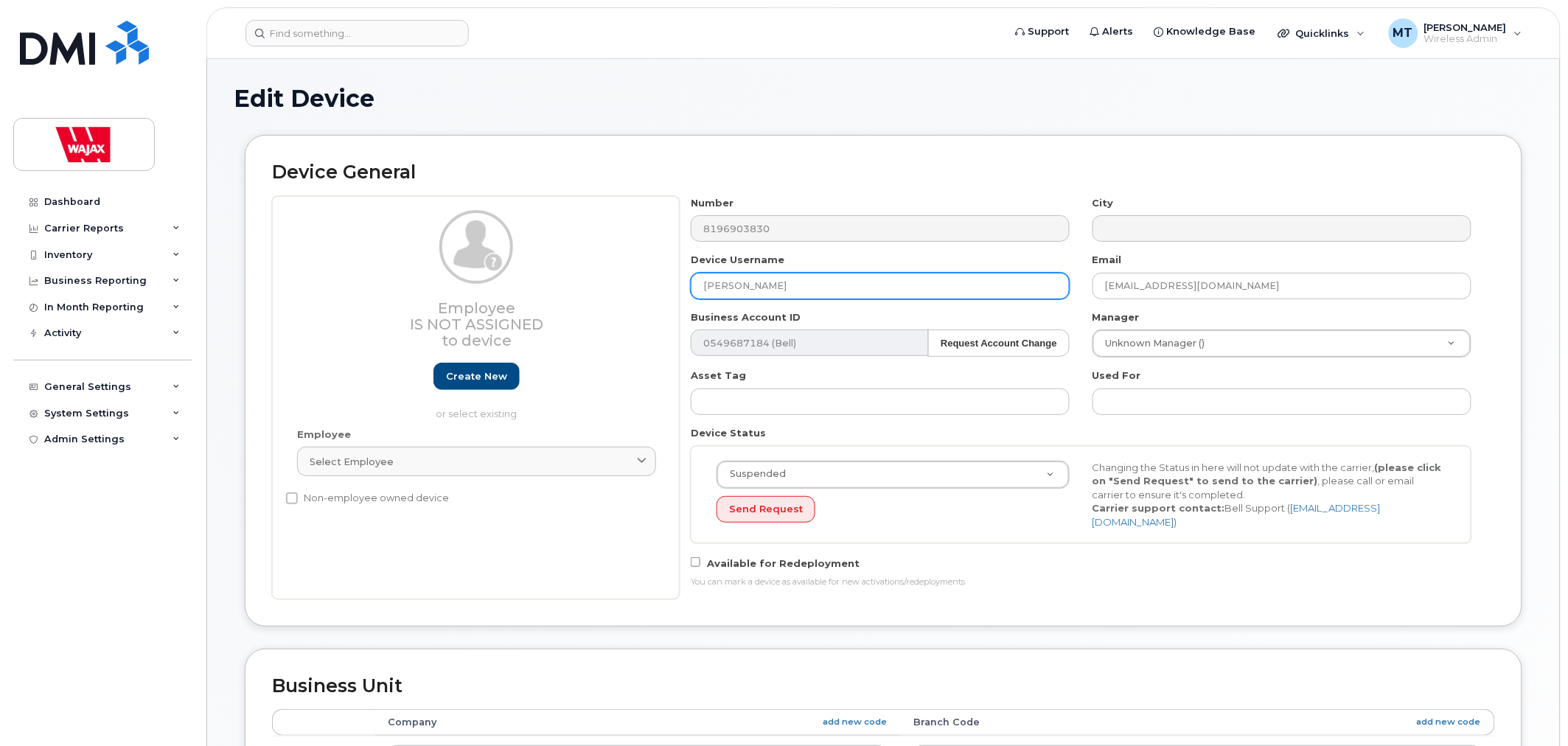
drag, startPoint x: 707, startPoint y: 286, endPoint x: 605, endPoint y: 274, distance: 102.7
click at [605, 274] on div "Employee Is not assigned to device Create new or select existing Employee Selec…" at bounding box center [883, 397] width 1223 height 403
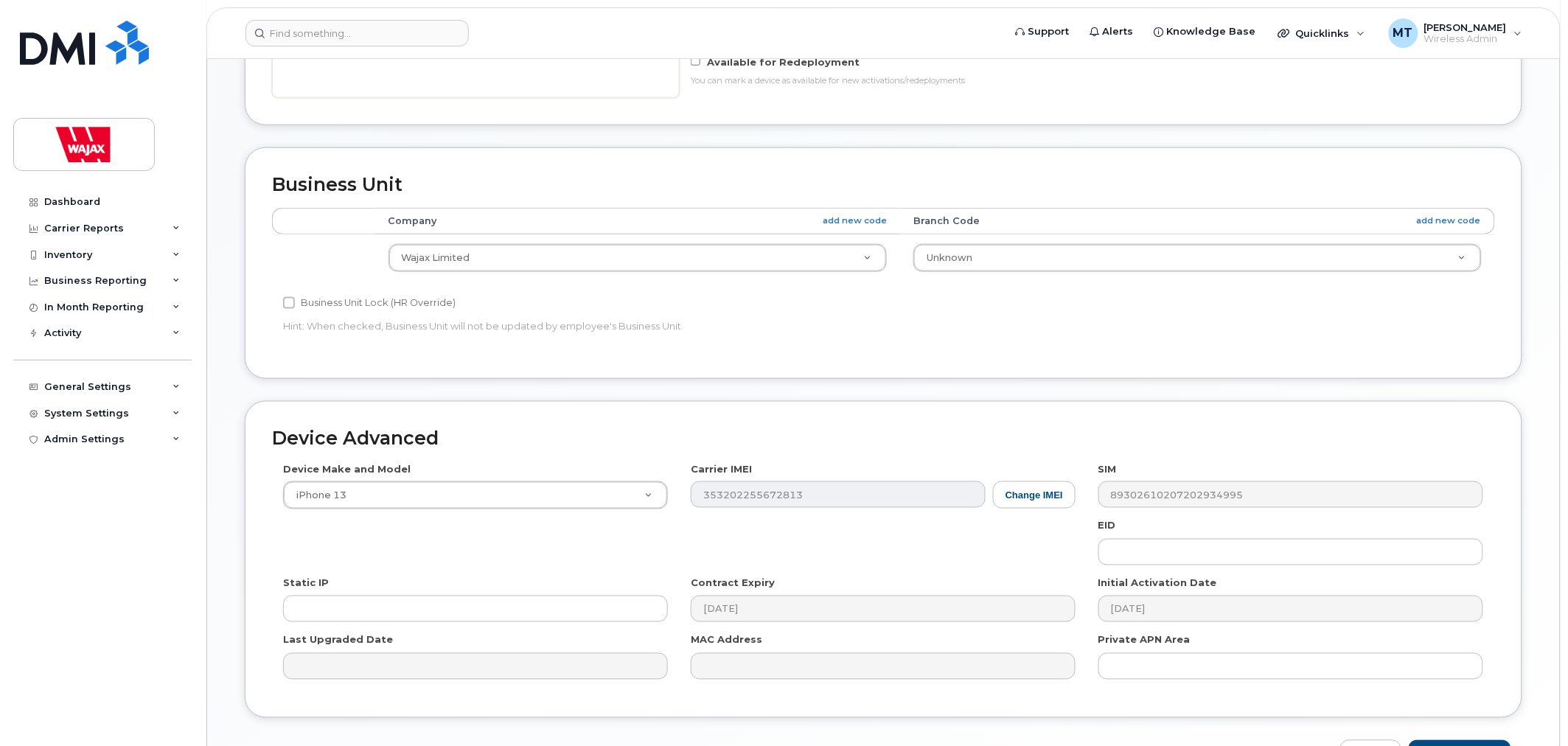
scroll to position [592, 0]
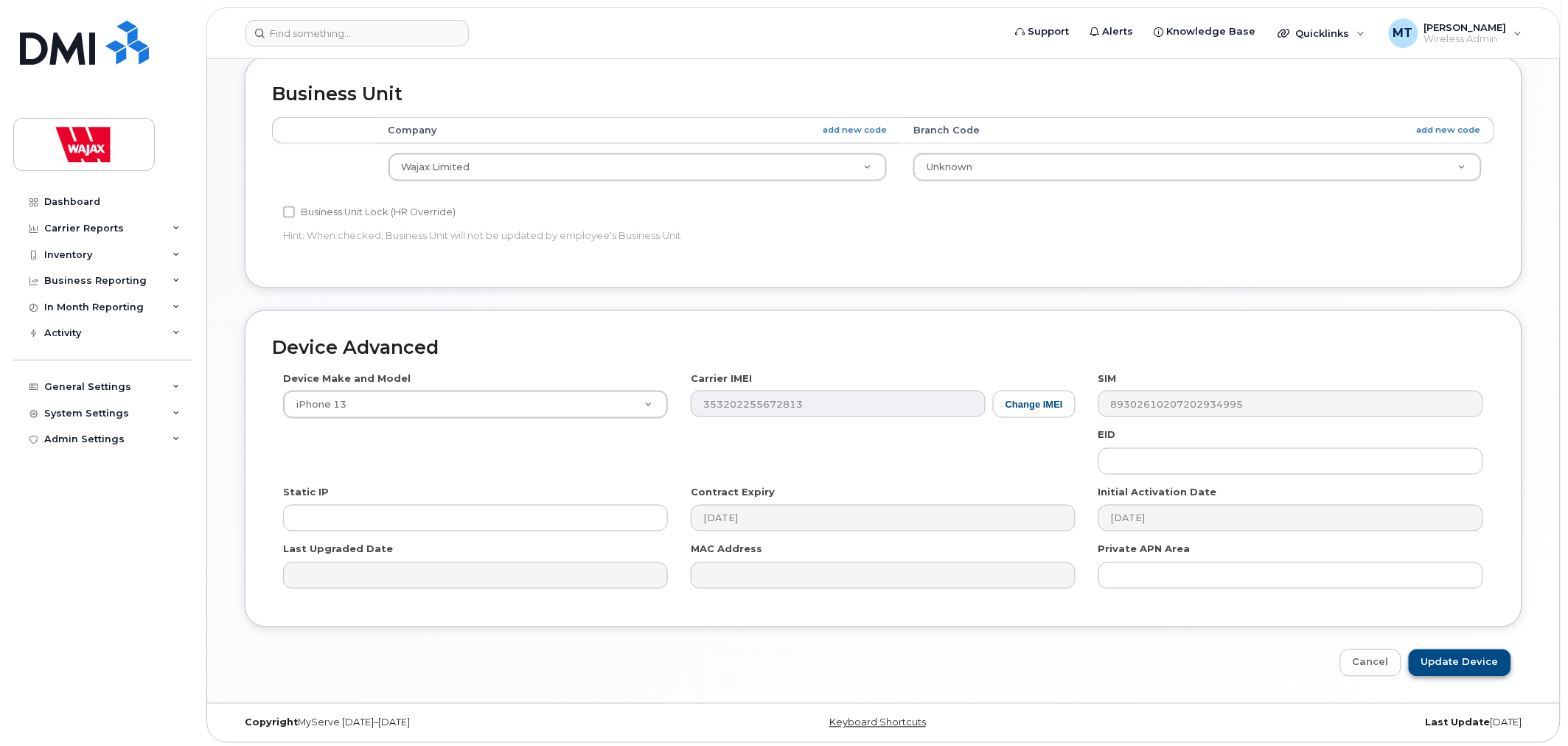
type input "S-Jeremie Blais"
click at [1471, 659] on input "Update Device" at bounding box center [1460, 663] width 102 height 28
type input "Saving..."
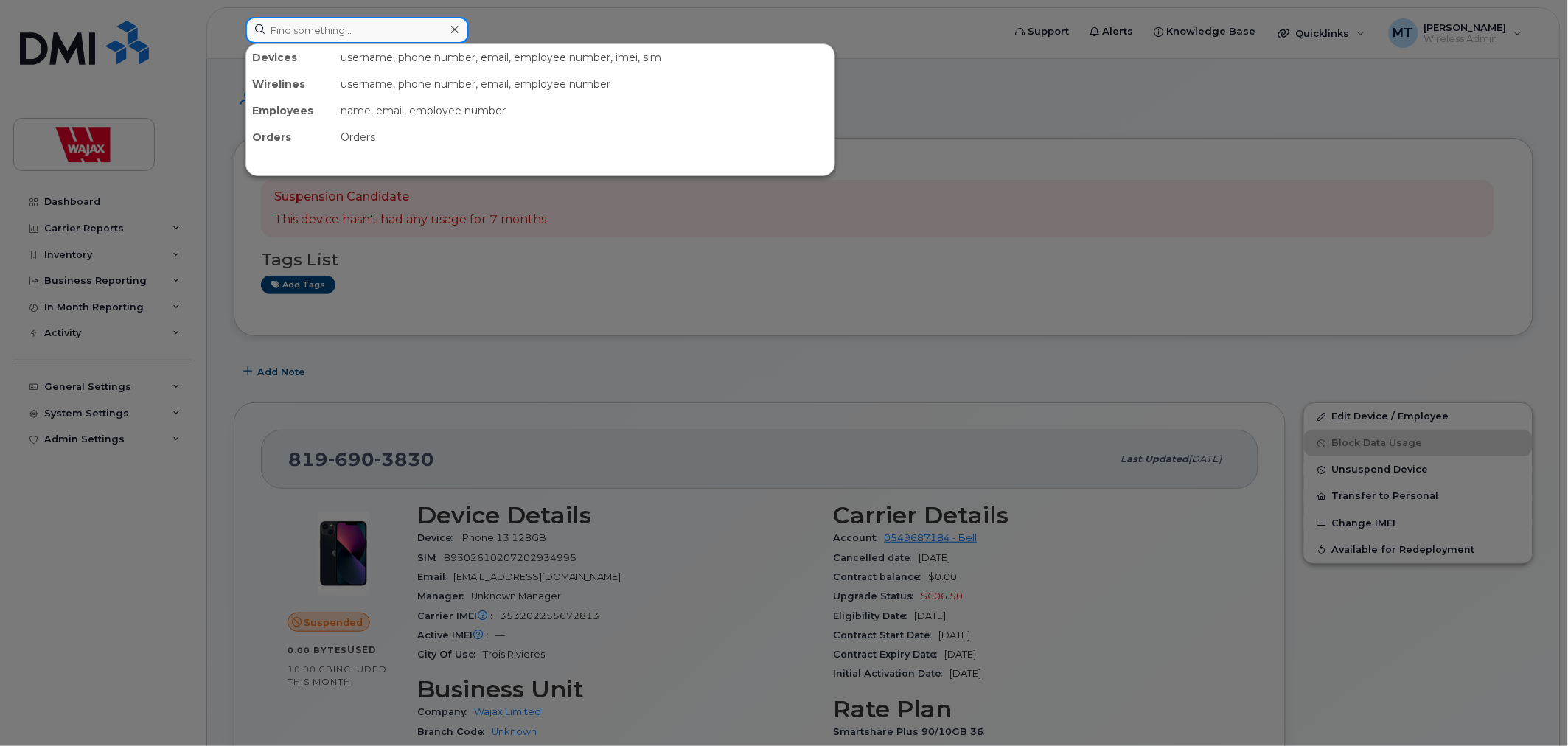
click at [429, 17] on input at bounding box center [357, 30] width 224 height 27
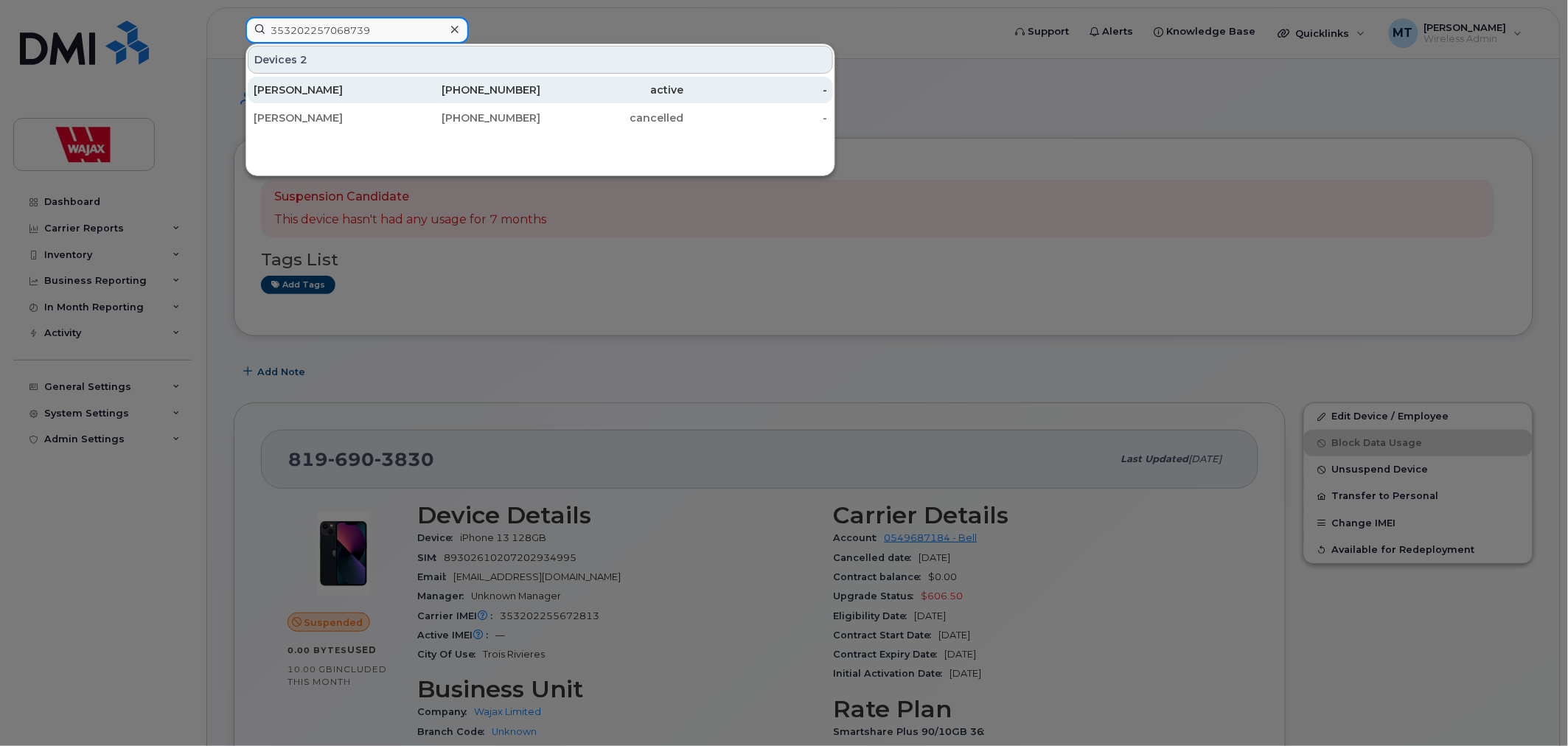
type input "353202257068739"
click at [541, 80] on div "[PHONE_NUMBER]" at bounding box center [613, 90] width 144 height 27
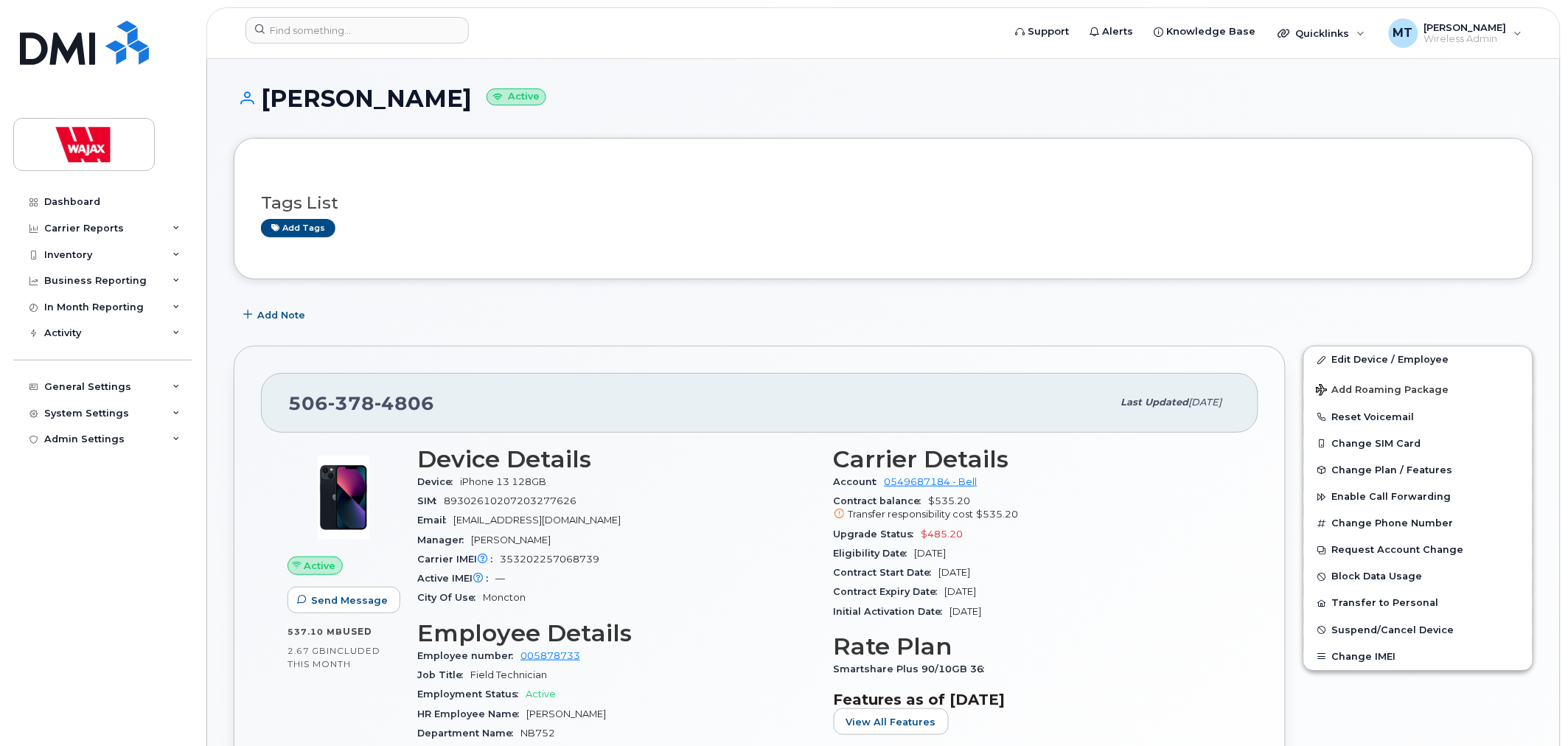
drag, startPoint x: 476, startPoint y: 91, endPoint x: 268, endPoint y: 96, distance: 208.1
click at [268, 96] on h1 "[PERSON_NAME] Active" at bounding box center [882, 99] width 1299 height 26
copy h1 "[PERSON_NAME]"
click at [741, 92] on h1 "Christien Richard Active" at bounding box center [882, 99] width 1299 height 26
click at [1382, 365] on link "Edit Device / Employee" at bounding box center [1418, 360] width 229 height 27
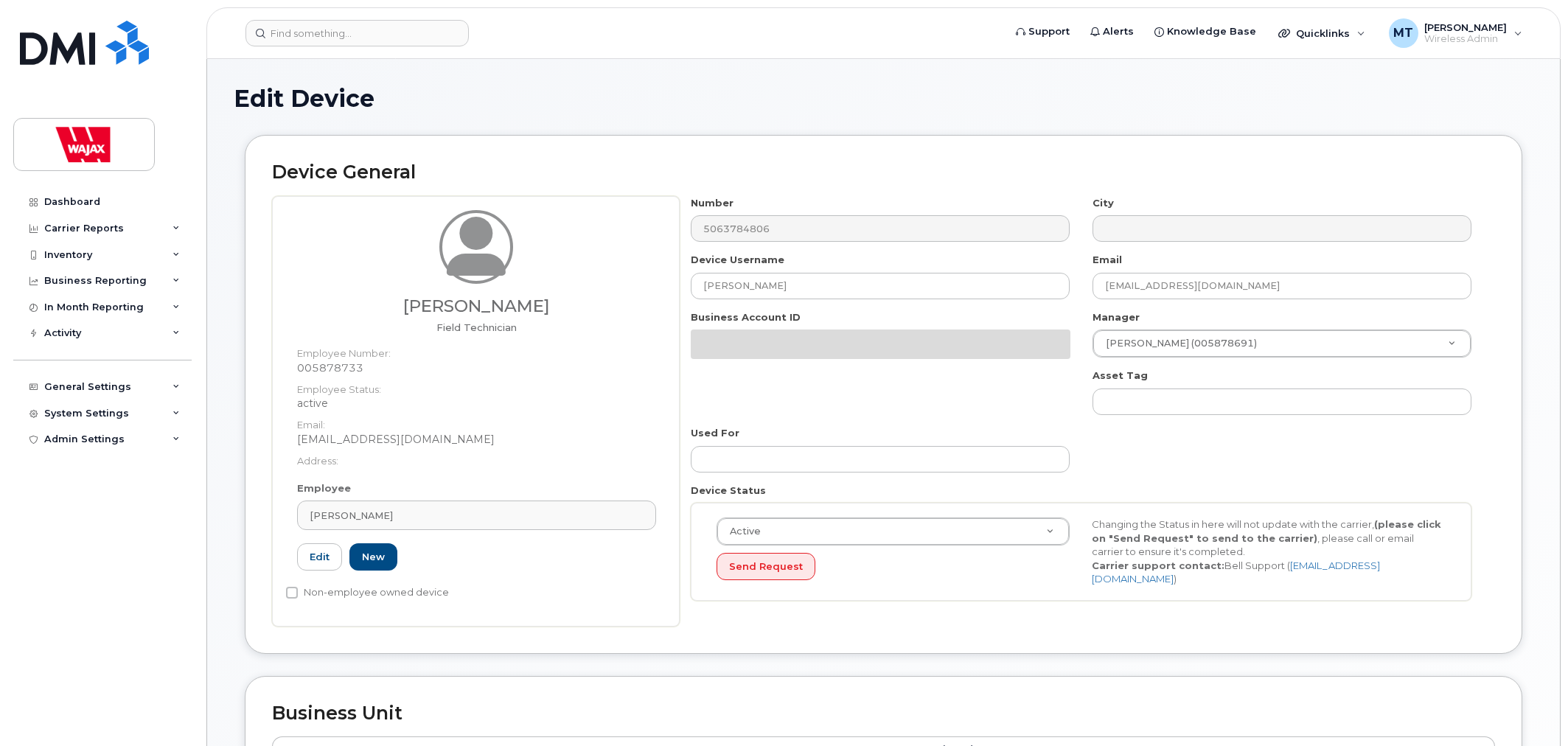
select select "23291732"
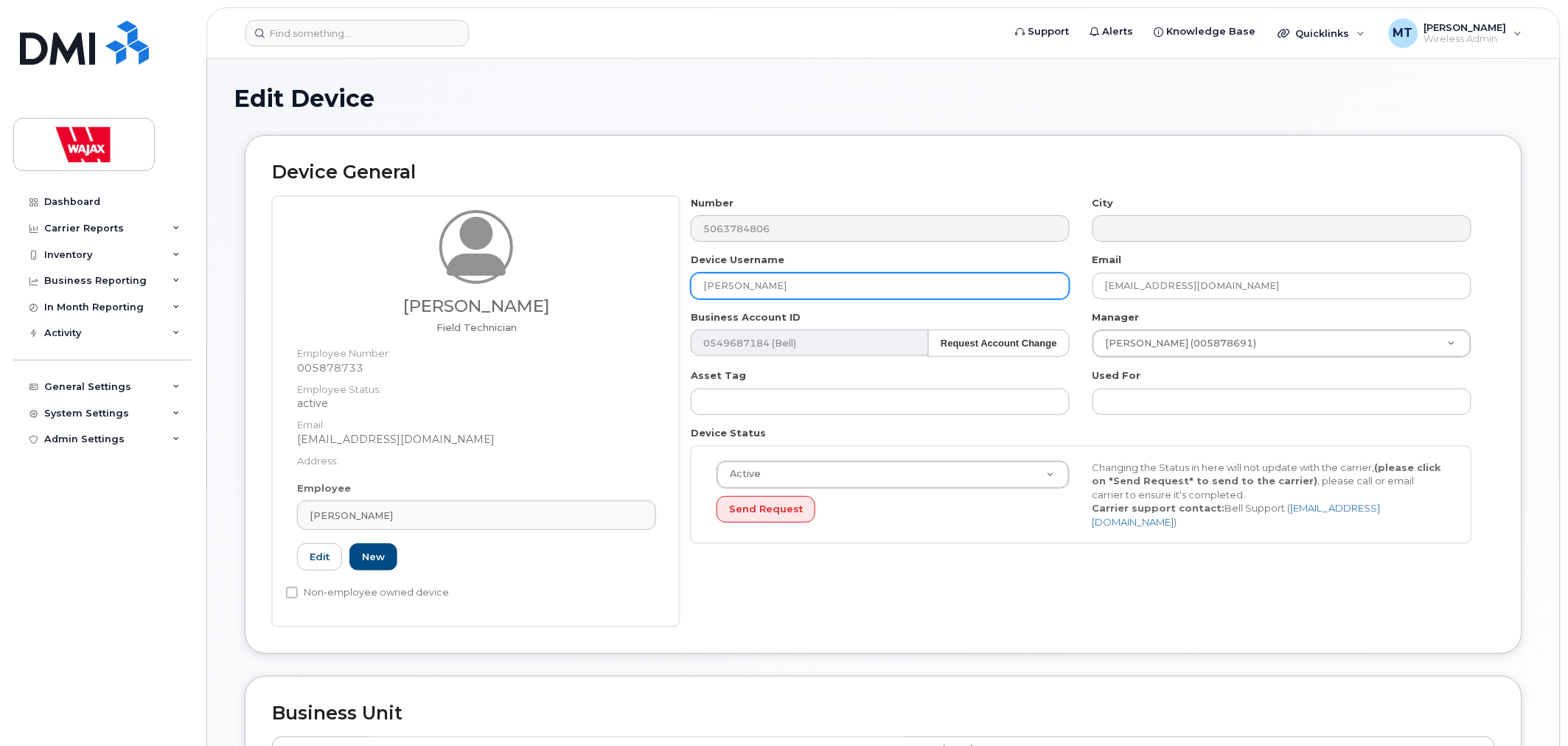
drag, startPoint x: 702, startPoint y: 292, endPoint x: 572, endPoint y: 289, distance: 130.0
click at [581, 291] on div "Christien [PERSON_NAME] Technician Employee Number: 005878733 Employee Status: …" at bounding box center [883, 411] width 1223 height 431
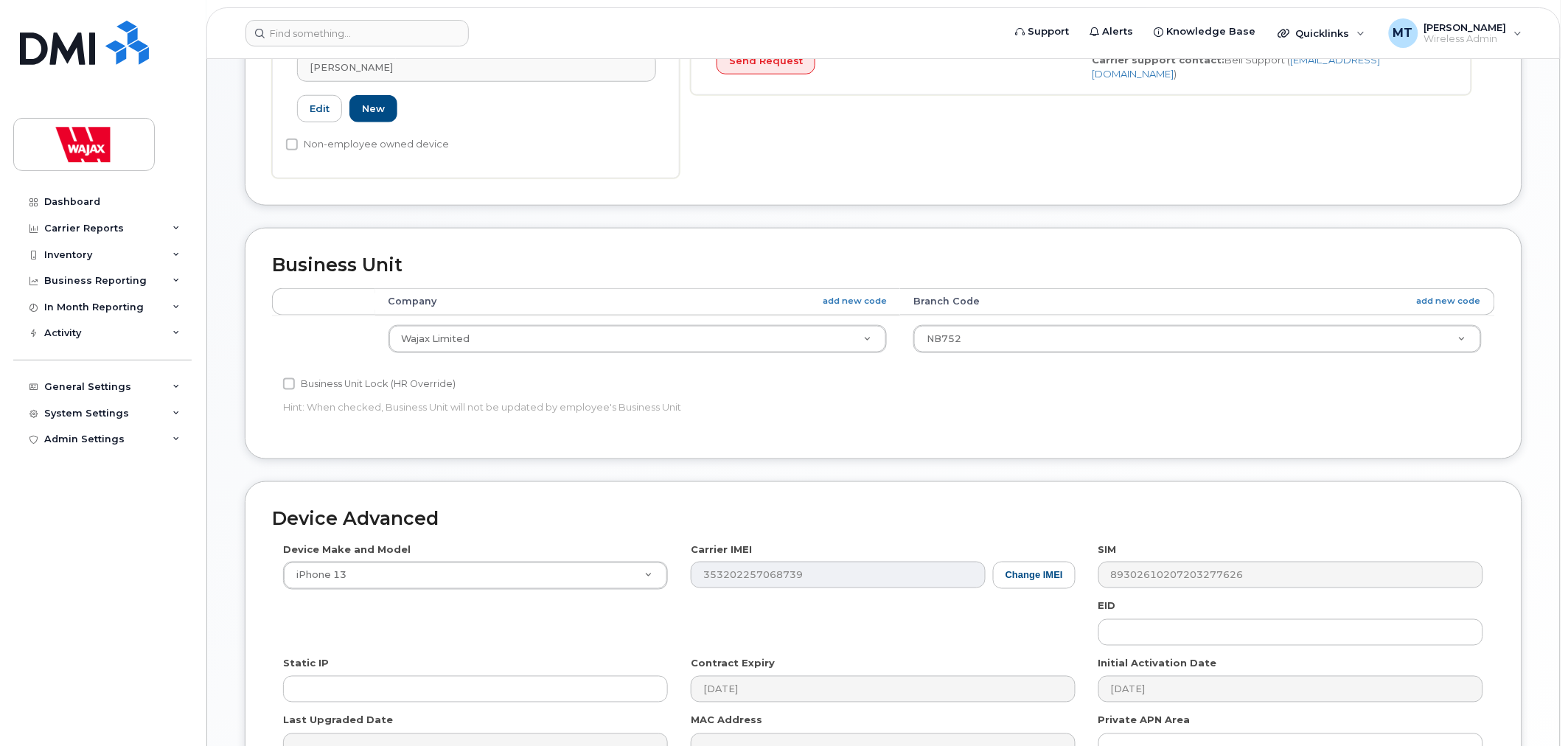
scroll to position [625, 0]
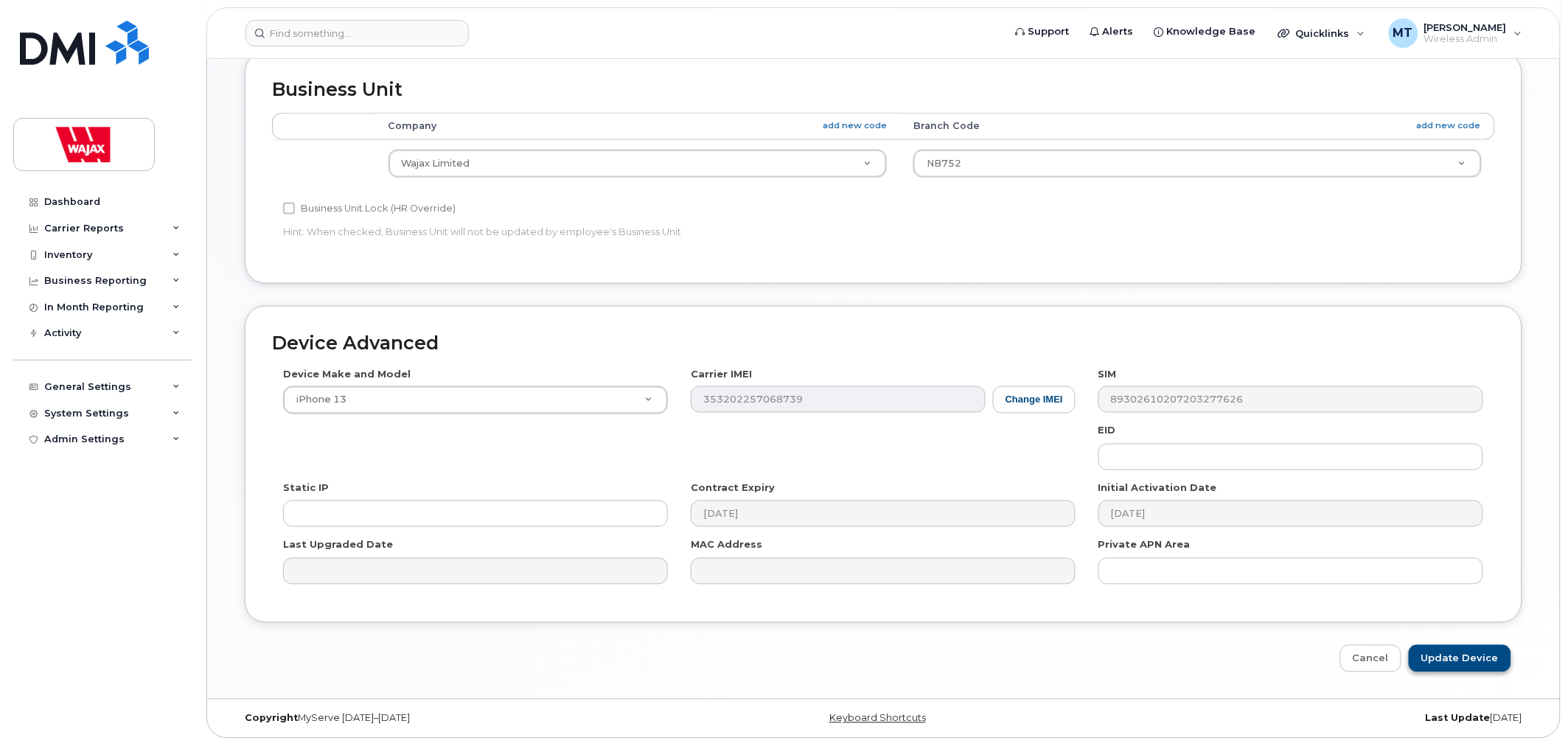
type input "S-[PERSON_NAME]"
click at [1457, 661] on input "Update Device" at bounding box center [1460, 659] width 102 height 28
type input "Saving..."
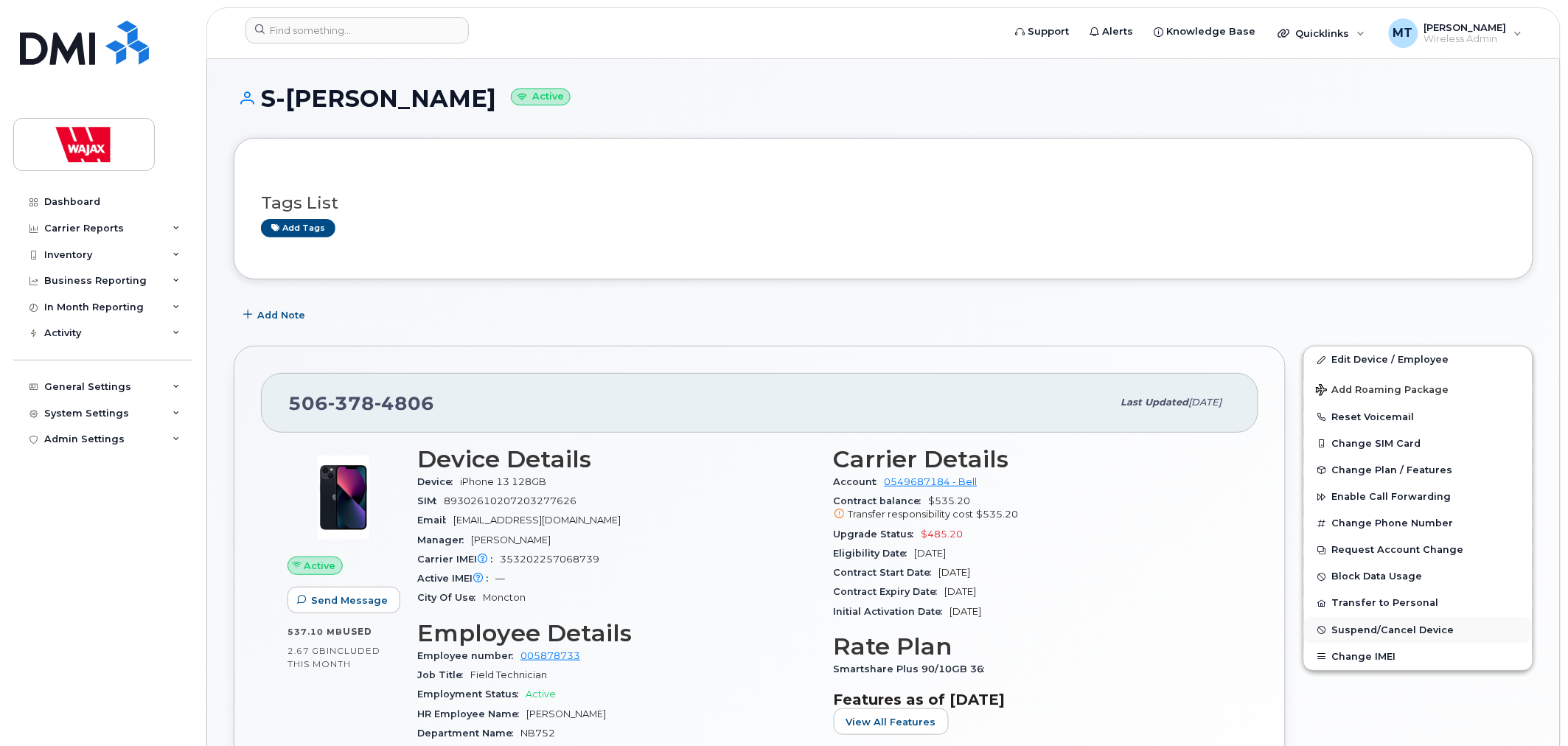
click at [1364, 636] on span "Suspend/Cancel Device" at bounding box center [1393, 630] width 122 height 11
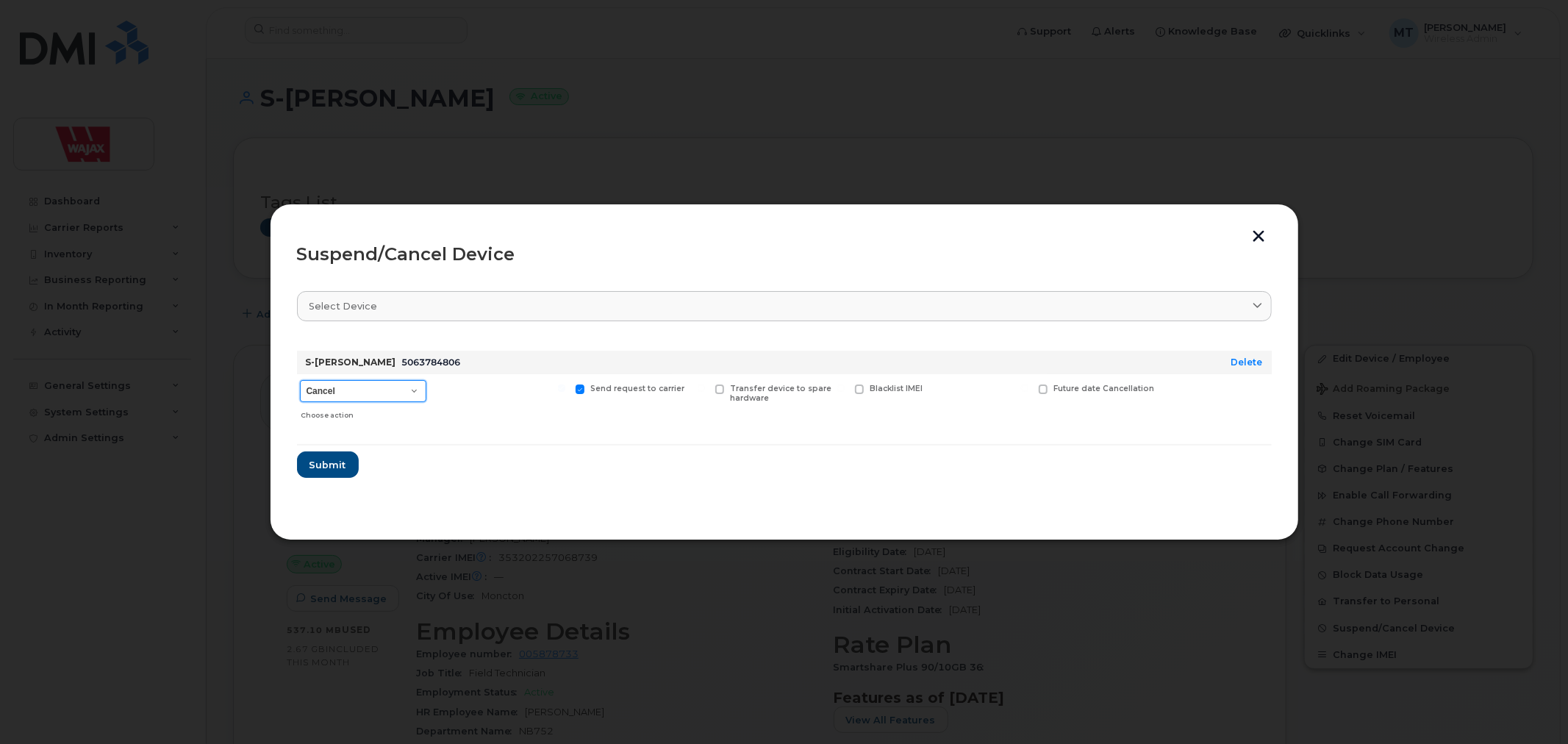
click at [390, 387] on select "Cancel Suspend - Extend Suspension Suspend - Reduced Rate Suspend - Full Rate S…" at bounding box center [363, 391] width 127 height 22
select select "[object Object]"
click at [300, 380] on select "Cancel Suspend - Extend Suspension Suspend - Reduced Rate Suspend - Full Rate S…" at bounding box center [363, 391] width 127 height 22
click at [436, 393] on span at bounding box center [441, 389] width 10 height 10
click at [425, 392] on input "Available for new activations/redeployments" at bounding box center [421, 387] width 7 height 7
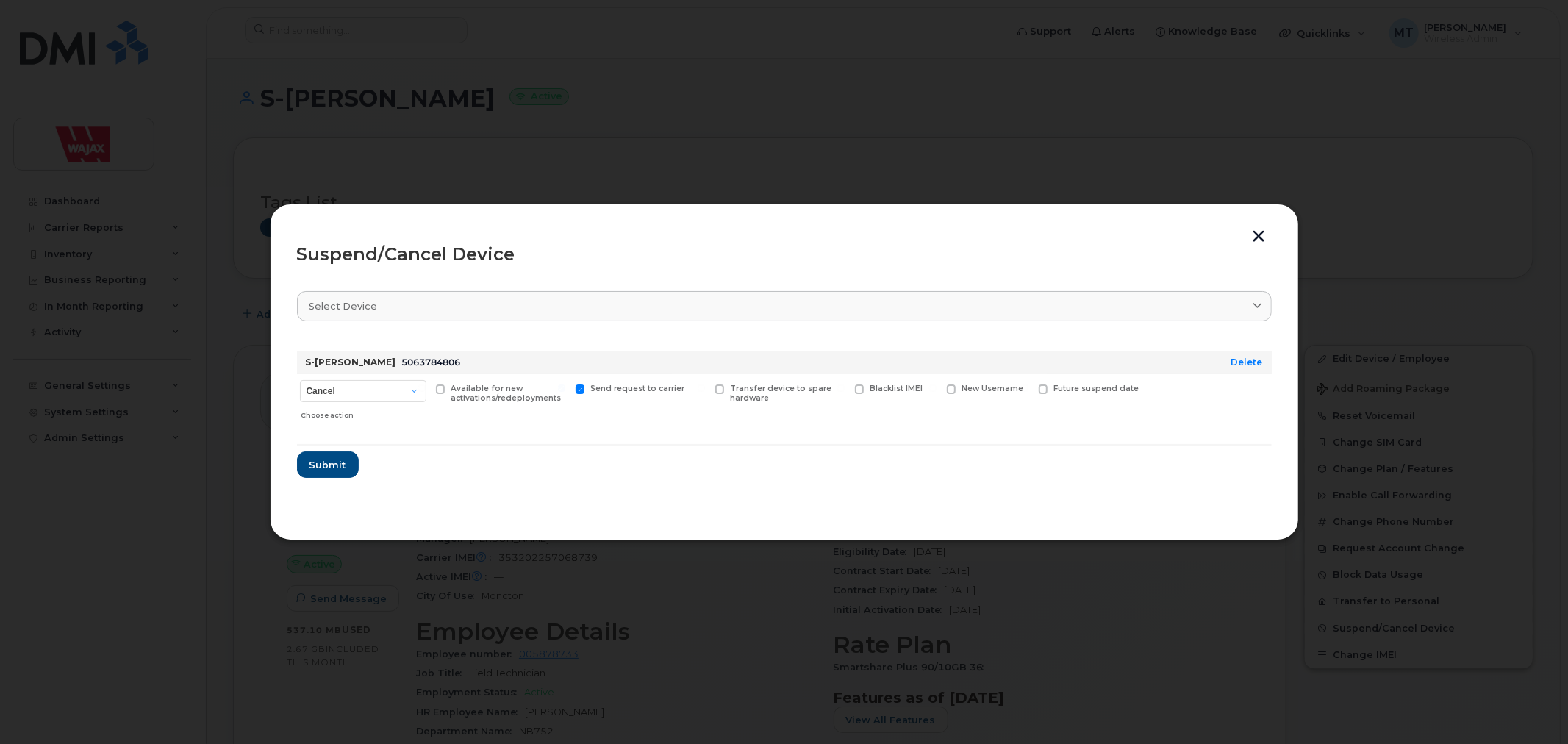
checkbox input "true"
click at [291, 493] on div "Suspend/Cancel Device Select device Type first three symbols or more S-[PERSON_…" at bounding box center [785, 372] width 1030 height 337
click at [327, 469] on span "Submit" at bounding box center [326, 465] width 36 height 14
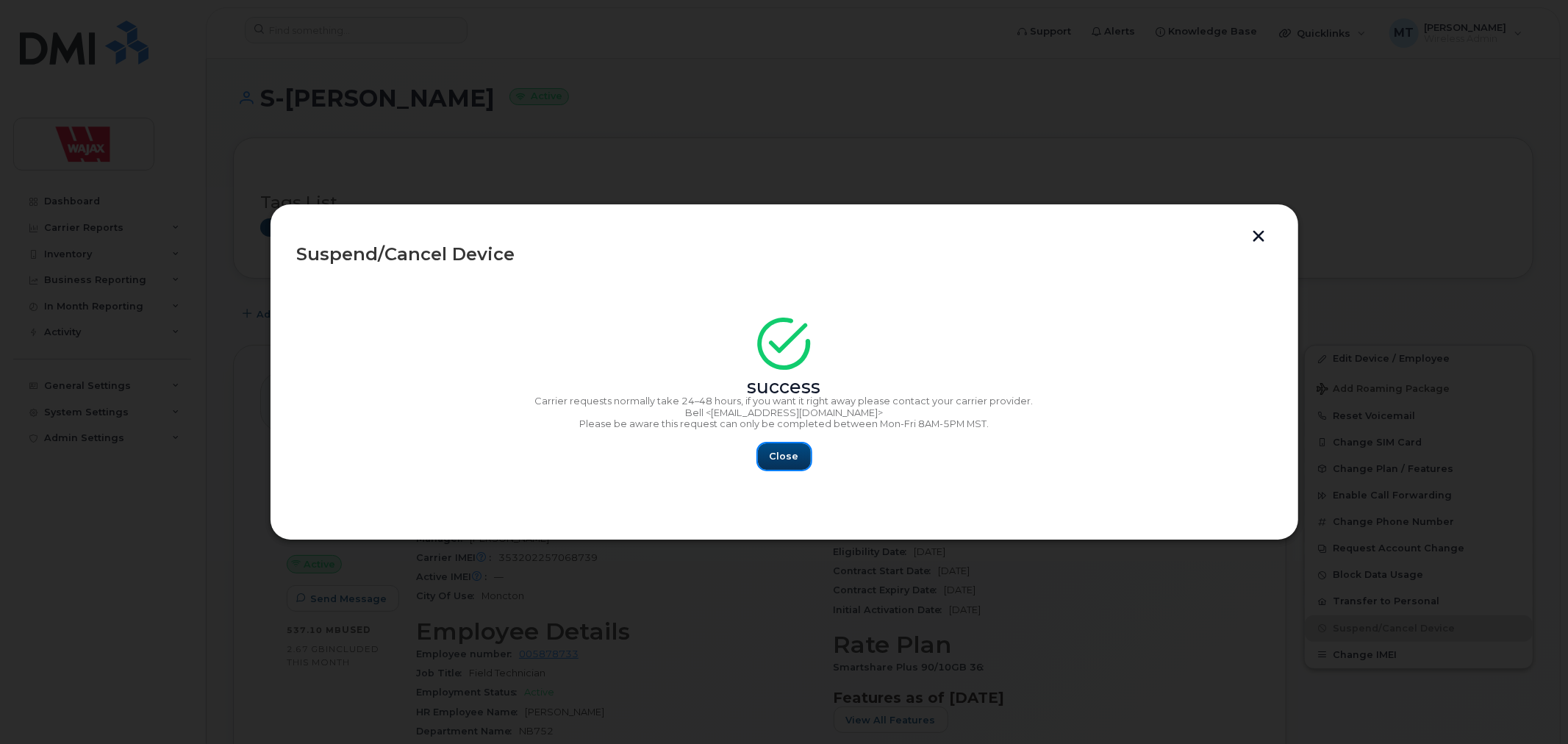
click at [807, 454] on button "Close" at bounding box center [785, 456] width 53 height 27
